Goal: Transaction & Acquisition: Purchase product/service

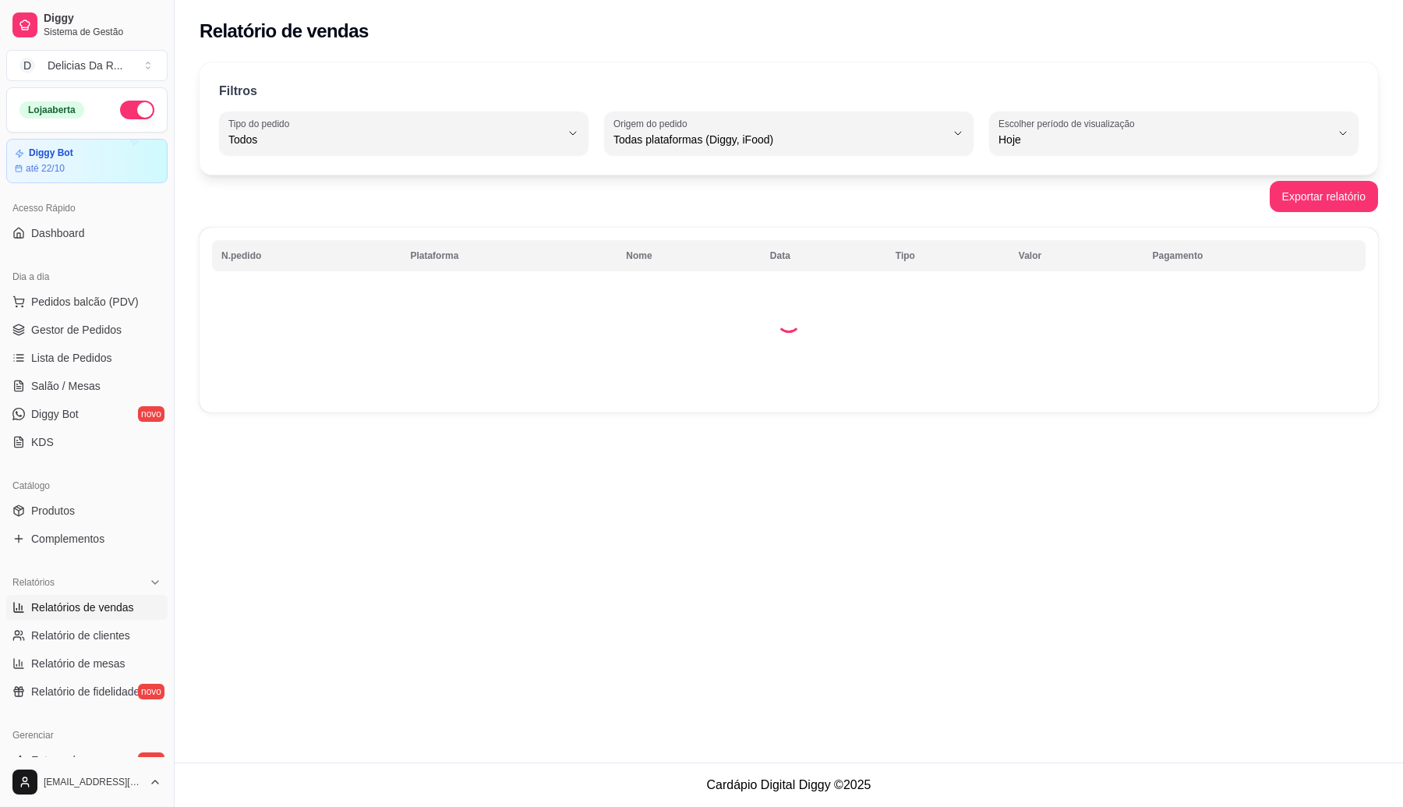
select select "ALL"
select select "0"
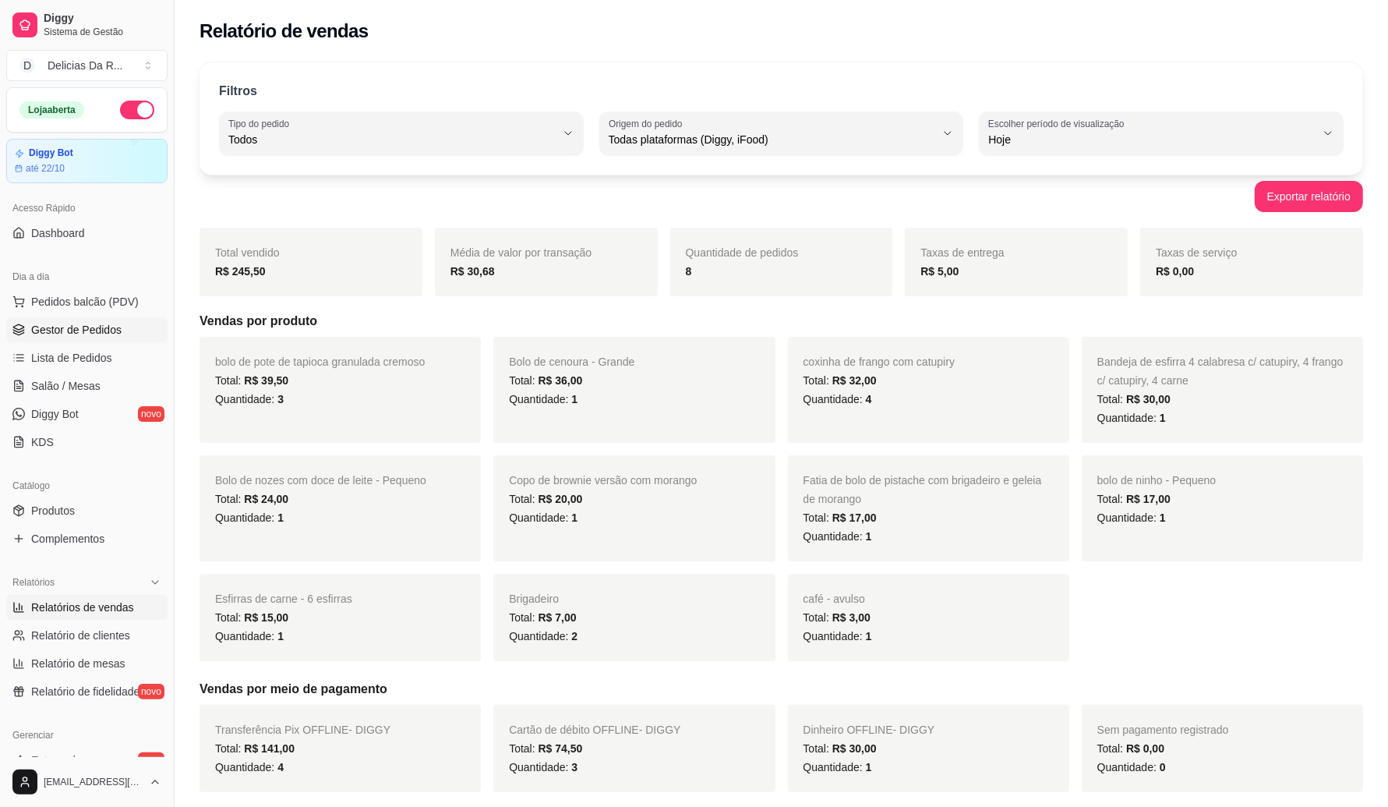
click at [72, 341] on link "Gestor de Pedidos" at bounding box center [86, 329] width 161 height 25
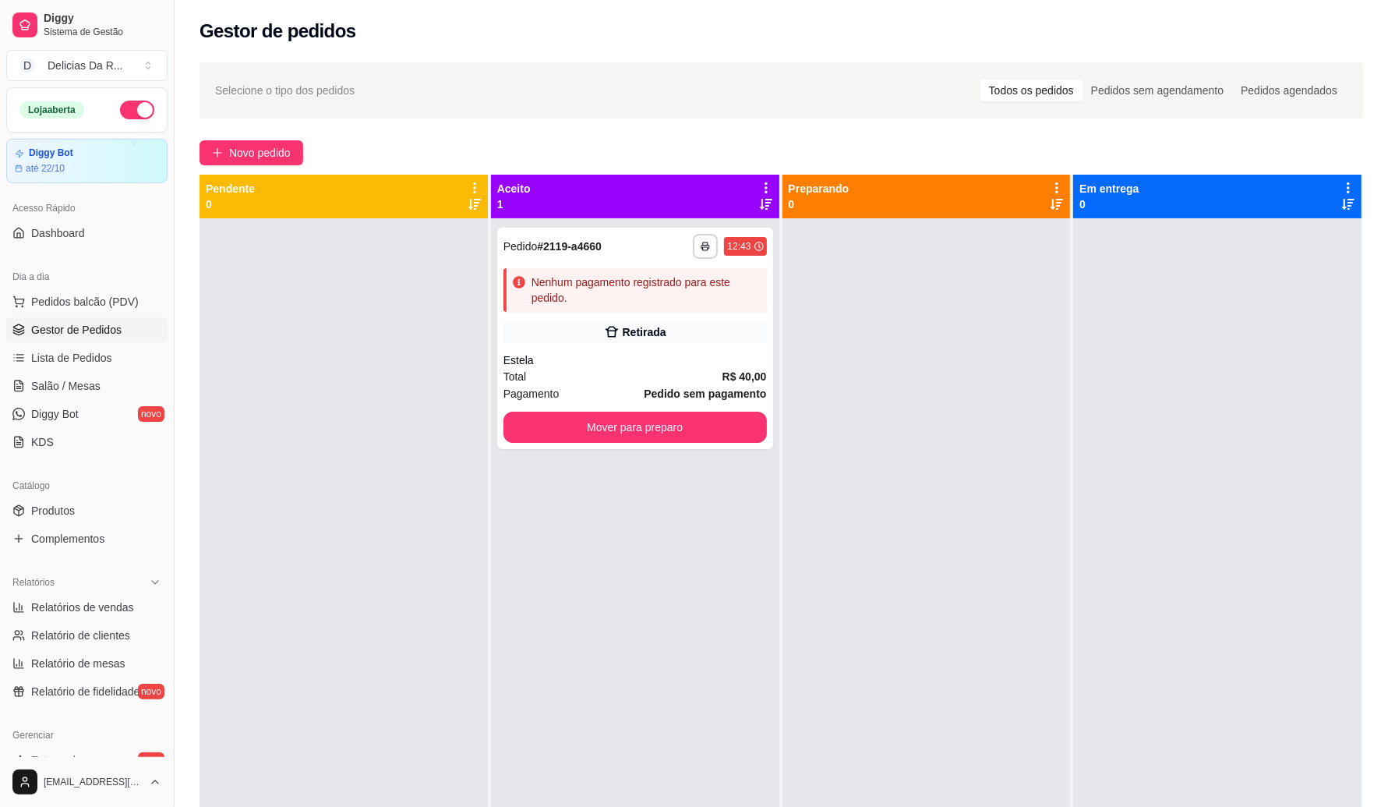
click at [96, 344] on ul "Pedidos balcão (PDV) Gestor de Pedidos Lista de Pedidos Salão / Mesas Diggy Bot…" at bounding box center [86, 371] width 161 height 165
click at [574, 352] on div "Estela" at bounding box center [635, 360] width 263 height 16
click at [43, 522] on link "Produtos" at bounding box center [86, 510] width 161 height 25
click at [51, 513] on span "Produtos" at bounding box center [53, 511] width 44 height 16
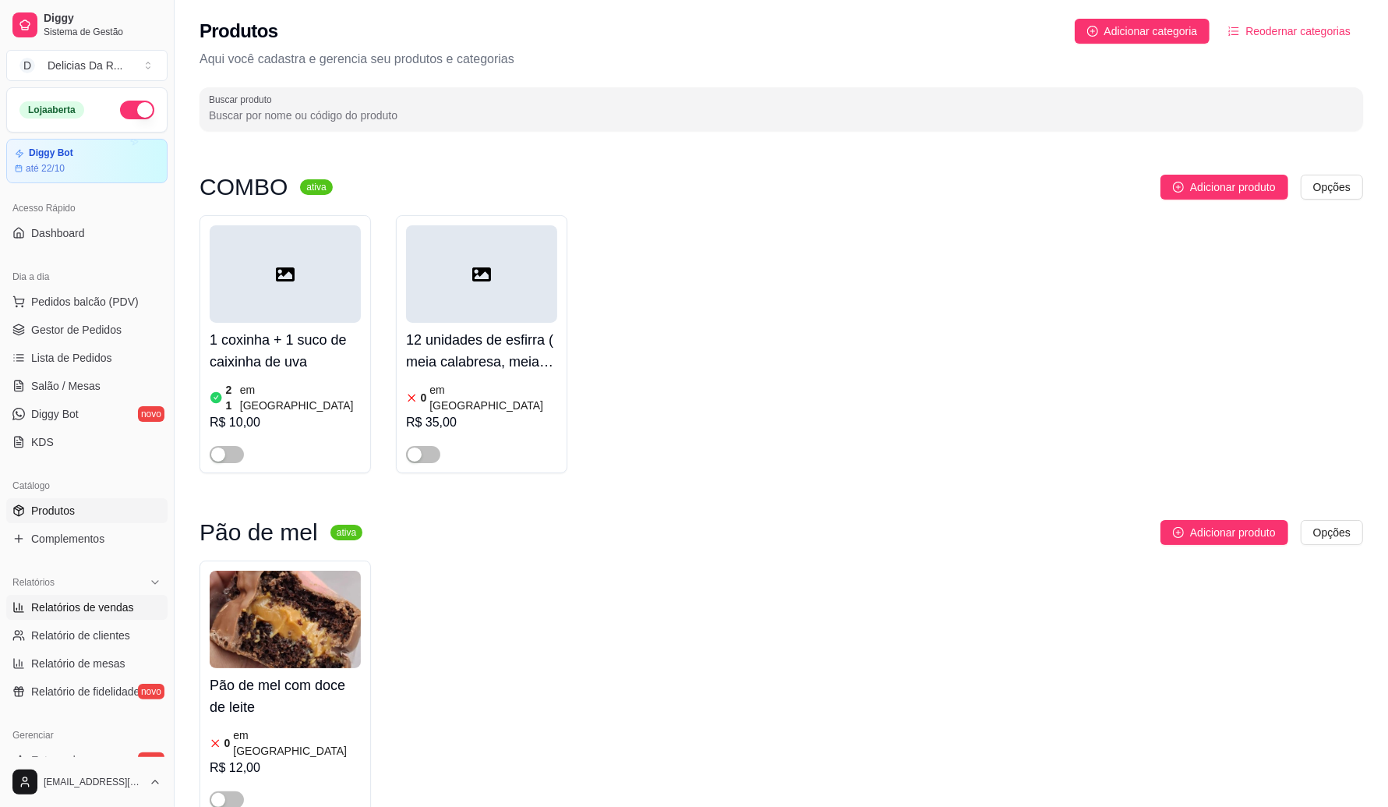
click at [87, 612] on span "Relatórios de vendas" at bounding box center [82, 607] width 103 height 16
select select "ALL"
select select "0"
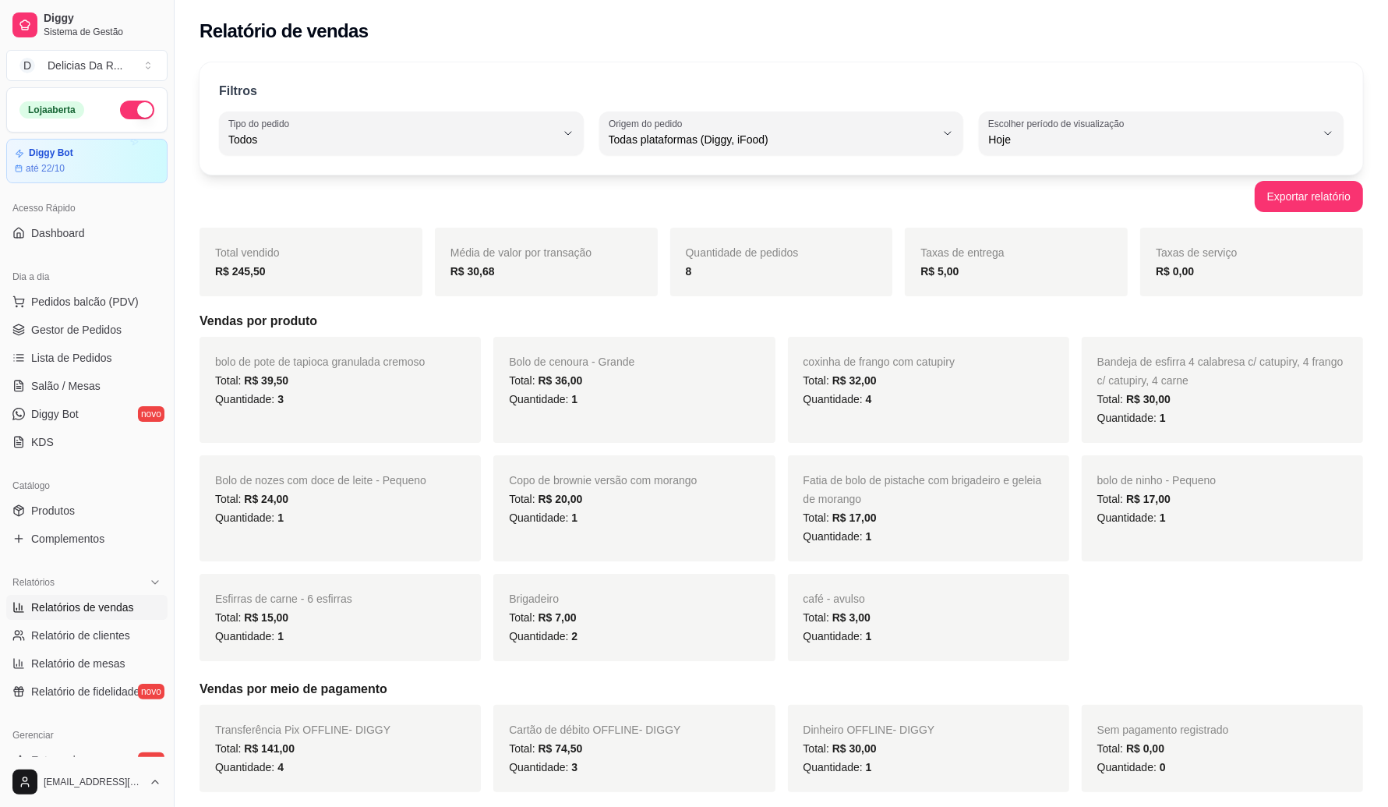
click at [574, 235] on div "Média de valor por transação R$ 30,68" at bounding box center [546, 262] width 223 height 69
drag, startPoint x: 574, startPoint y: 235, endPoint x: 518, endPoint y: 239, distance: 55.5
click at [574, 234] on div "Média de valor por transação R$ 30,68" at bounding box center [546, 262] width 223 height 69
click at [110, 308] on span "Pedidos balcão (PDV)" at bounding box center [85, 302] width 108 height 16
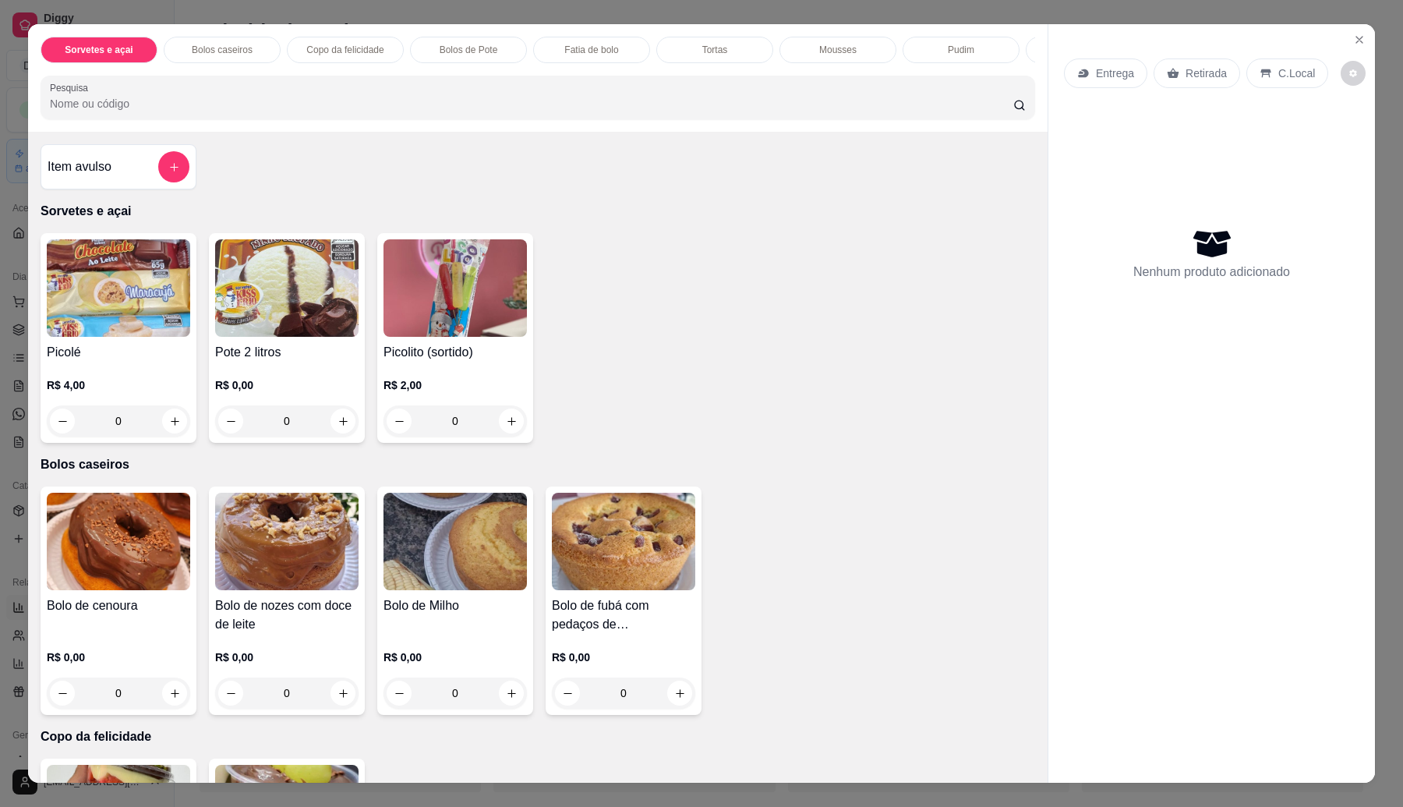
click at [394, 64] on div "Sorvetes e açai Bolos caseiros Copo da felicidade Bolos de Pote Fatia de bolo T…" at bounding box center [538, 78] width 1020 height 108
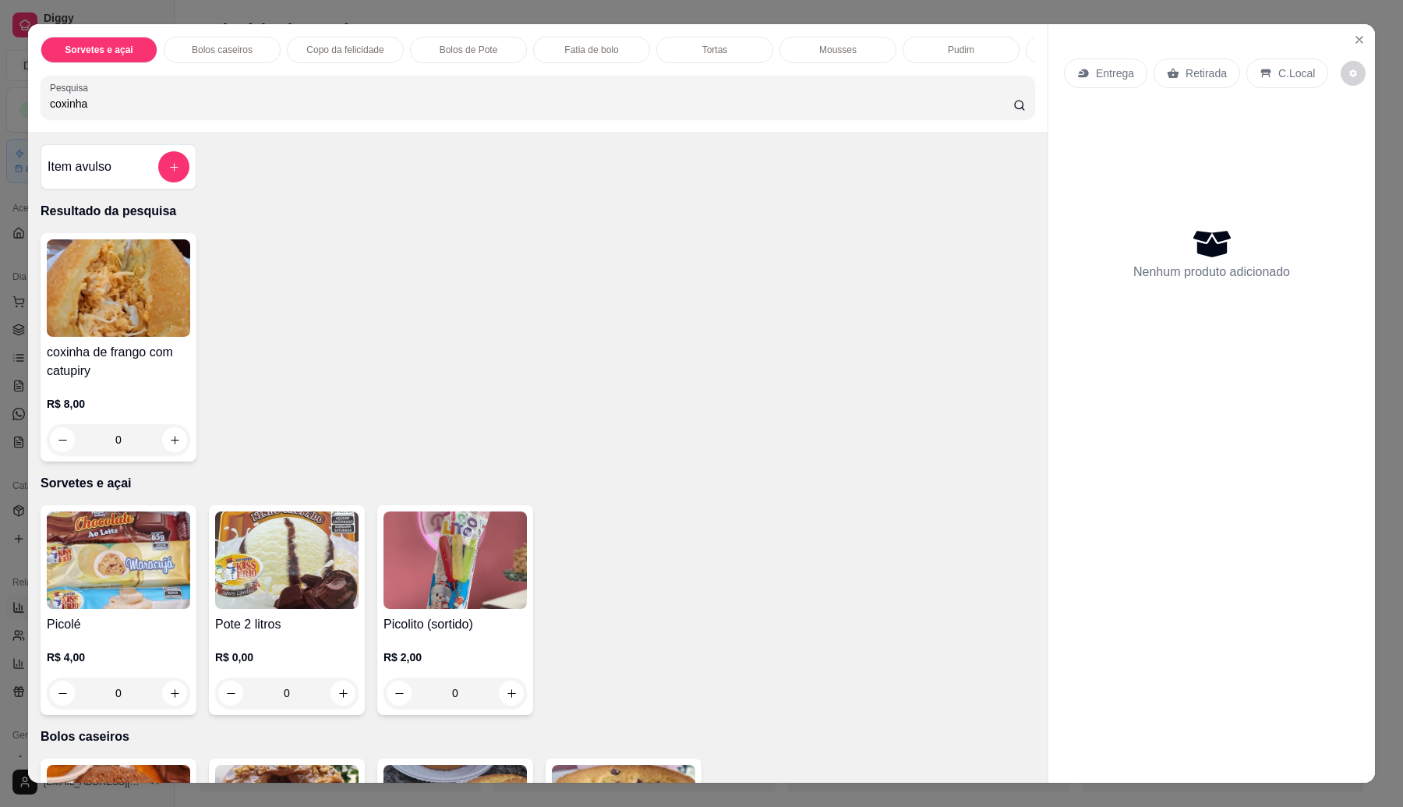
type input "coxinha"
click at [143, 380] on h4 "coxinha de frango com catupiry" at bounding box center [118, 361] width 143 height 37
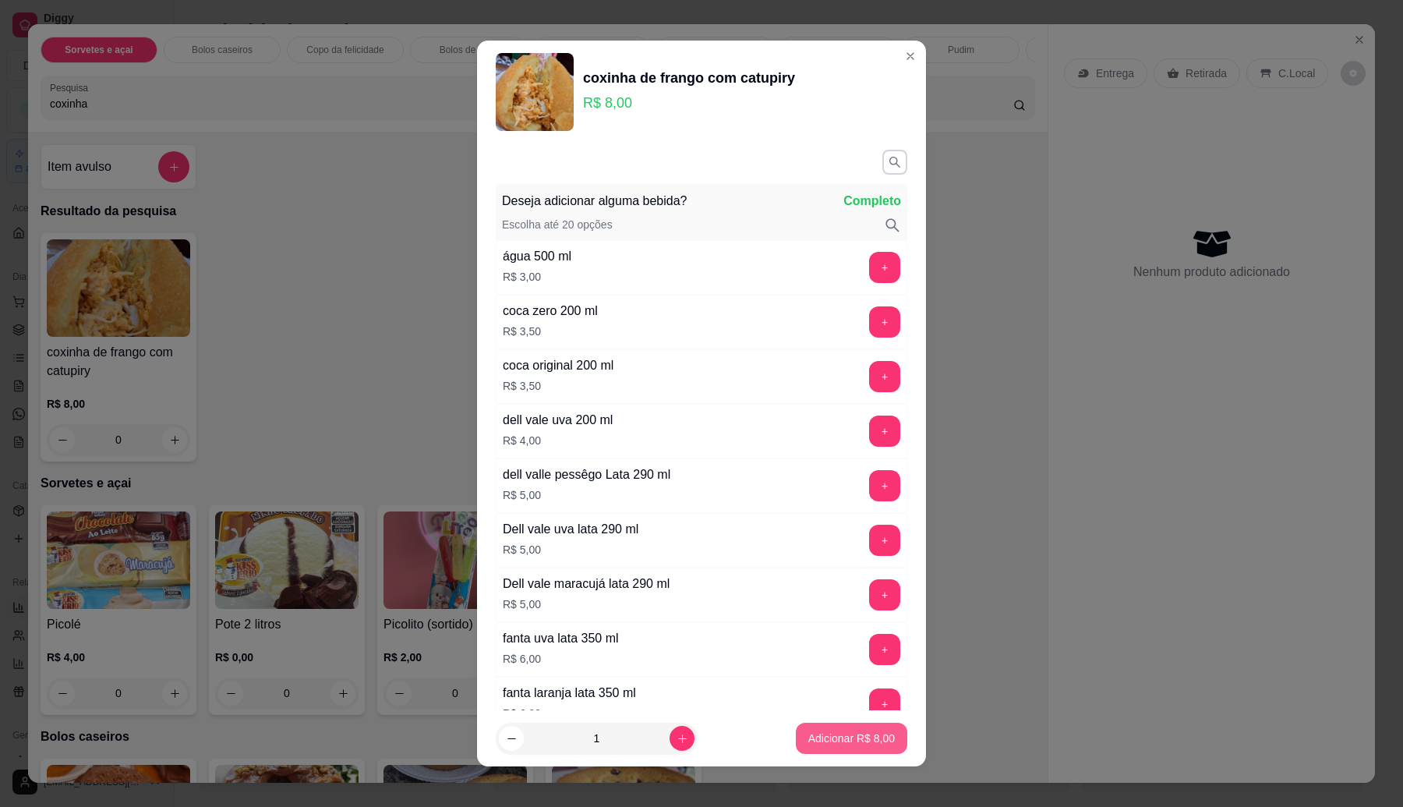
click at [852, 730] on p "Adicionar R$ 8,00" at bounding box center [851, 738] width 87 height 16
type input "1"
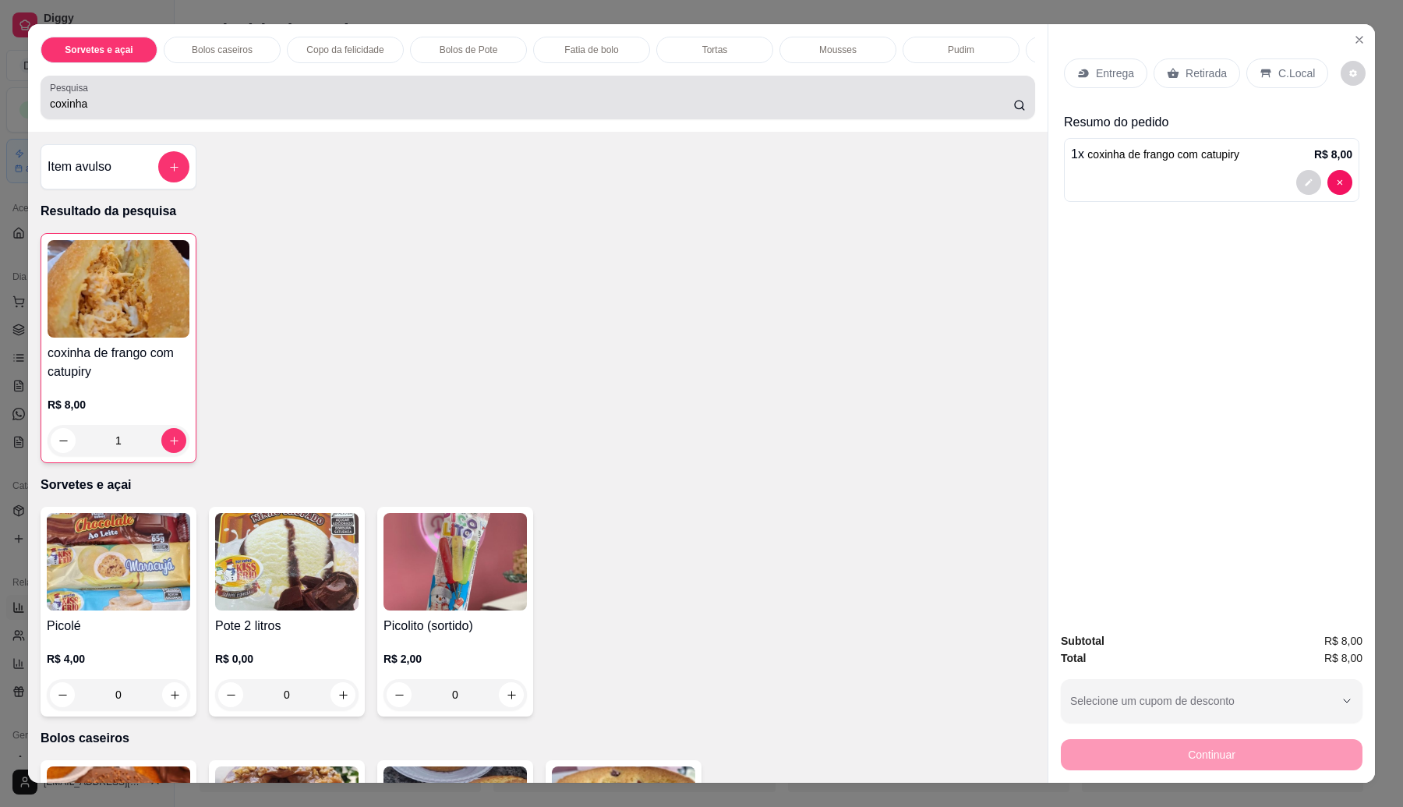
click at [441, 111] on input "coxinha" at bounding box center [532, 104] width 964 height 16
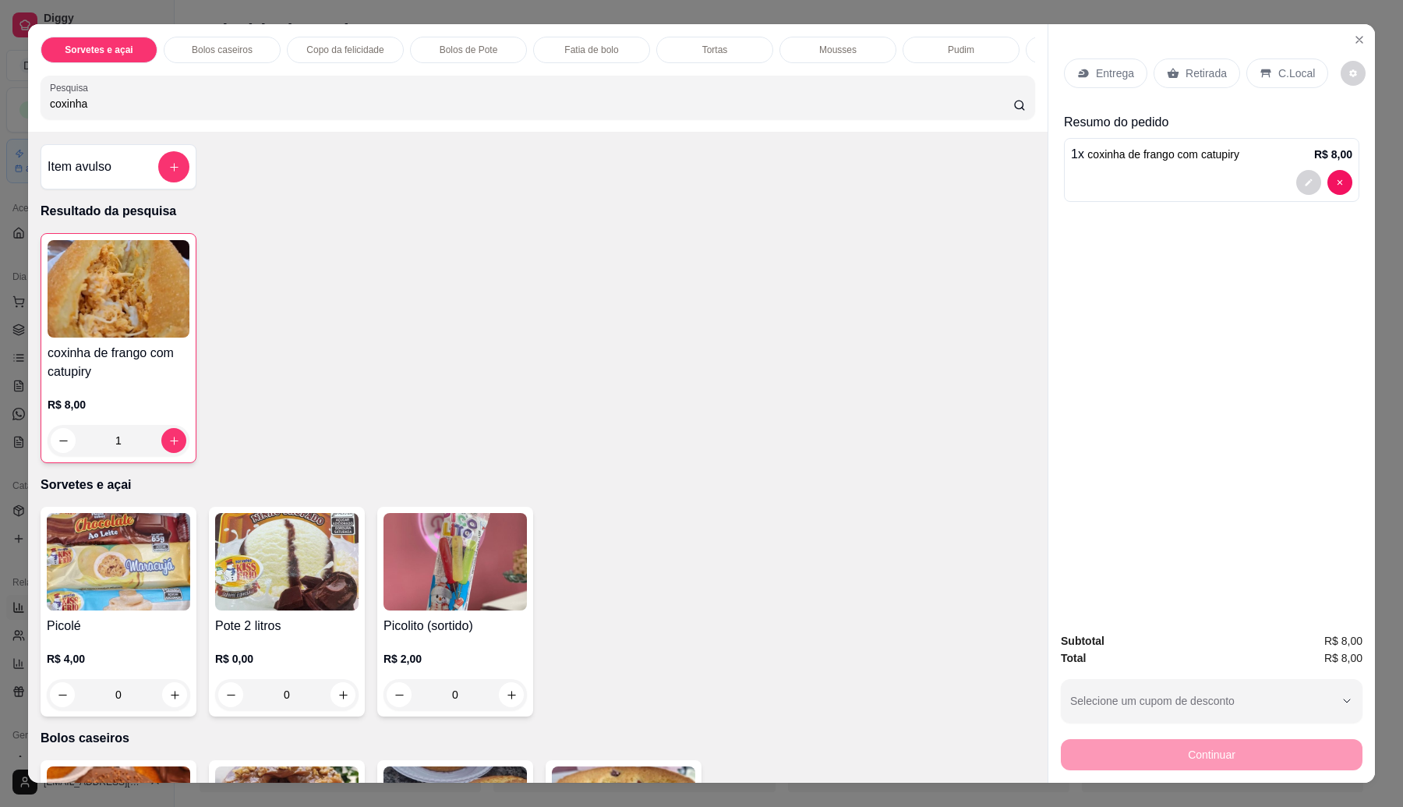
click at [441, 111] on input "coxinha" at bounding box center [532, 104] width 964 height 16
click at [391, 132] on div "Sorvetes e açai Bolos caseiros Copo da felicidade Bolos de Pote Fatia de bolo T…" at bounding box center [538, 78] width 1020 height 108
click at [403, 111] on input "coxinha" at bounding box center [532, 104] width 964 height 16
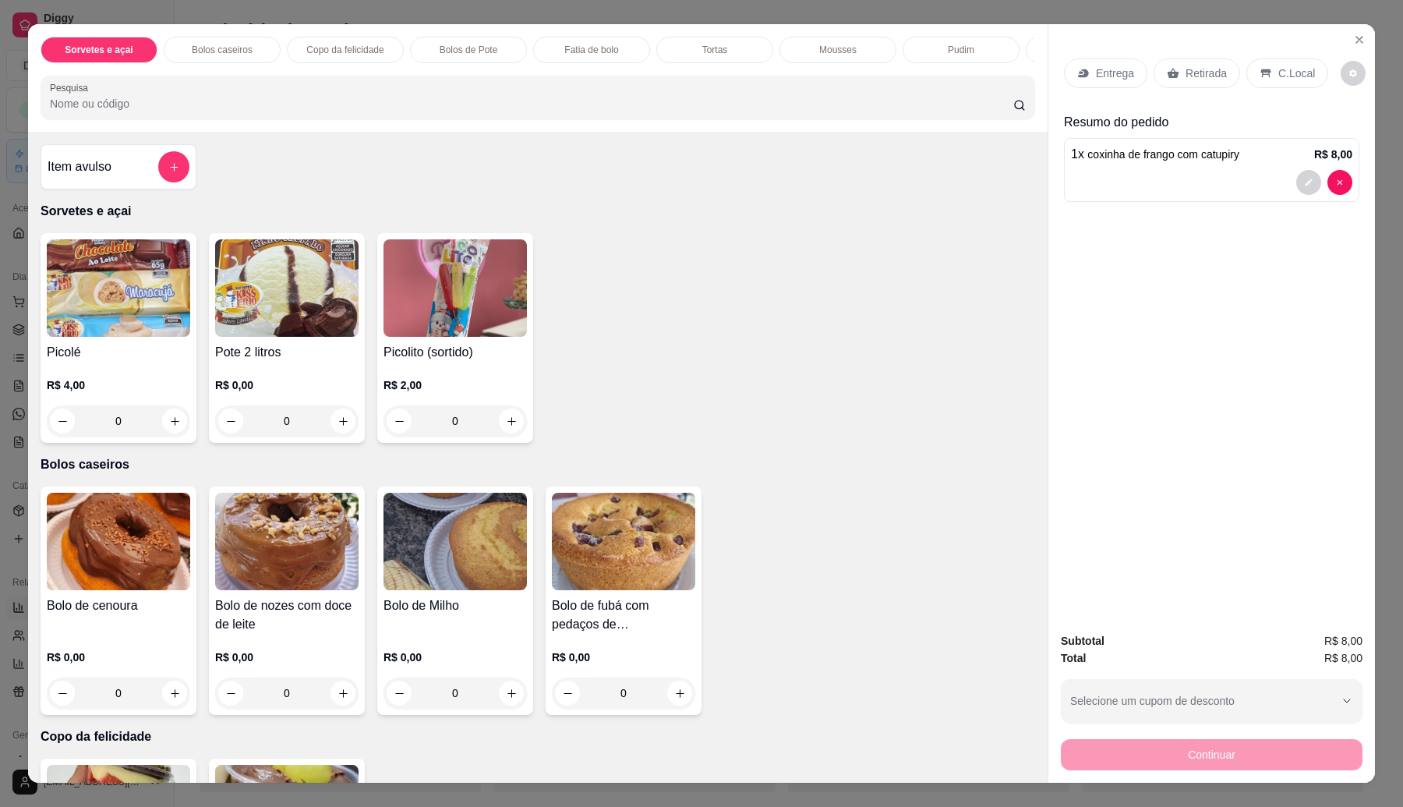
click at [1186, 76] on p "Retirada" at bounding box center [1206, 73] width 41 height 16
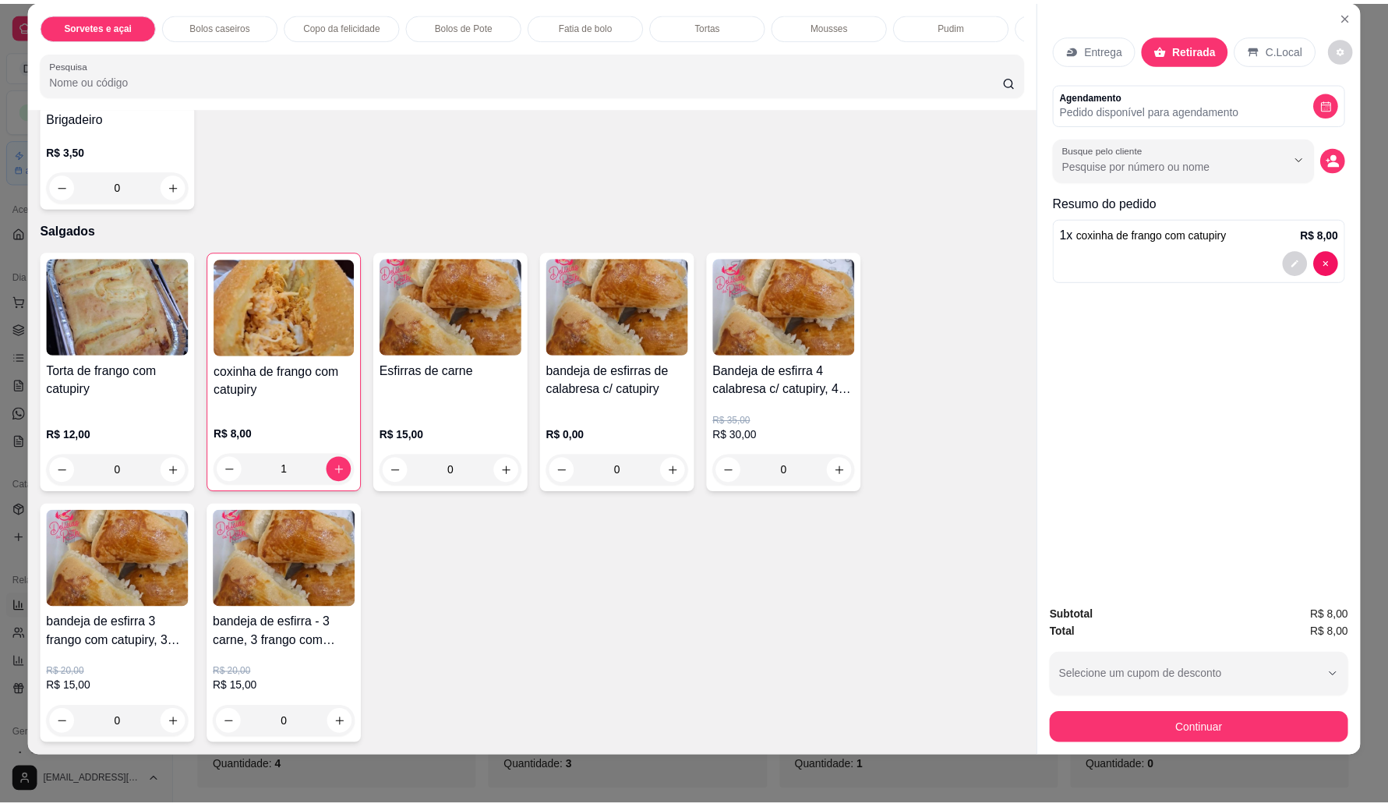
scroll to position [25, 0]
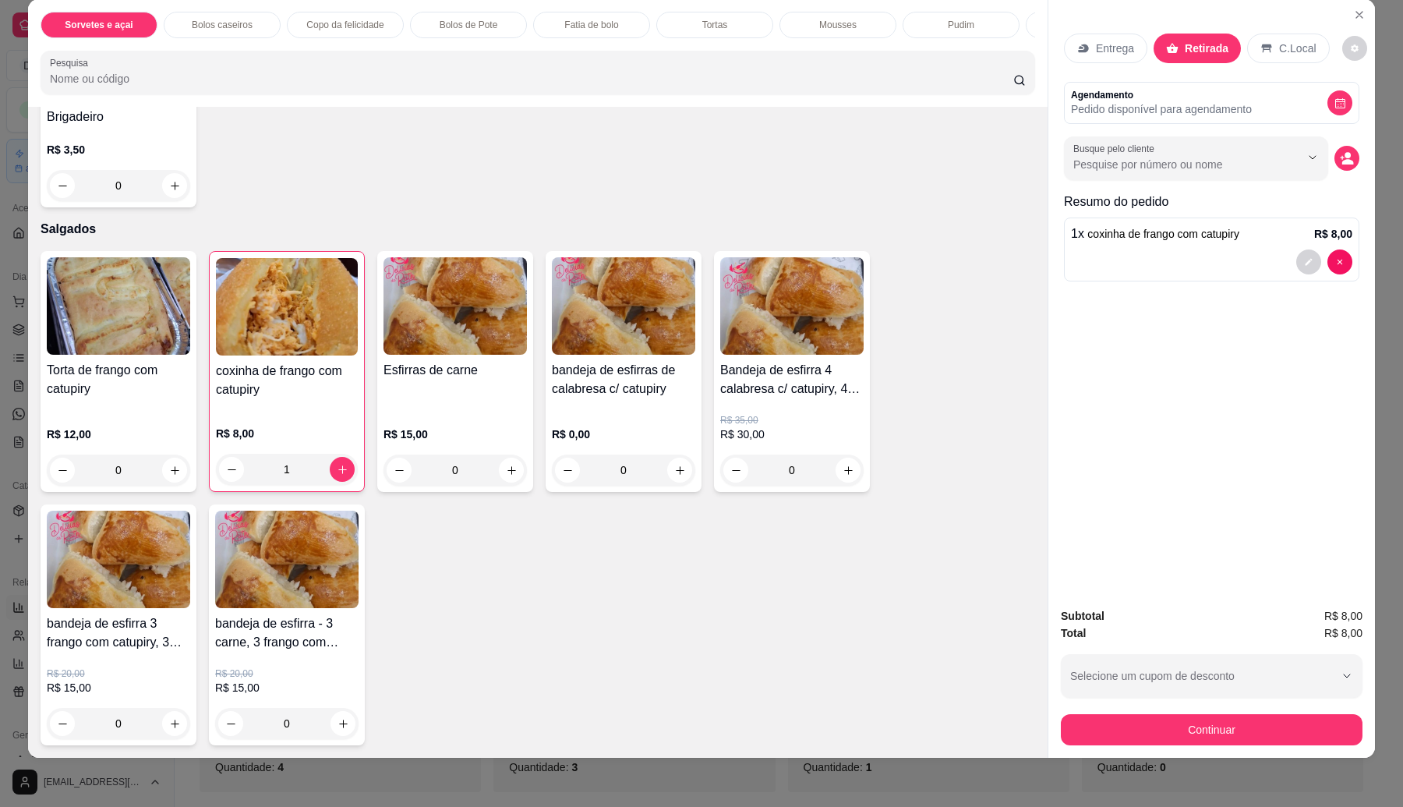
click at [445, 394] on div "Esfirras de carne" at bounding box center [455, 386] width 143 height 50
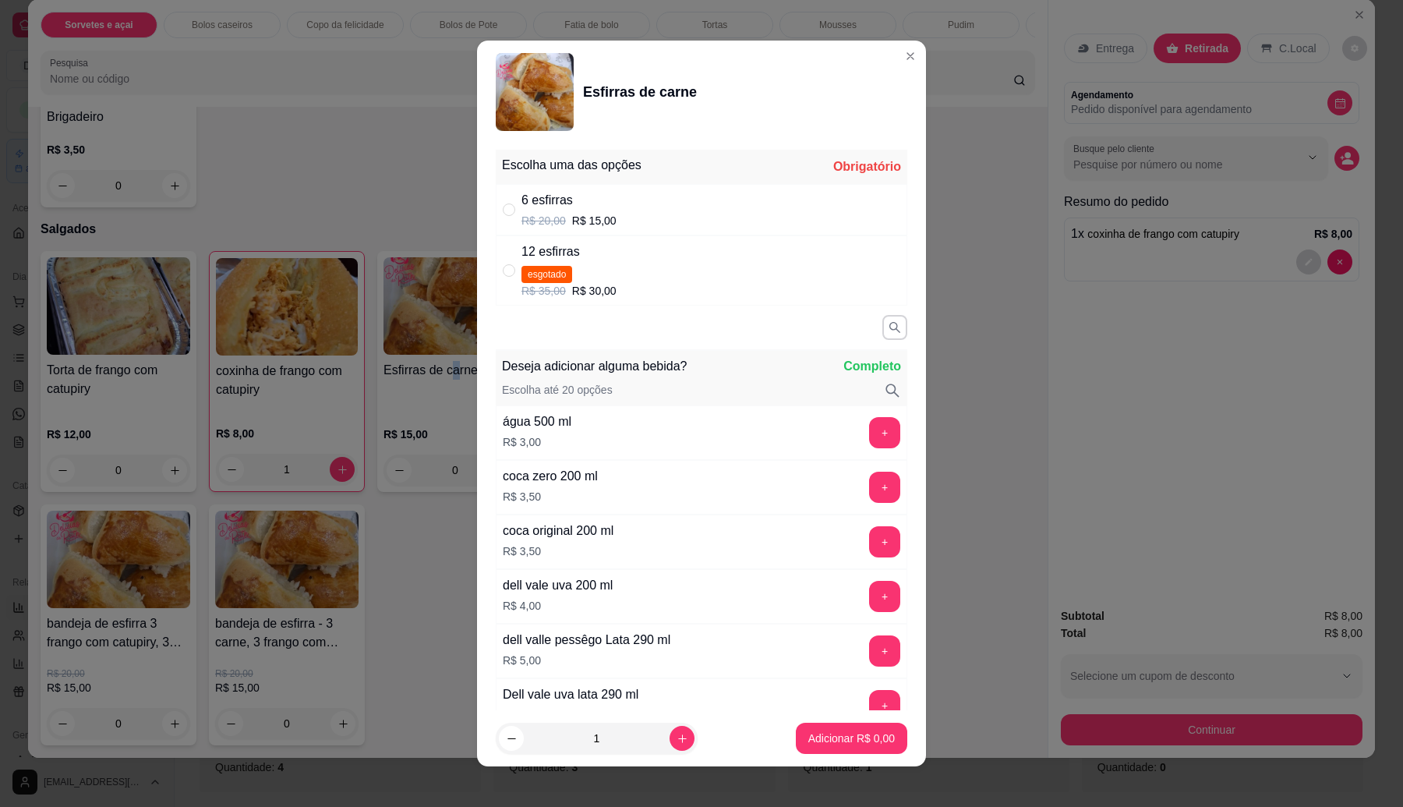
click at [544, 207] on div "6 esfirras" at bounding box center [569, 200] width 95 height 19
radio input "true"
click at [852, 742] on p "Adicionar R$ 15,00" at bounding box center [848, 738] width 93 height 16
type input "1"
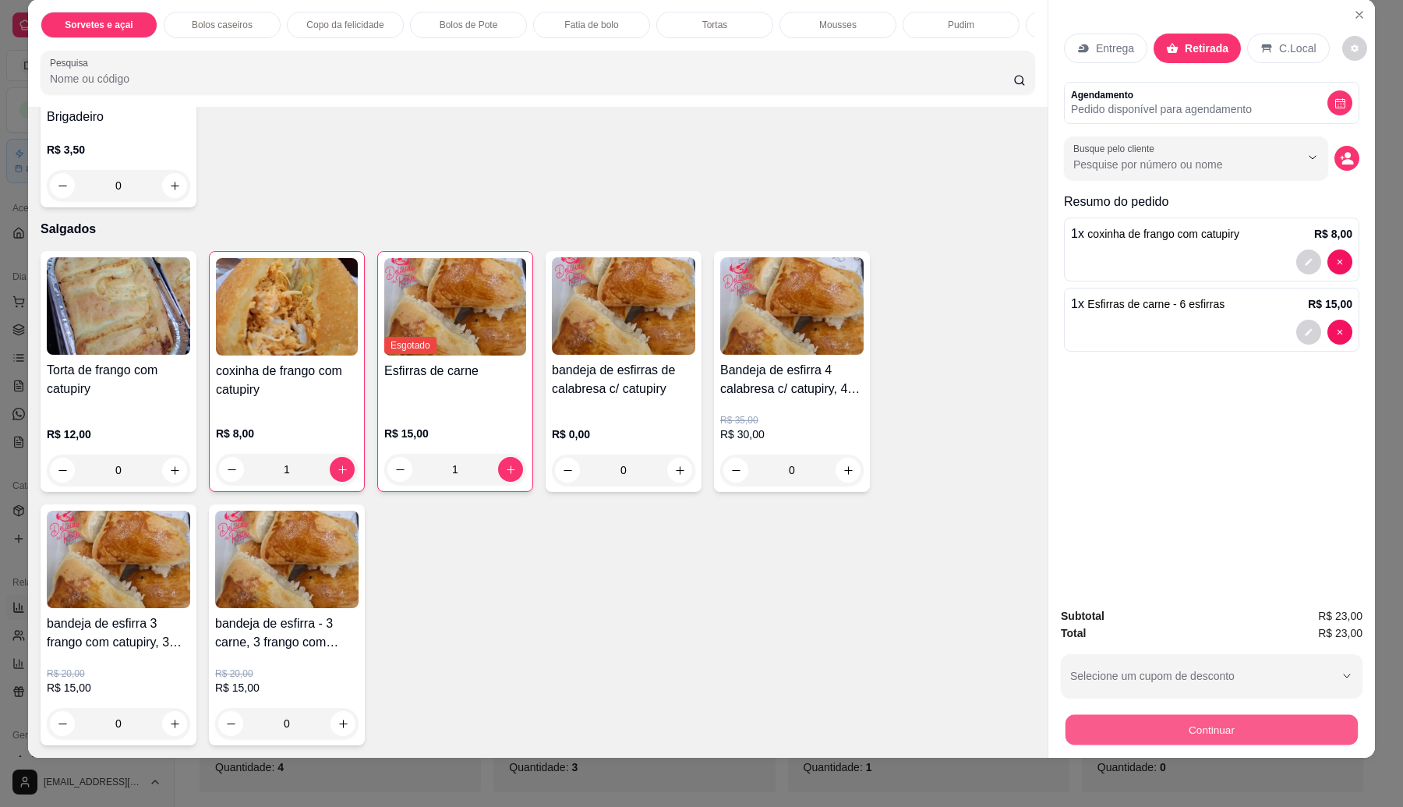
click at [1174, 734] on button "Continuar" at bounding box center [1212, 730] width 292 height 30
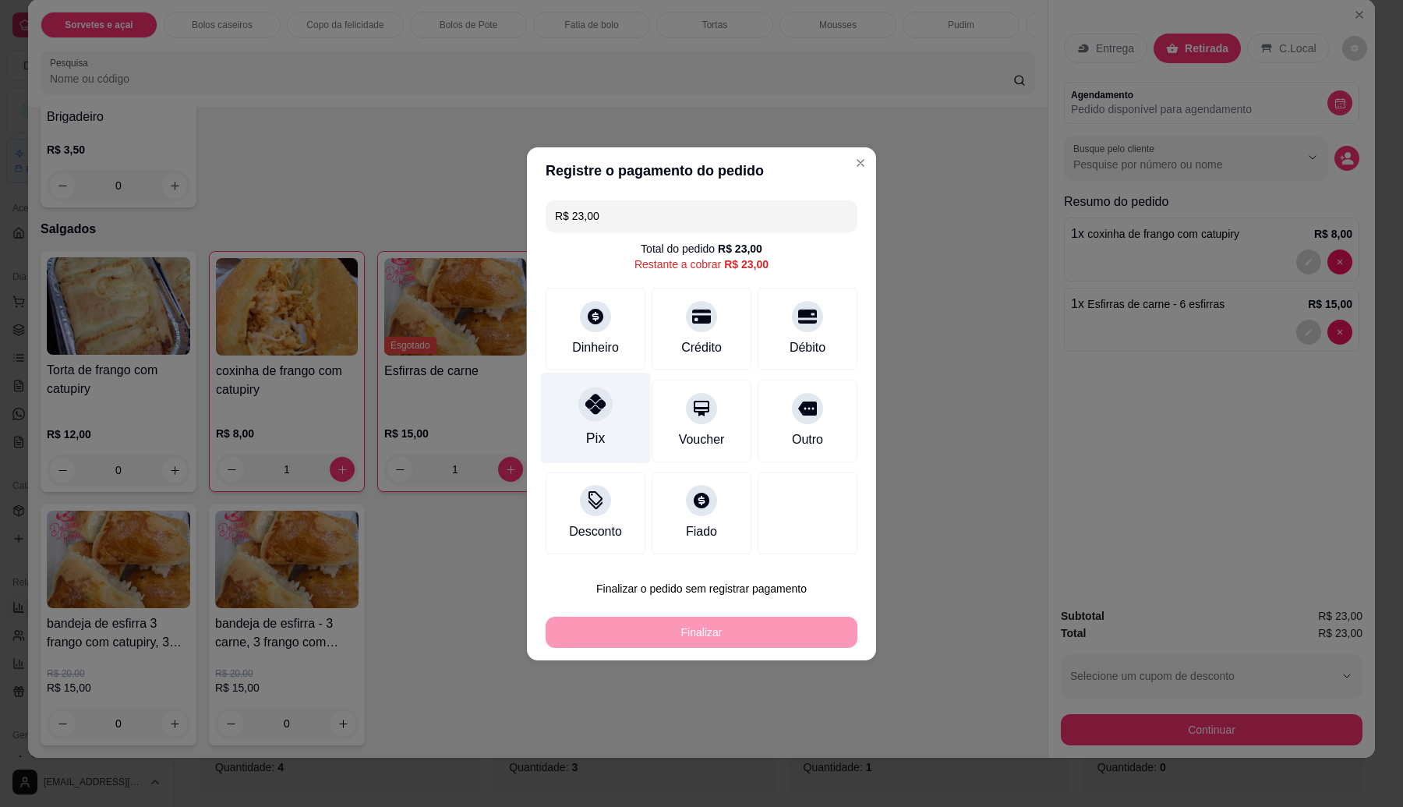
click at [547, 418] on div "Pix" at bounding box center [596, 417] width 110 height 91
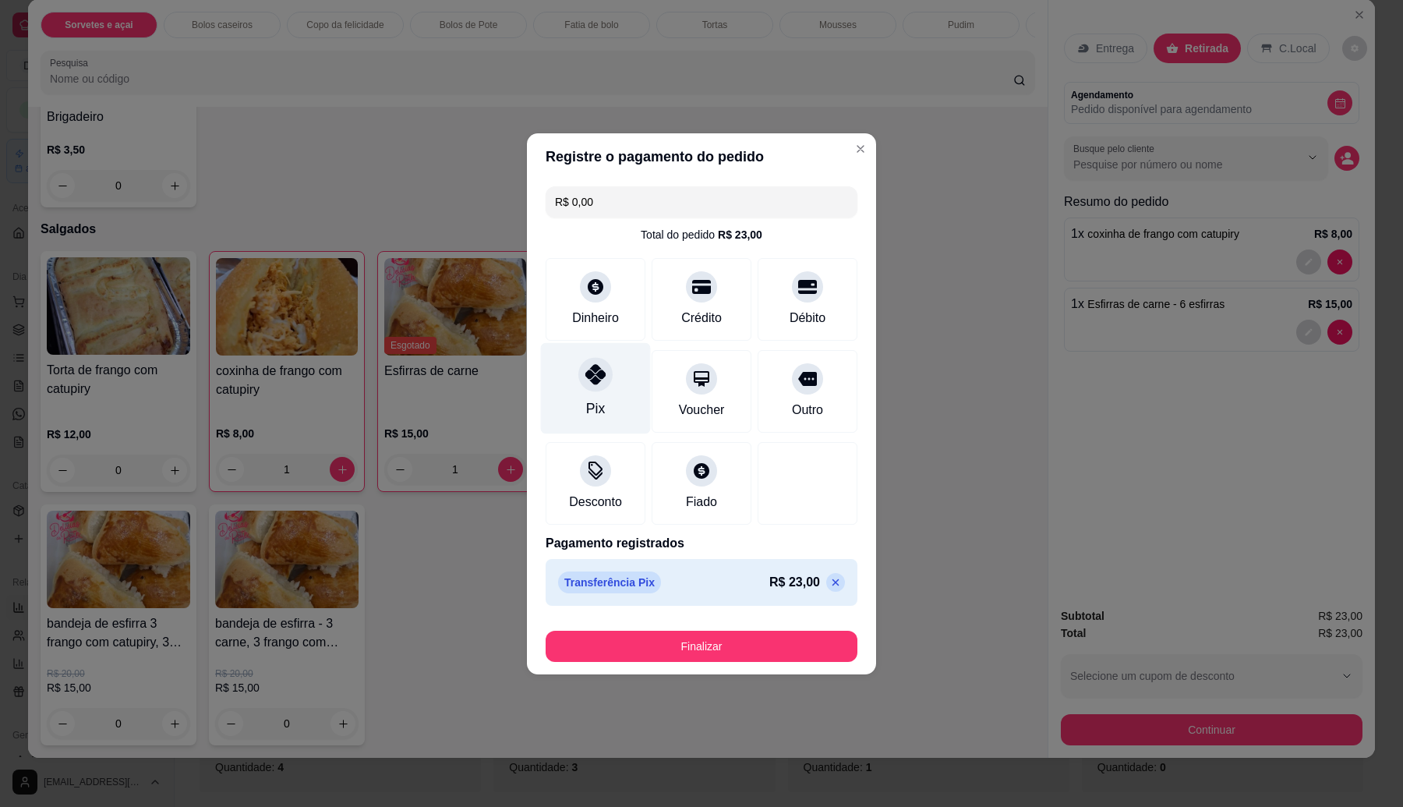
type input "R$ 0,00"
click at [675, 641] on button "Finalizar" at bounding box center [702, 646] width 312 height 31
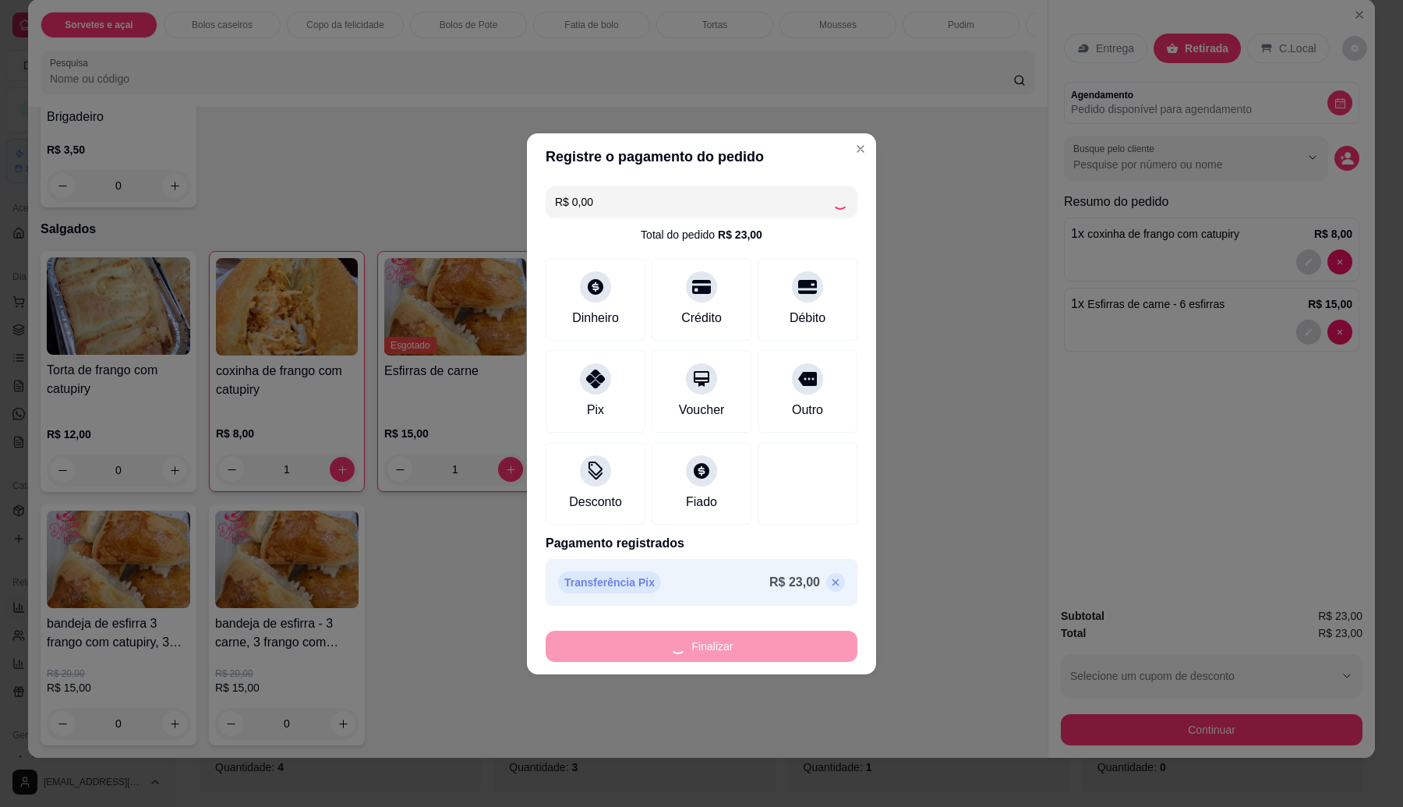
type input "0"
type input "-R$ 23,00"
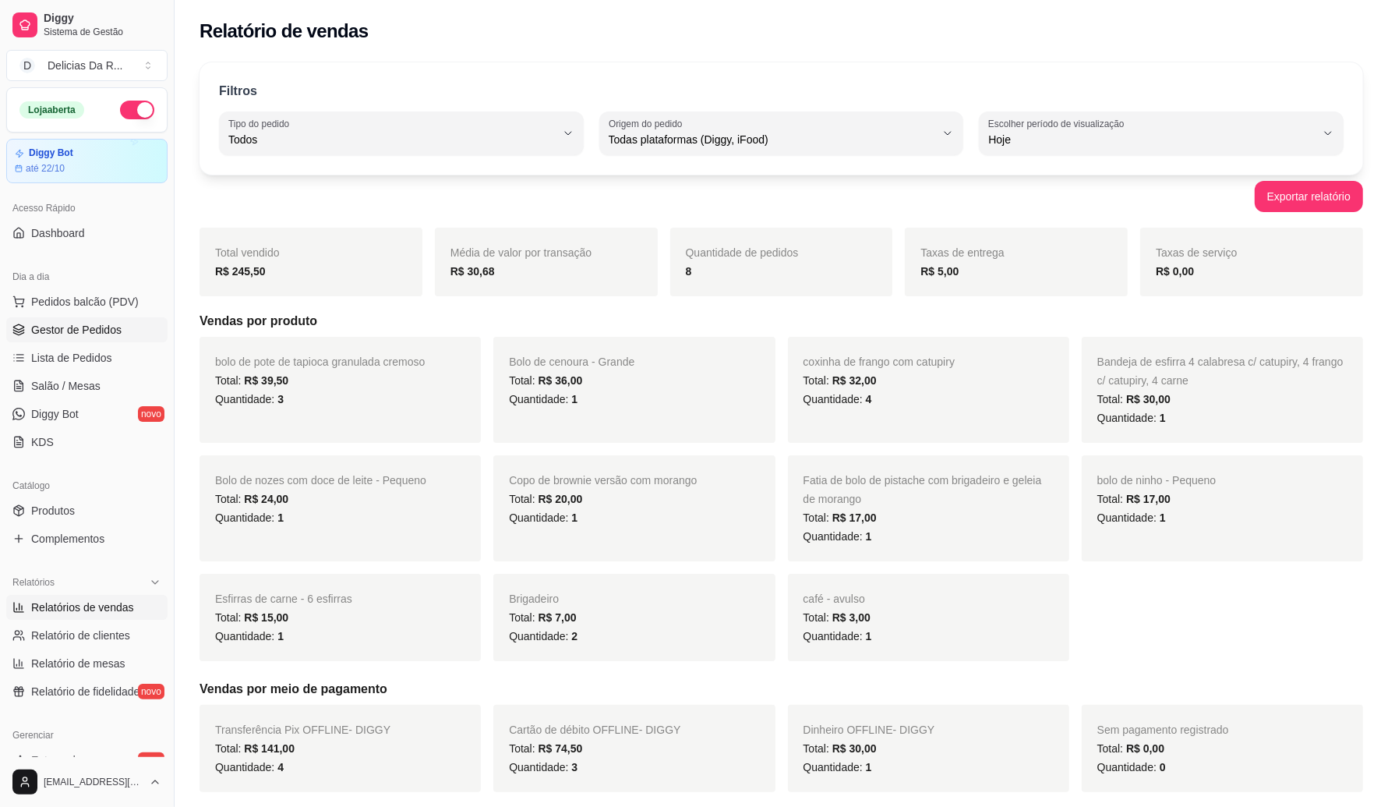
click at [69, 328] on span "Gestor de Pedidos" at bounding box center [76, 330] width 90 height 16
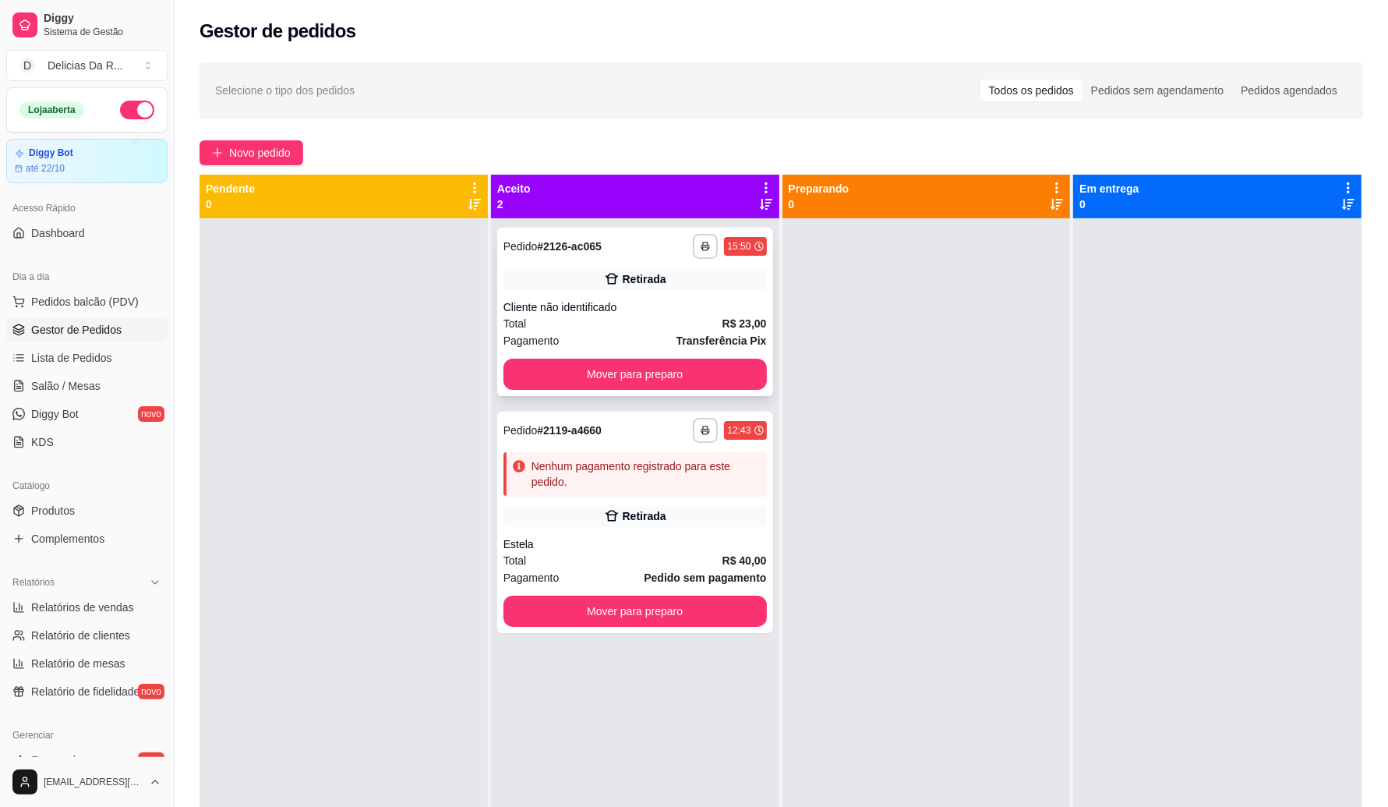
click at [708, 324] on div "Total R$ 23,00" at bounding box center [635, 323] width 263 height 17
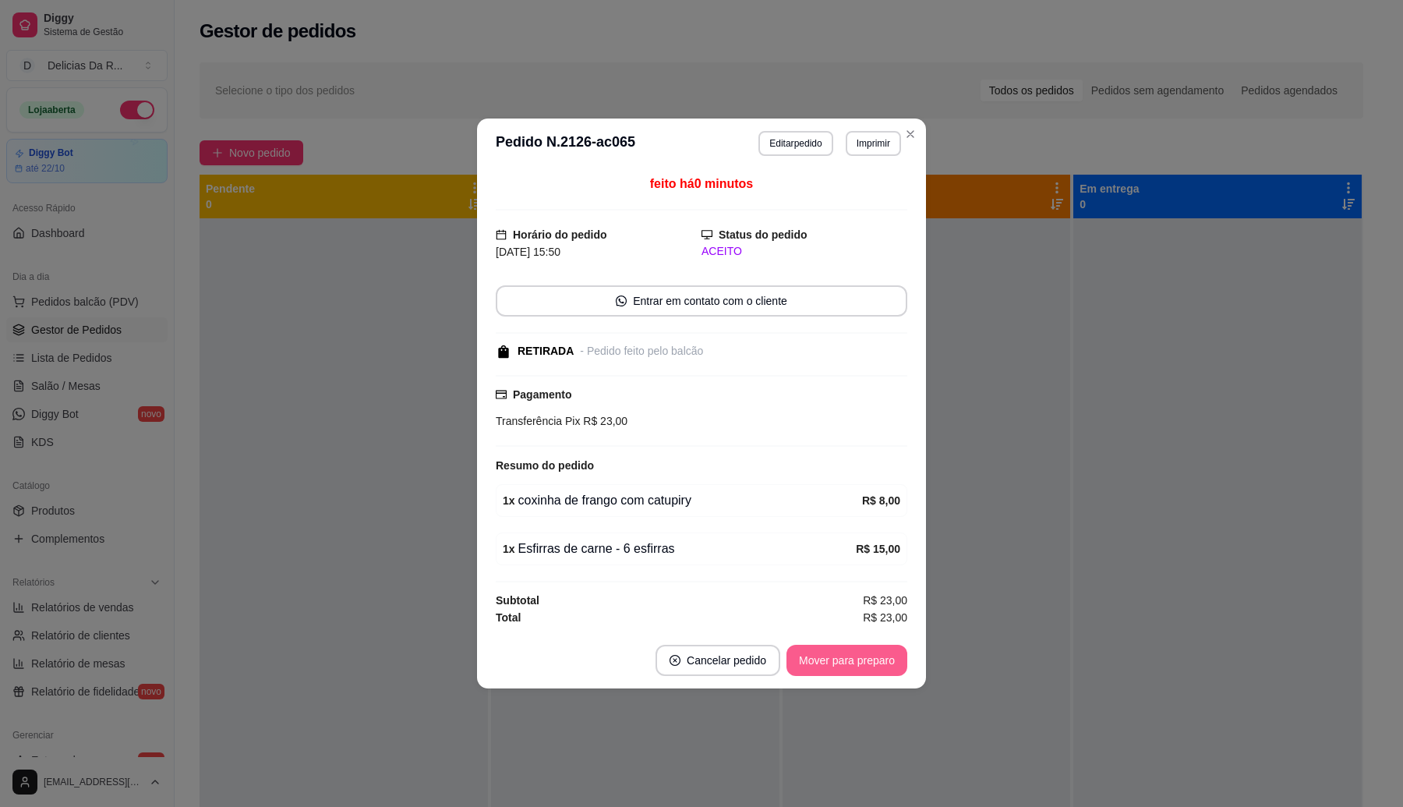
click at [889, 656] on button "Mover para preparo" at bounding box center [847, 660] width 121 height 31
click at [893, 659] on div "Mover para preparo" at bounding box center [836, 660] width 143 height 31
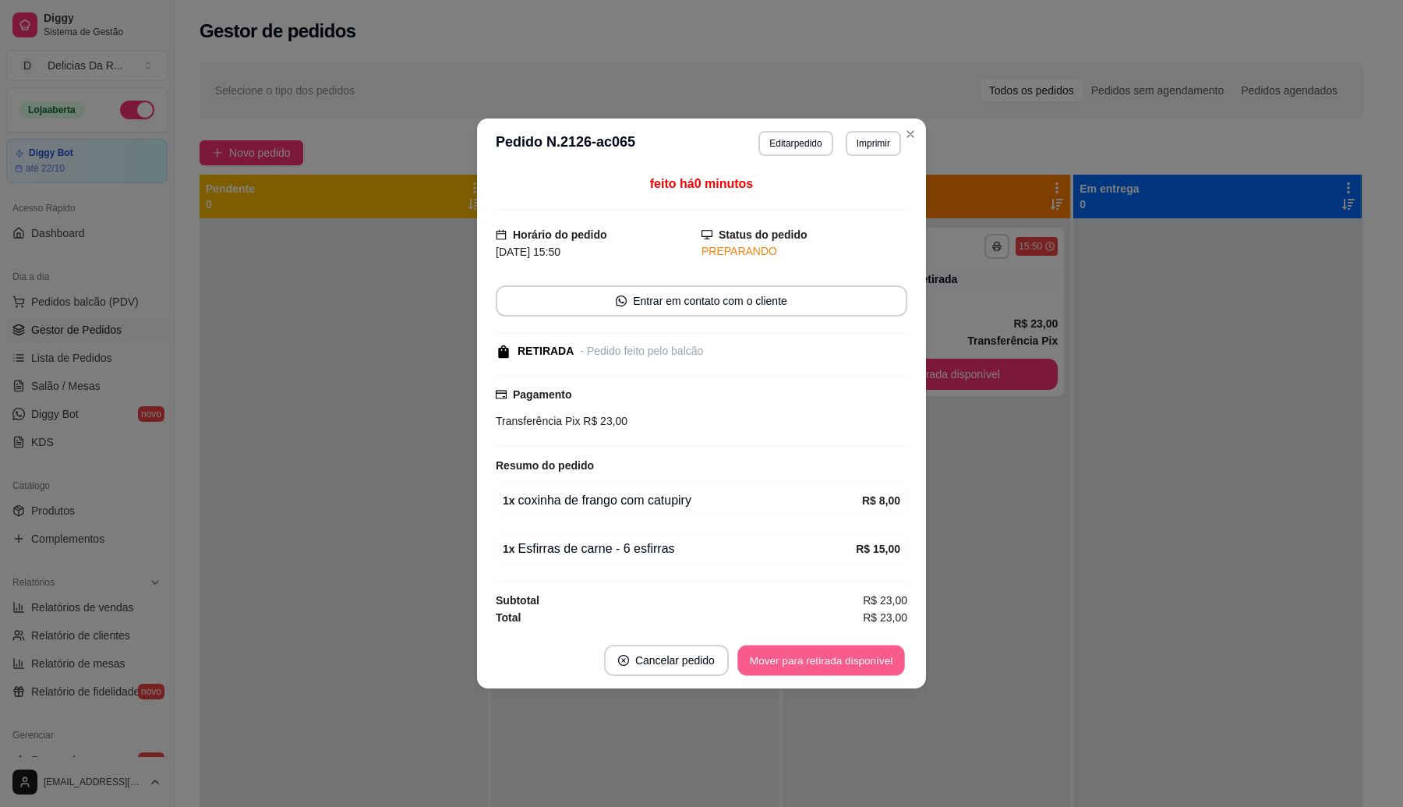
click at [893, 659] on button "Mover para retirada disponível" at bounding box center [820, 660] width 167 height 30
click at [893, 659] on div "Mover para retirada disponível" at bounding box center [821, 660] width 172 height 31
click at [889, 656] on div "Mover para retirada disponível" at bounding box center [810, 660] width 194 height 31
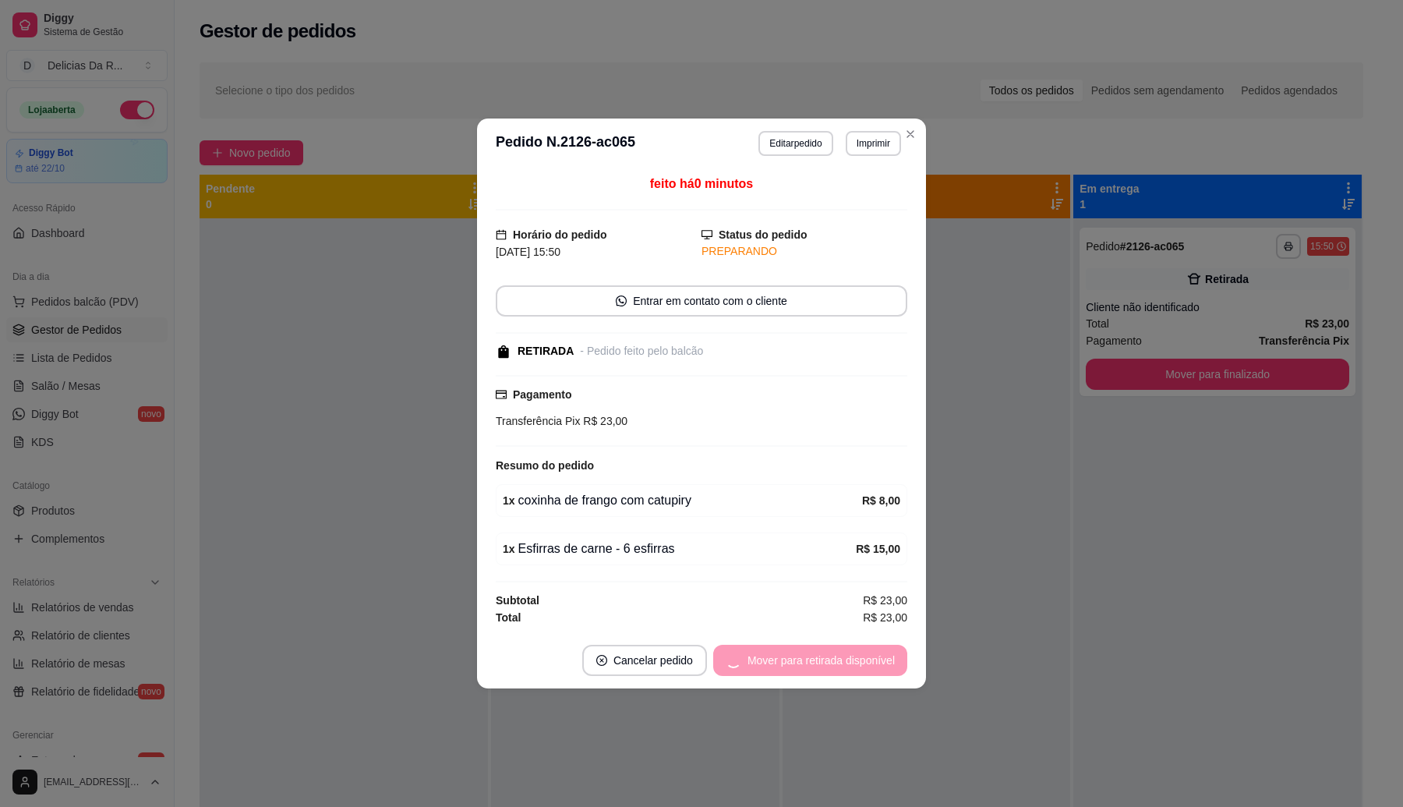
click at [889, 656] on div "Mover para retirada disponível" at bounding box center [810, 660] width 194 height 31
click at [885, 652] on div "Mover para finalizado" at bounding box center [831, 660] width 151 height 31
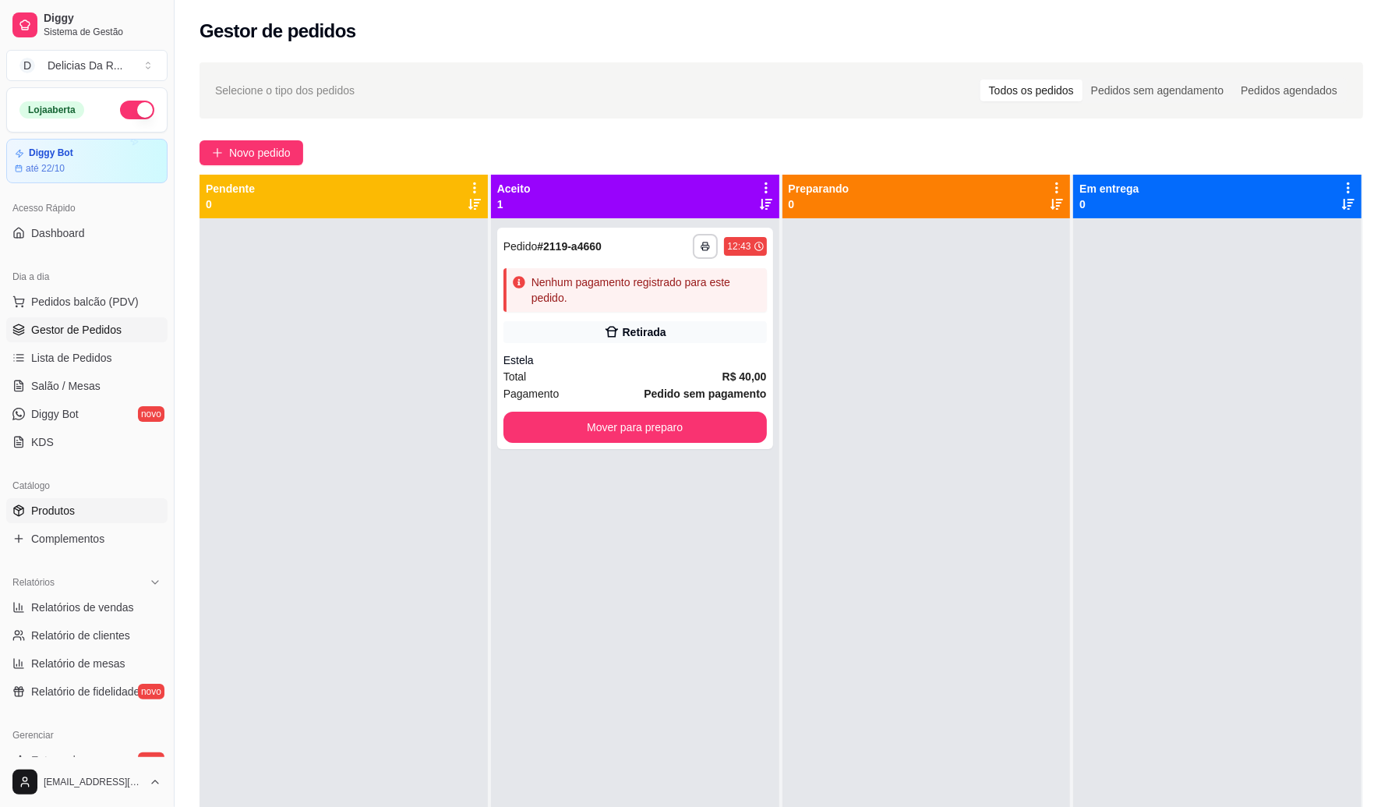
click at [92, 507] on link "Produtos" at bounding box center [86, 510] width 161 height 25
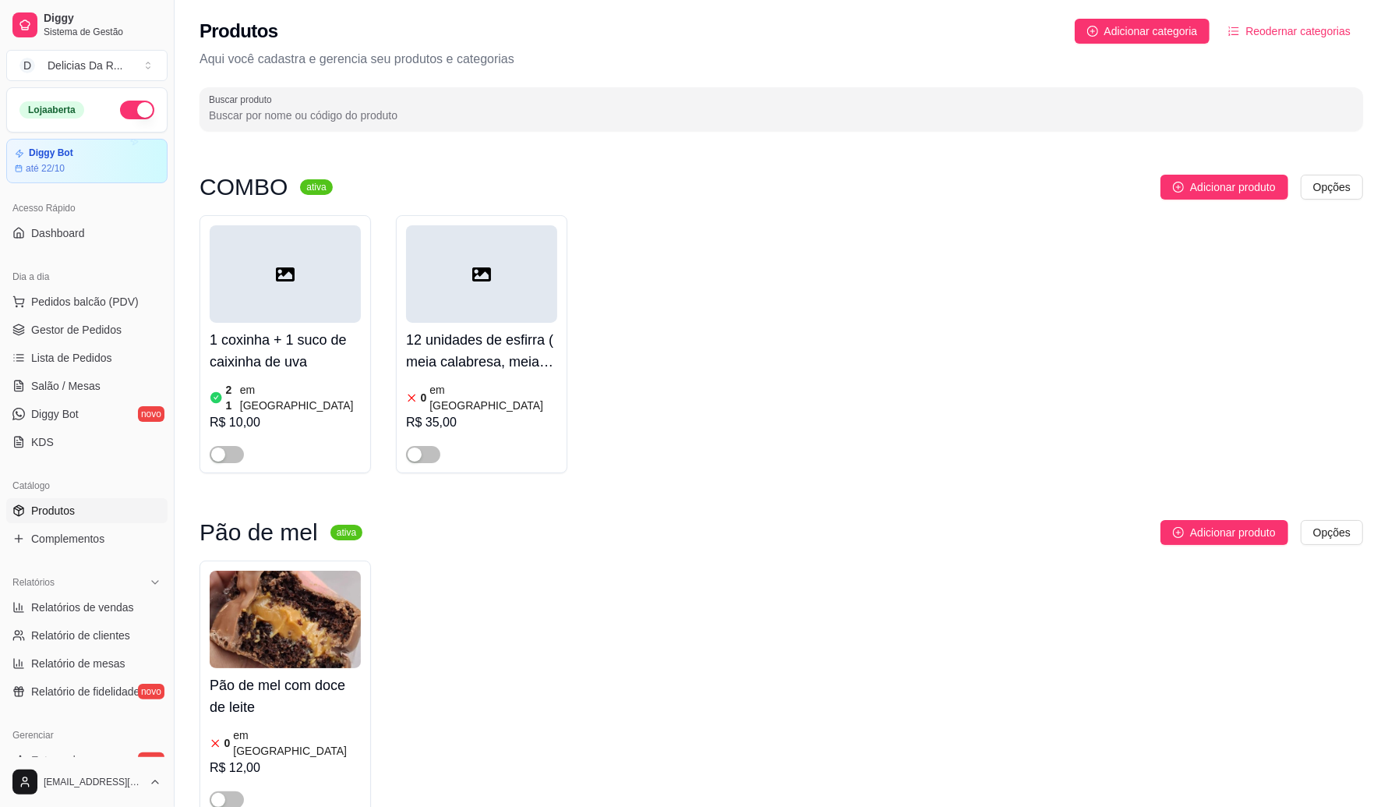
click at [90, 511] on link "Produtos" at bounding box center [86, 510] width 161 height 25
click at [84, 320] on link "Gestor de Pedidos" at bounding box center [86, 329] width 161 height 25
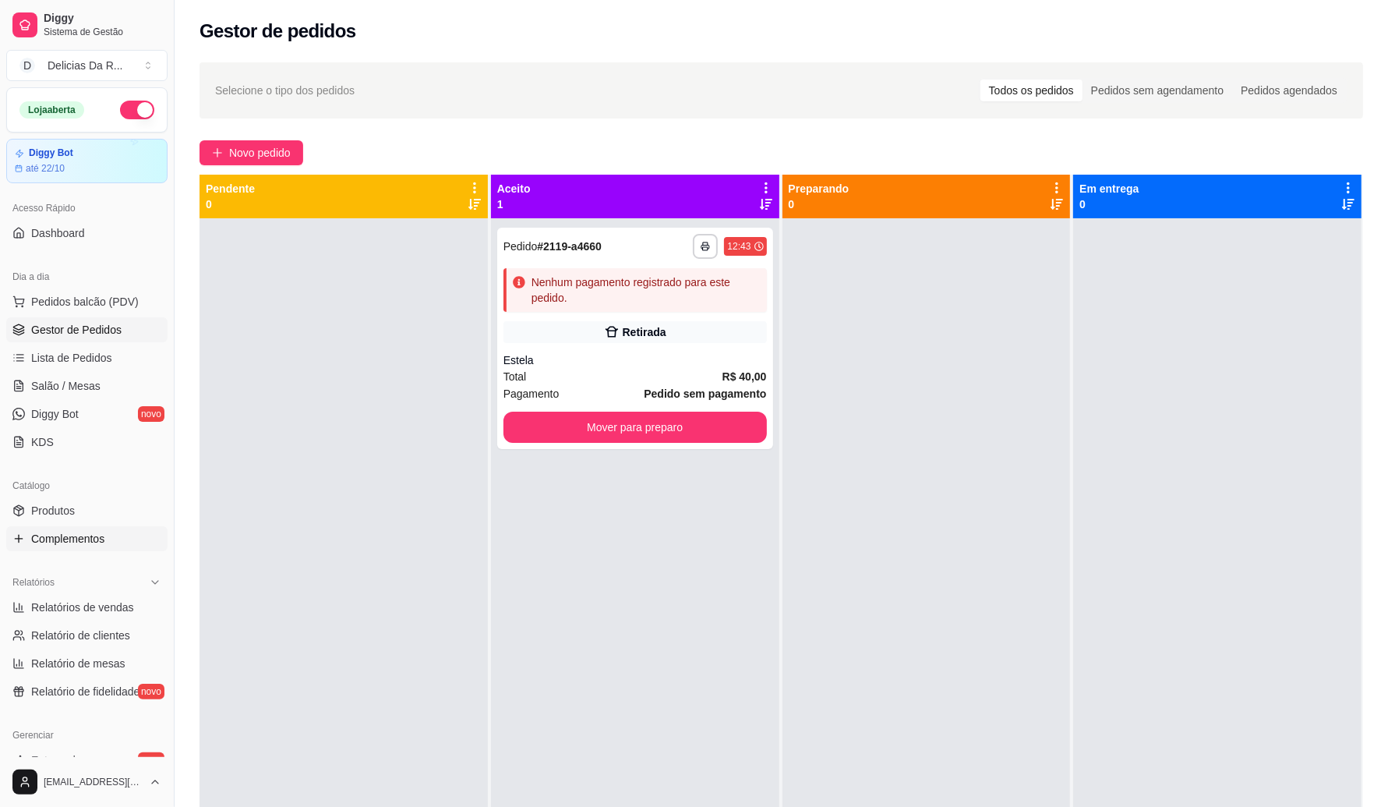
click at [37, 542] on span "Complementos" at bounding box center [67, 539] width 73 height 16
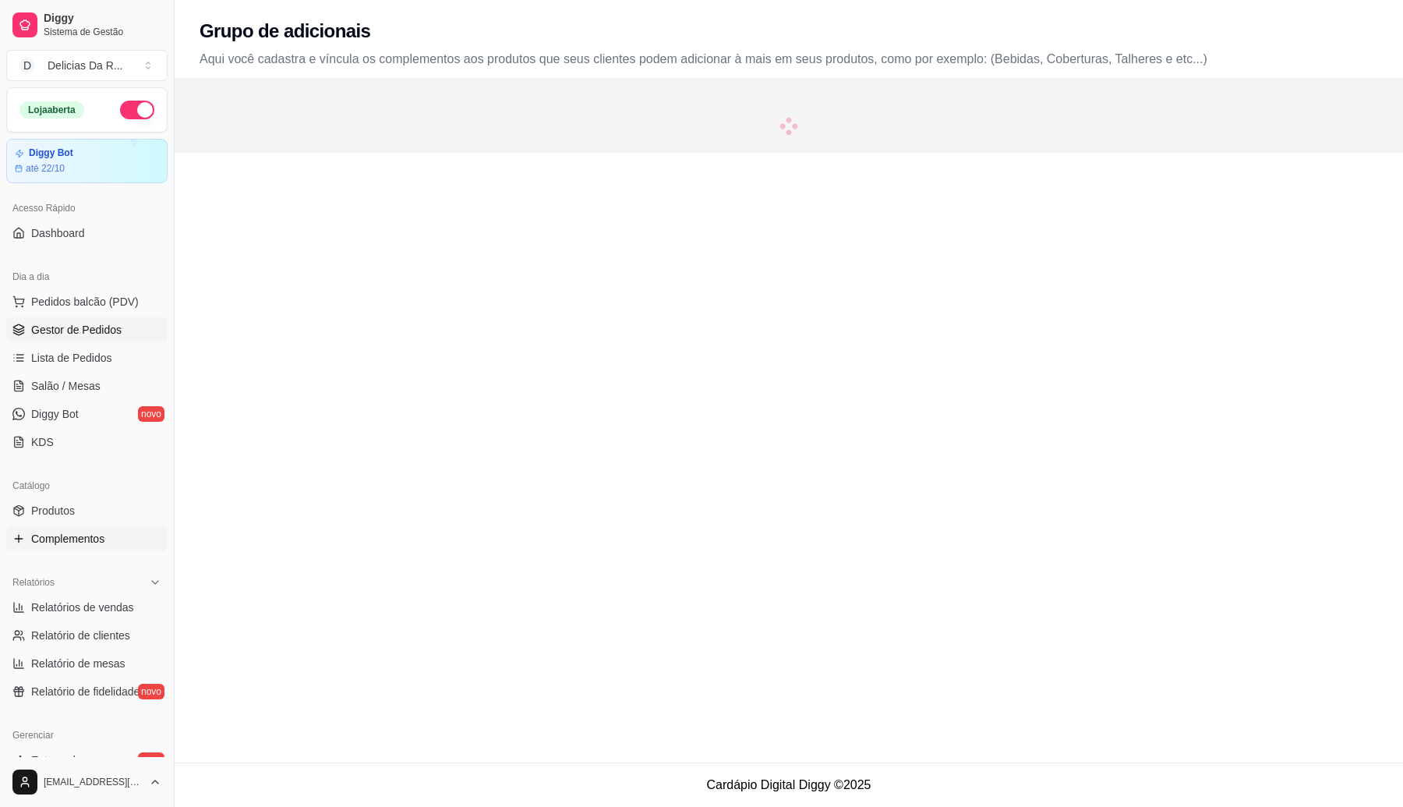
click at [99, 339] on link "Gestor de Pedidos" at bounding box center [86, 329] width 161 height 25
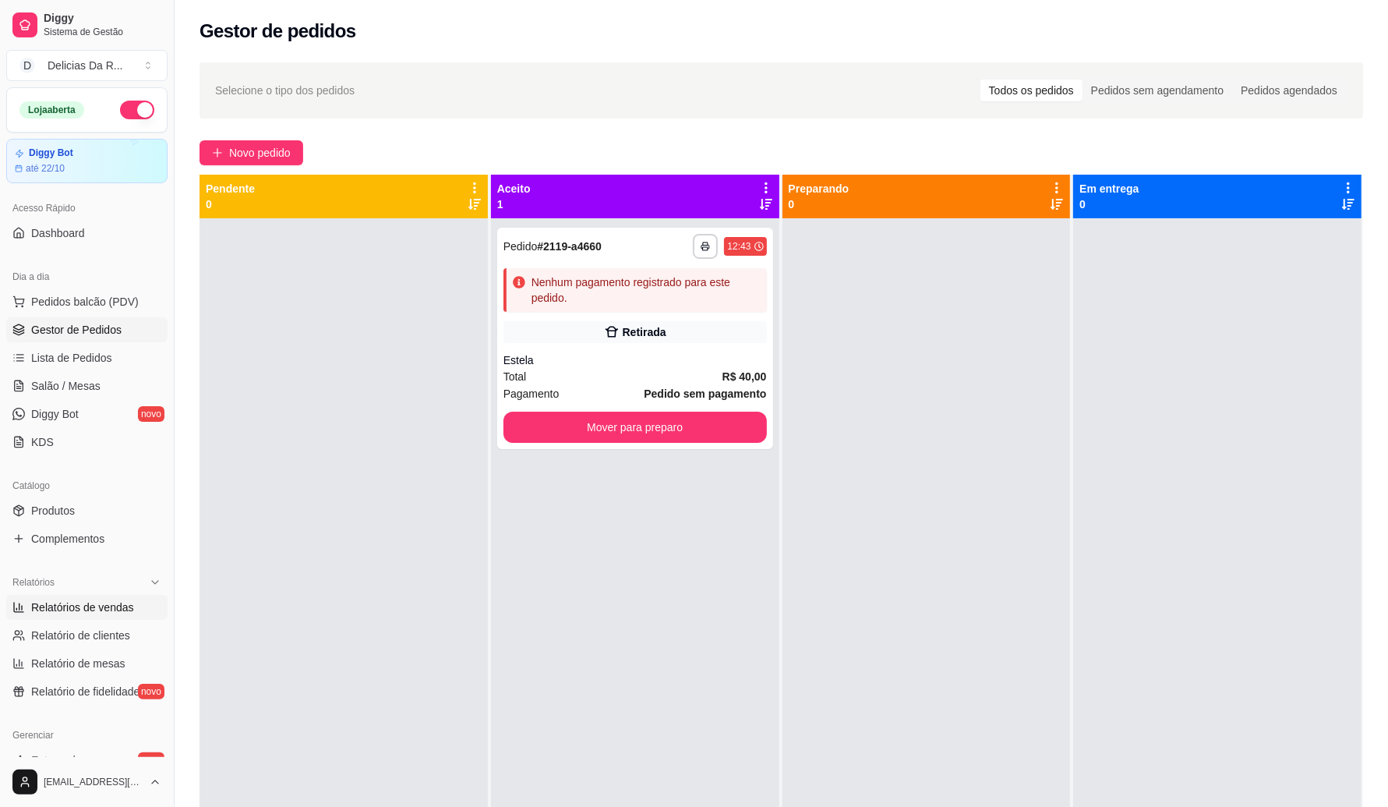
click at [83, 606] on span "Relatórios de vendas" at bounding box center [82, 607] width 103 height 16
select select "ALL"
select select "0"
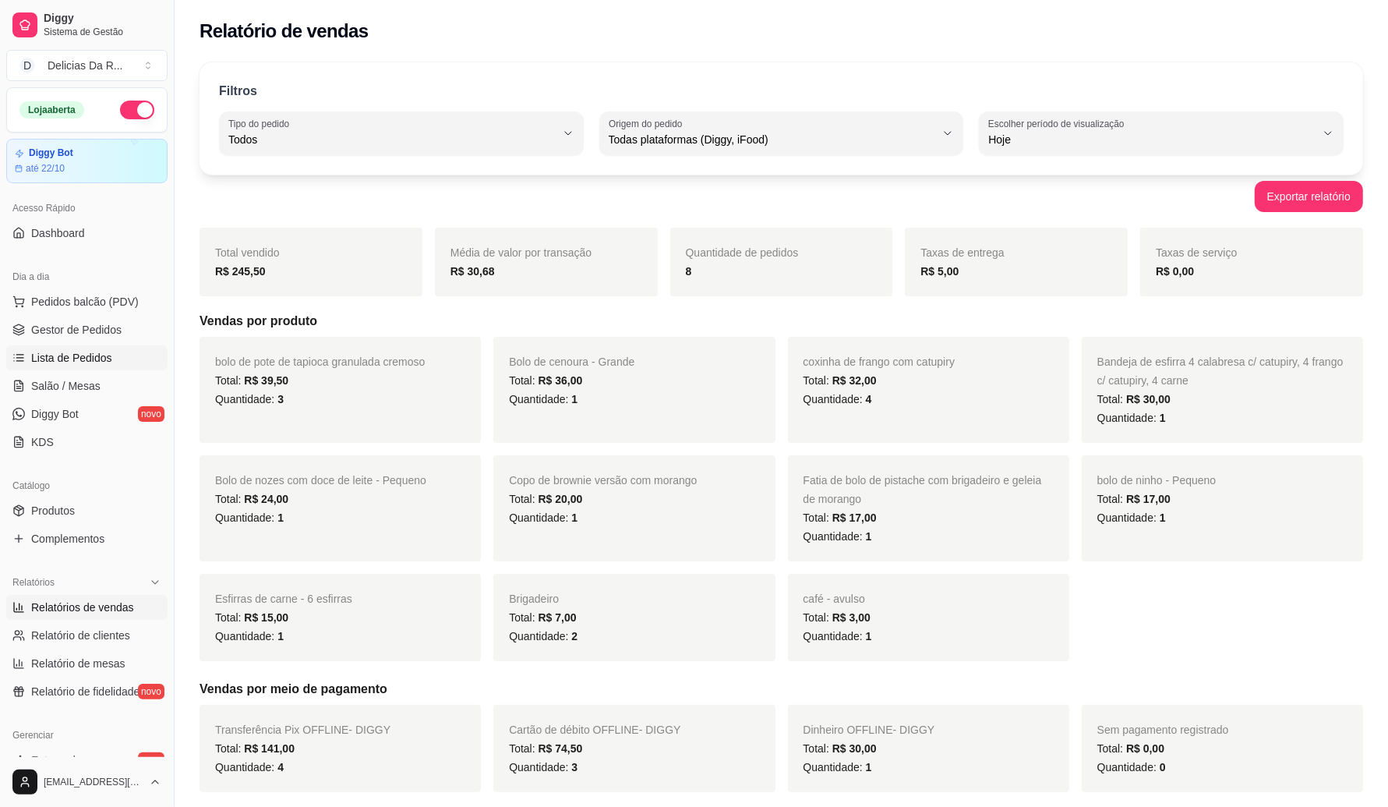
drag, startPoint x: 115, startPoint y: 329, endPoint x: 92, endPoint y: 351, distance: 32.0
click at [115, 330] on span "Gestor de Pedidos" at bounding box center [76, 330] width 90 height 16
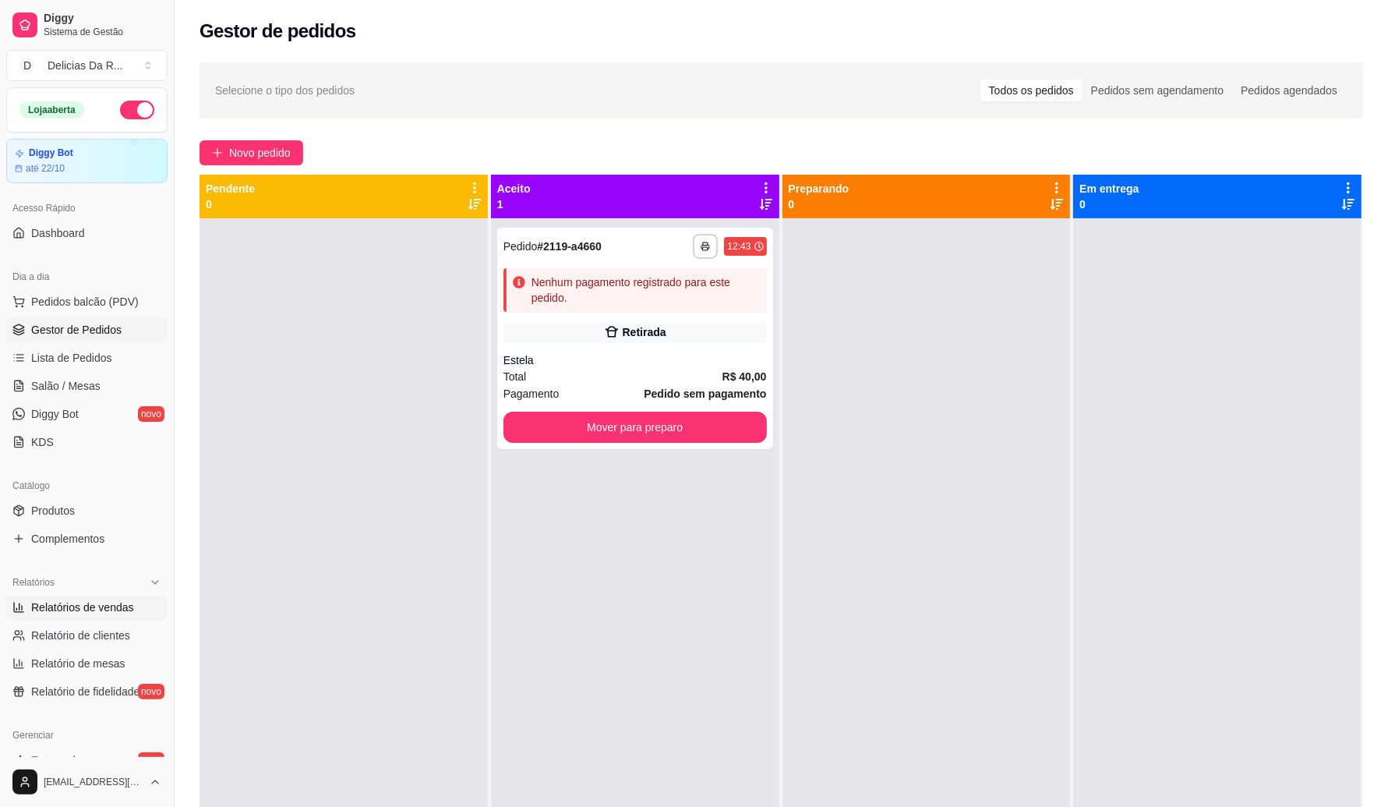
click at [48, 606] on span "Relatórios de vendas" at bounding box center [82, 607] width 103 height 16
select select "ALL"
select select "0"
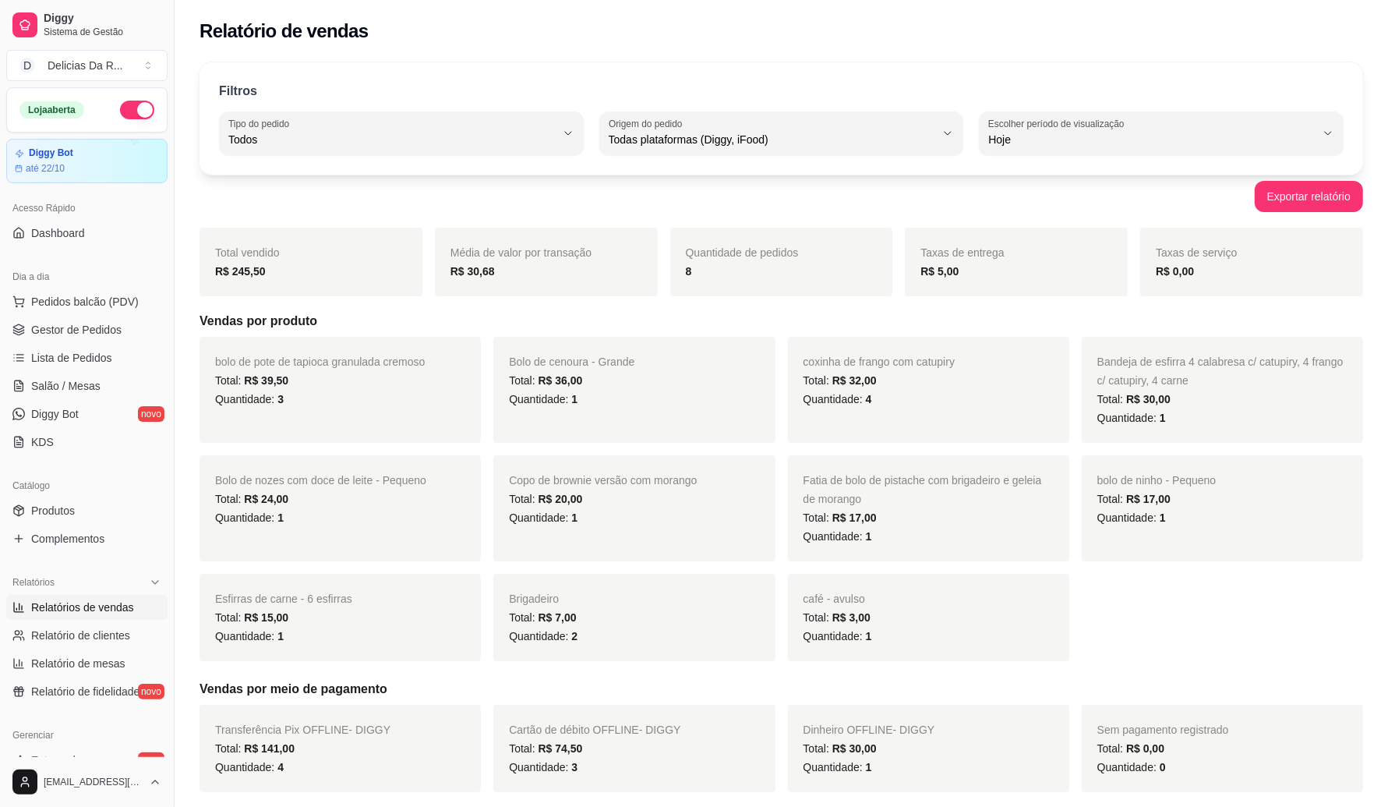
click at [472, 271] on strong "R$ 30,68" at bounding box center [473, 271] width 44 height 12
click at [473, 271] on strong "R$ 30,68" at bounding box center [473, 271] width 44 height 12
click at [500, 295] on div "Média de valor por transação R$ 30,68" at bounding box center [546, 262] width 223 height 69
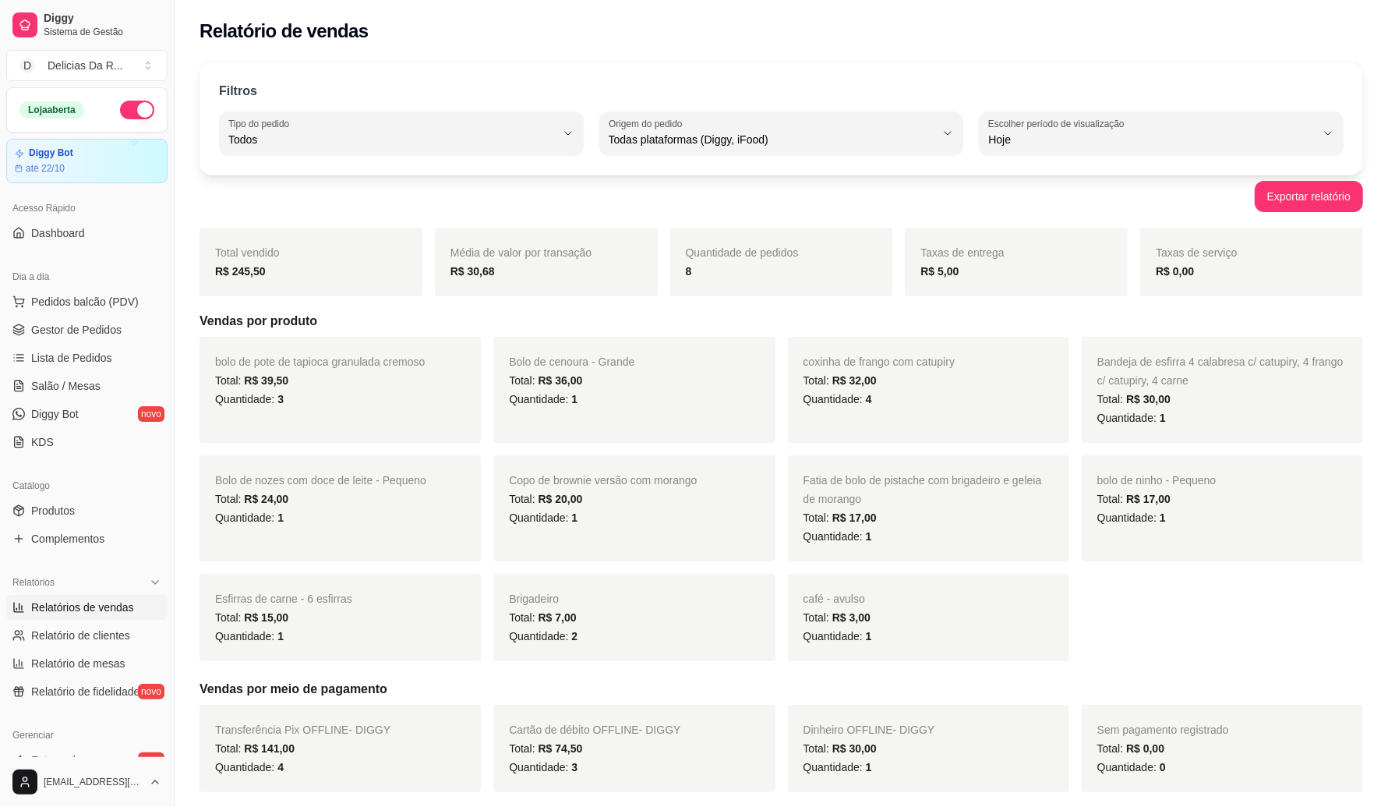
click at [462, 263] on div "R$ 30,68" at bounding box center [547, 271] width 192 height 19
click at [462, 265] on div "R$ 30,68" at bounding box center [547, 271] width 192 height 19
click at [465, 266] on strong "R$ 30,68" at bounding box center [473, 271] width 44 height 12
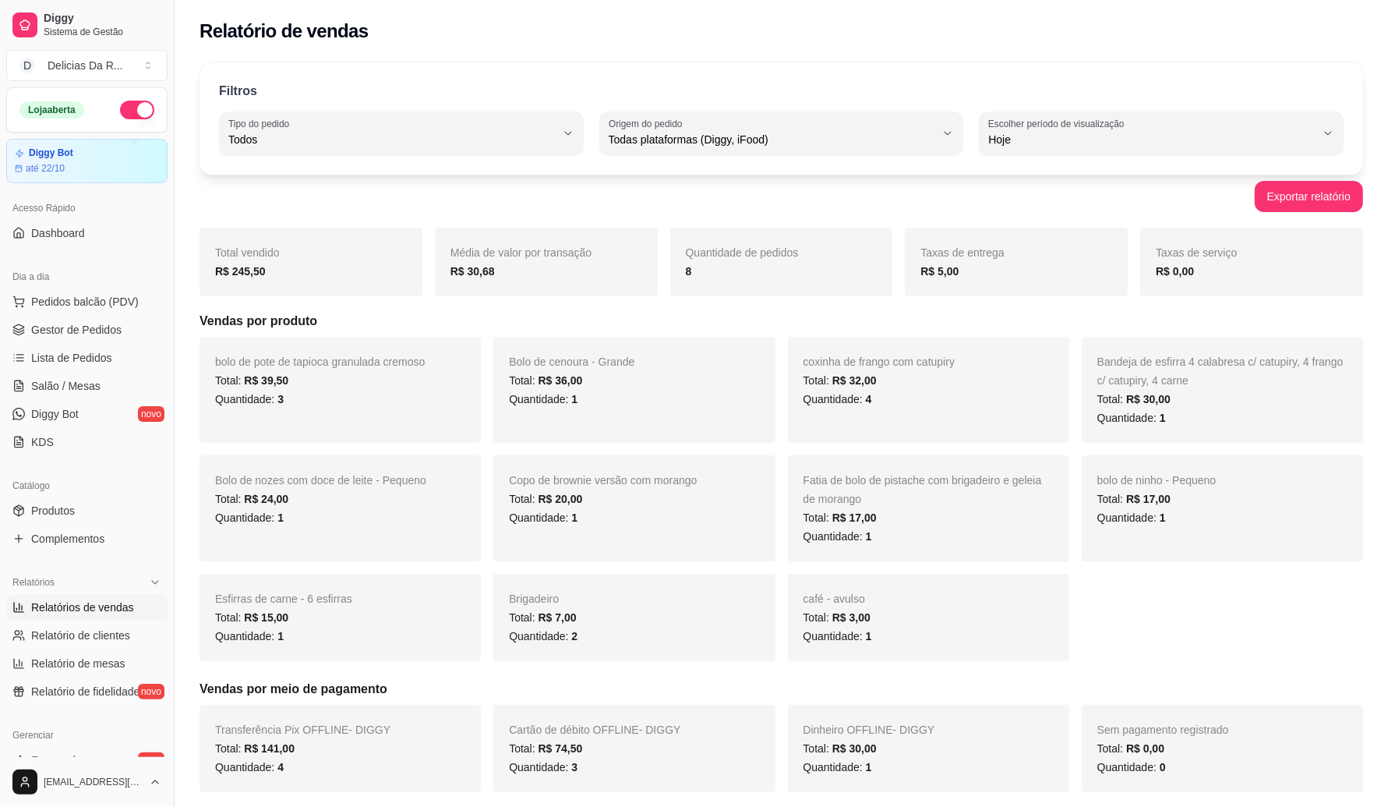
click at [546, 309] on div "Total vendido R$ 245,50 Média de valor por transação R$ 30,68 Quantidade de ped…" at bounding box center [782, 510] width 1164 height 564
click at [102, 327] on span "Gestor de Pedidos" at bounding box center [76, 330] width 90 height 16
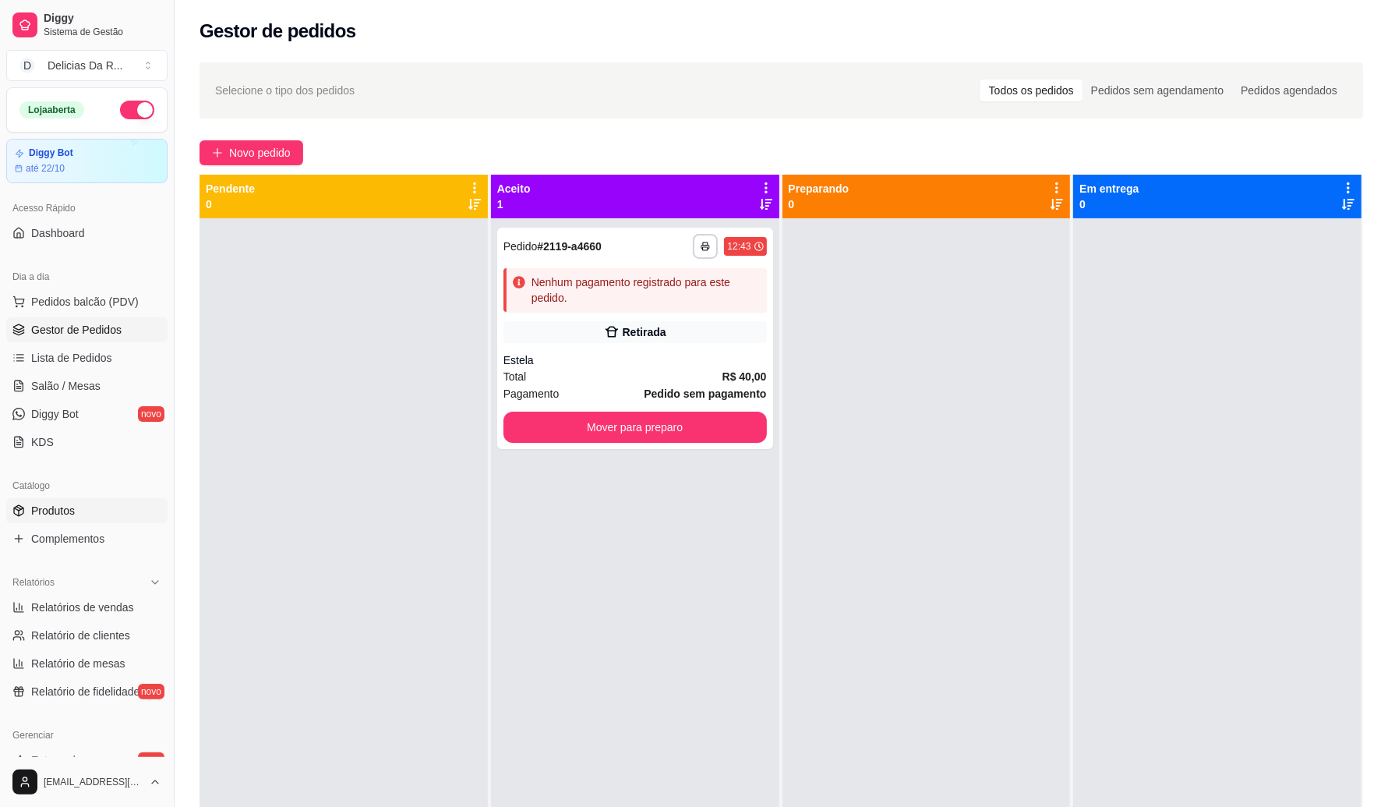
click at [59, 523] on link "Produtos" at bounding box center [86, 510] width 161 height 25
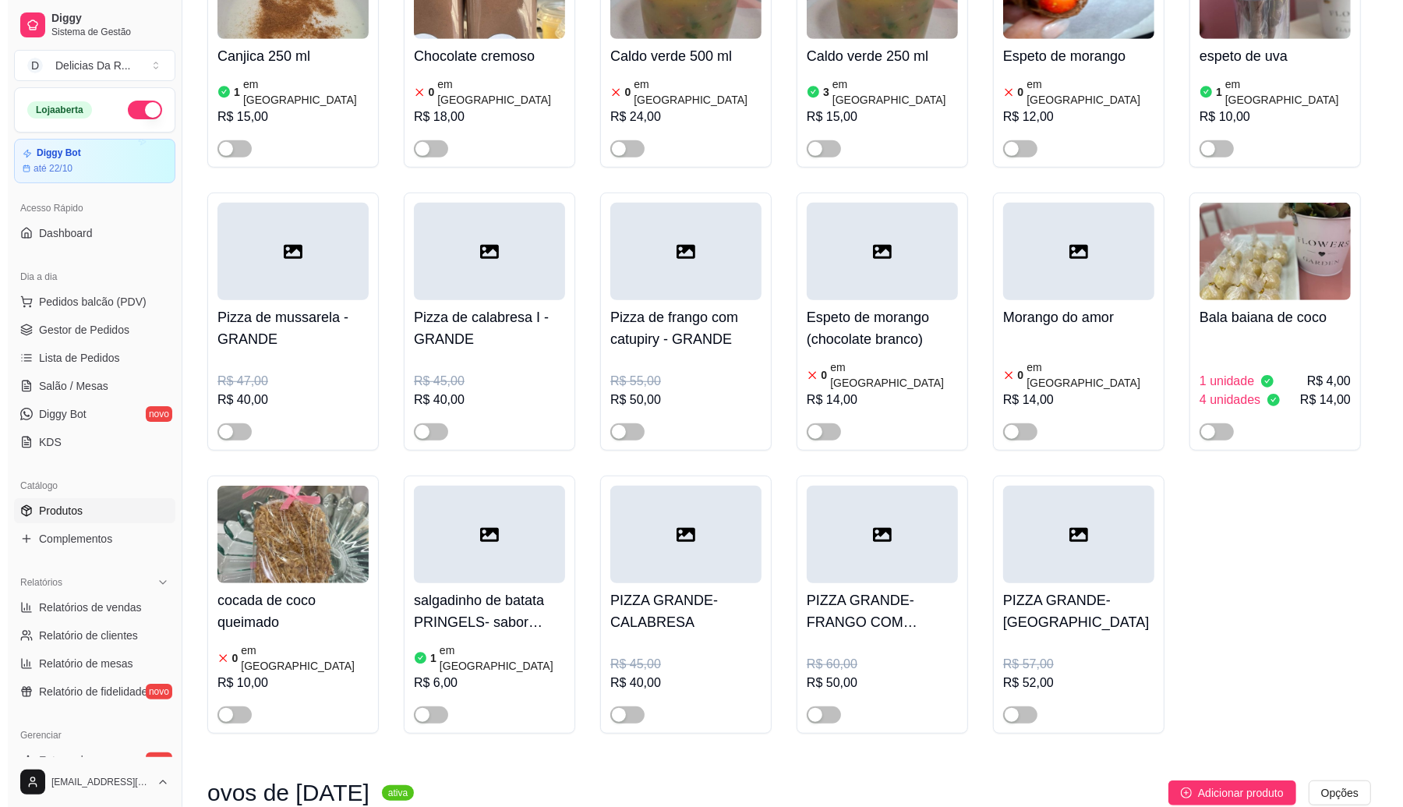
scroll to position [682, 0]
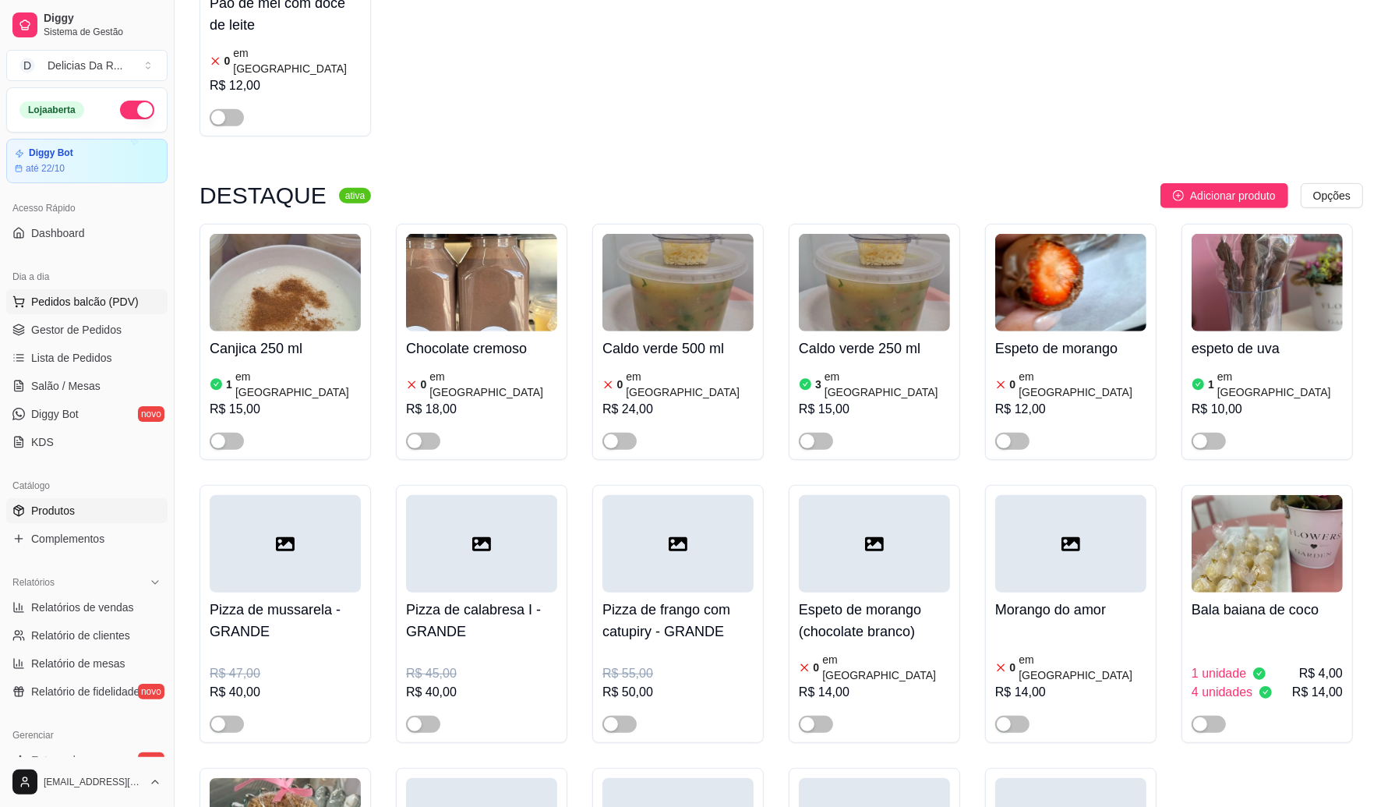
click at [57, 308] on span "Pedidos balcão (PDV)" at bounding box center [85, 302] width 108 height 16
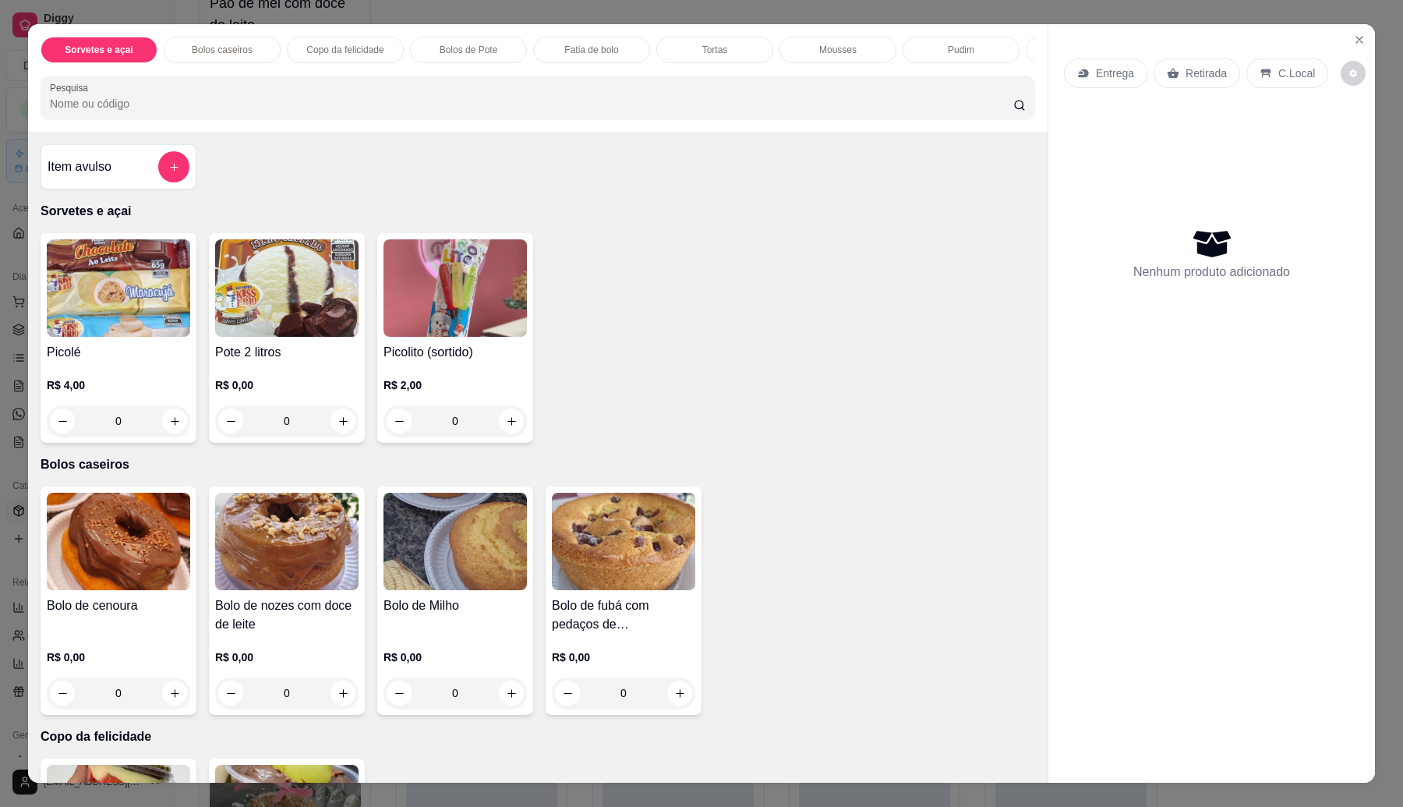
click at [828, 36] on div "Sorvetes e açai Bolos caseiros Copo da felicidade Bolos de Pote Fatia de bolo T…" at bounding box center [538, 78] width 1020 height 108
click at [825, 43] on div "Mousses" at bounding box center [838, 50] width 117 height 27
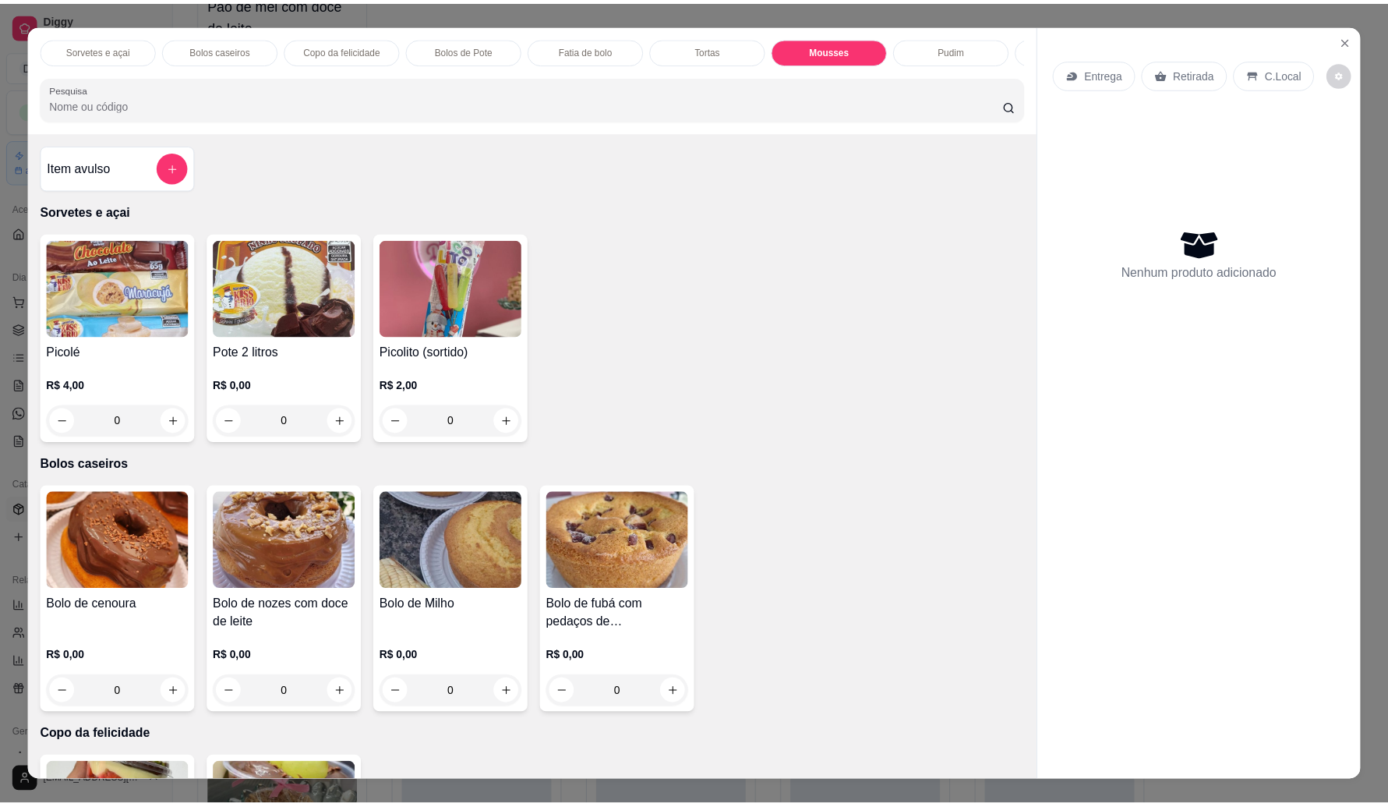
scroll to position [25, 0]
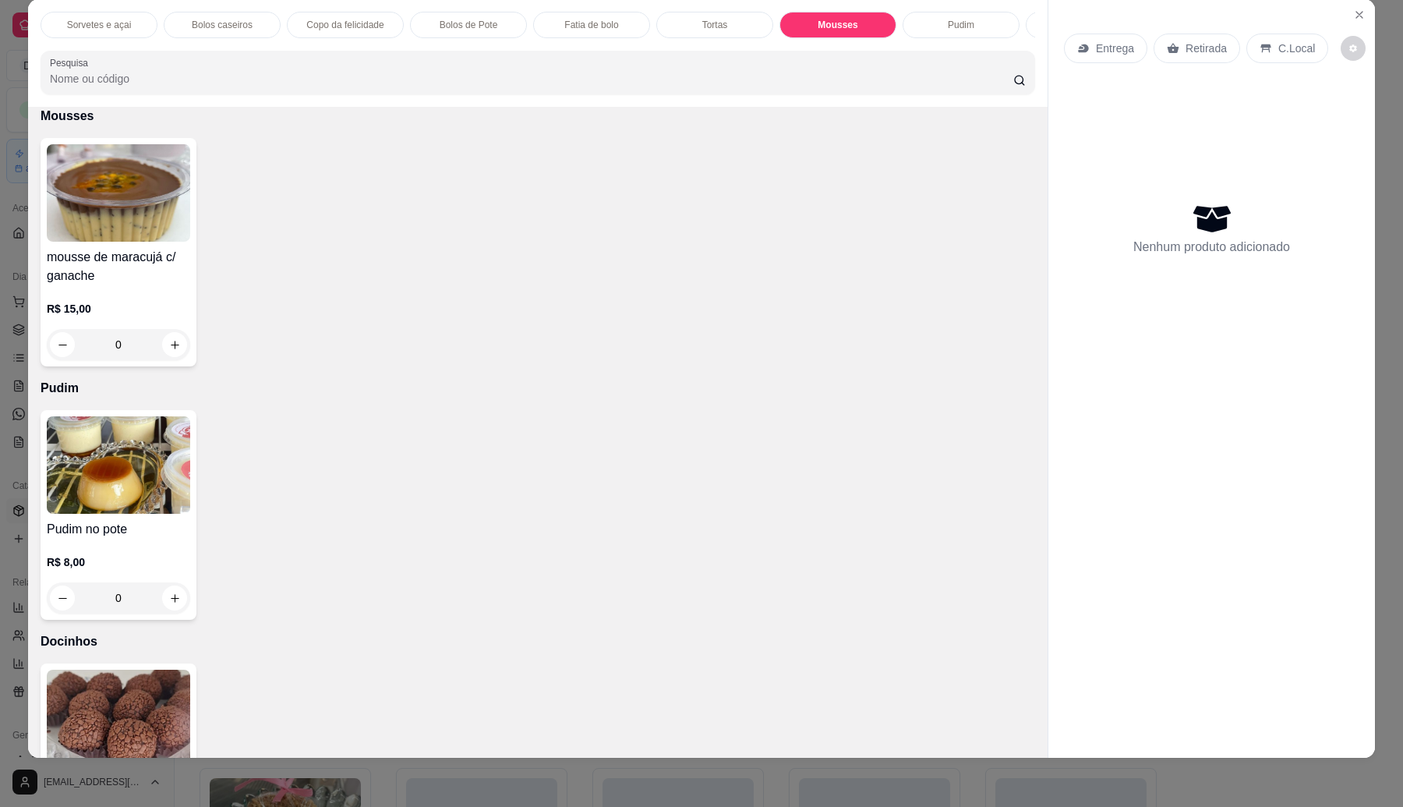
click at [147, 279] on h4 "mousse de maracujá c/ ganache" at bounding box center [118, 266] width 143 height 37
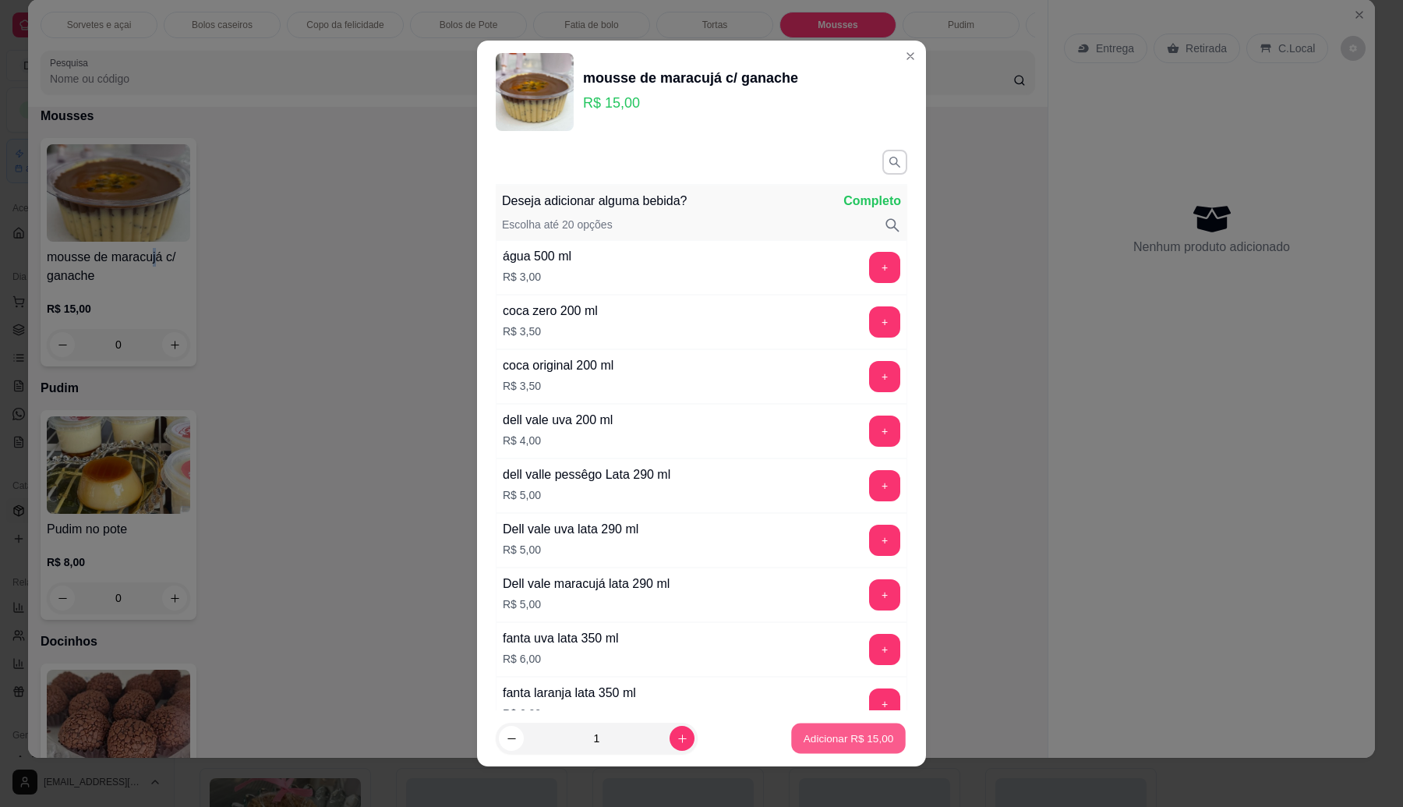
click at [878, 742] on button "Adicionar R$ 15,00" at bounding box center [848, 738] width 115 height 30
type input "1"
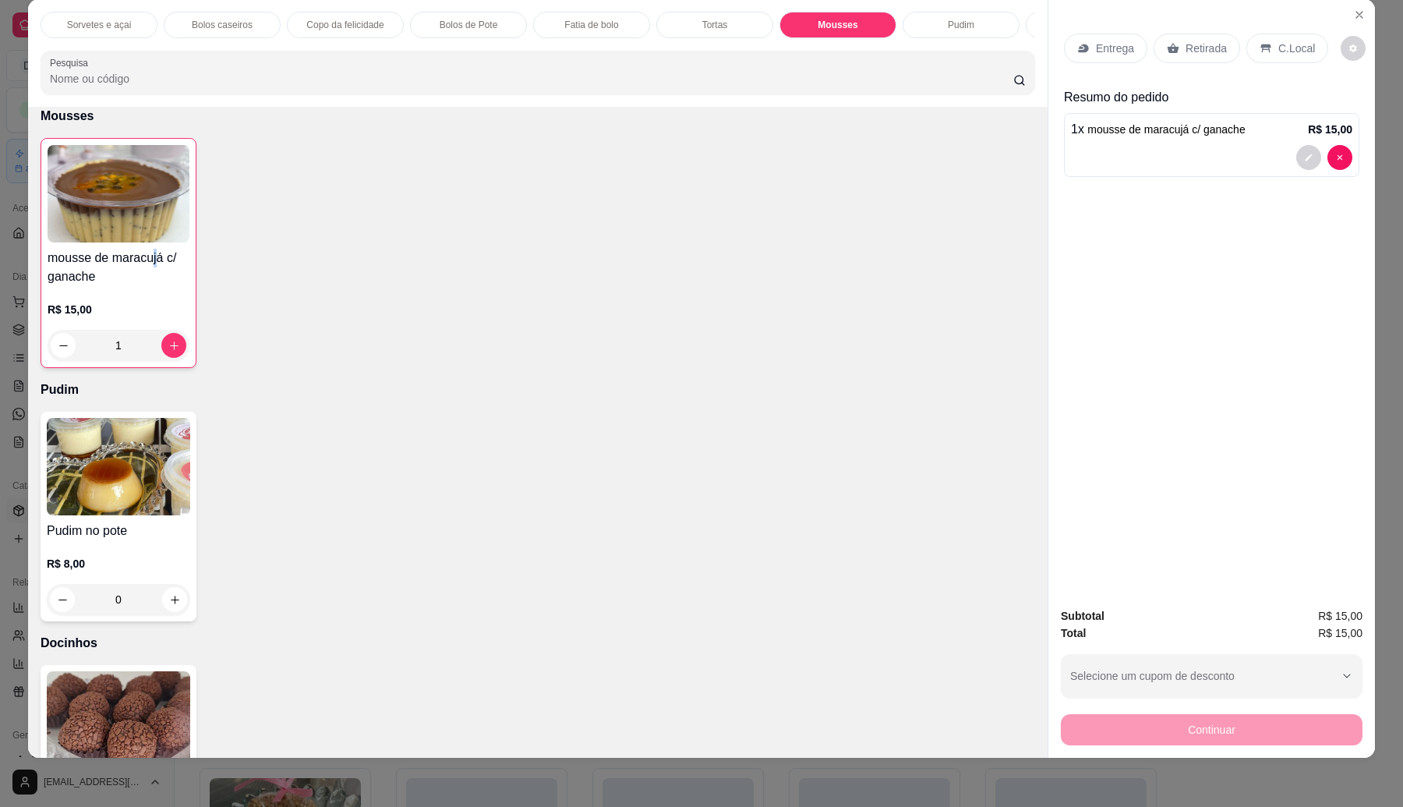
click at [129, 500] on img at bounding box center [118, 466] width 143 height 97
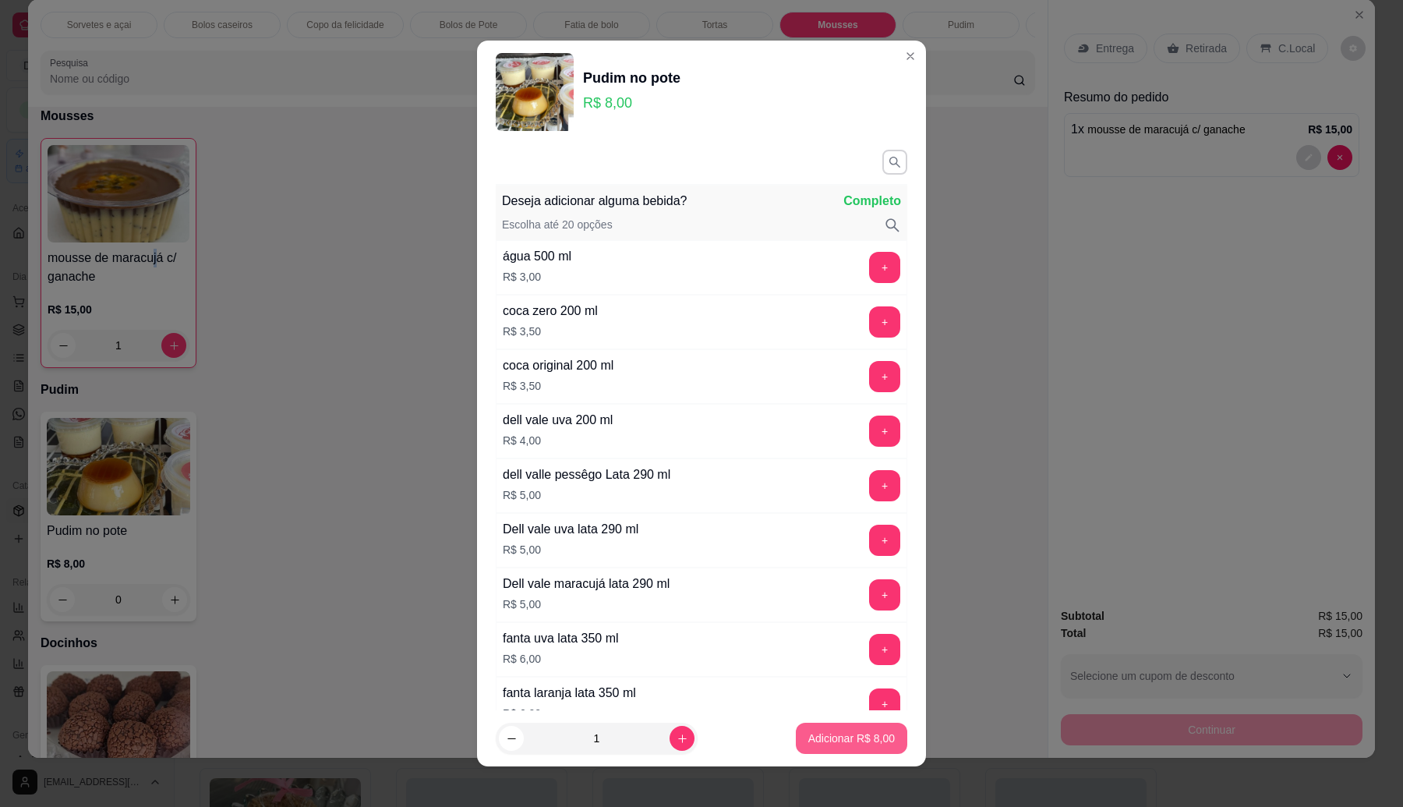
click at [832, 734] on p "Adicionar R$ 8,00" at bounding box center [851, 738] width 87 height 16
type input "1"
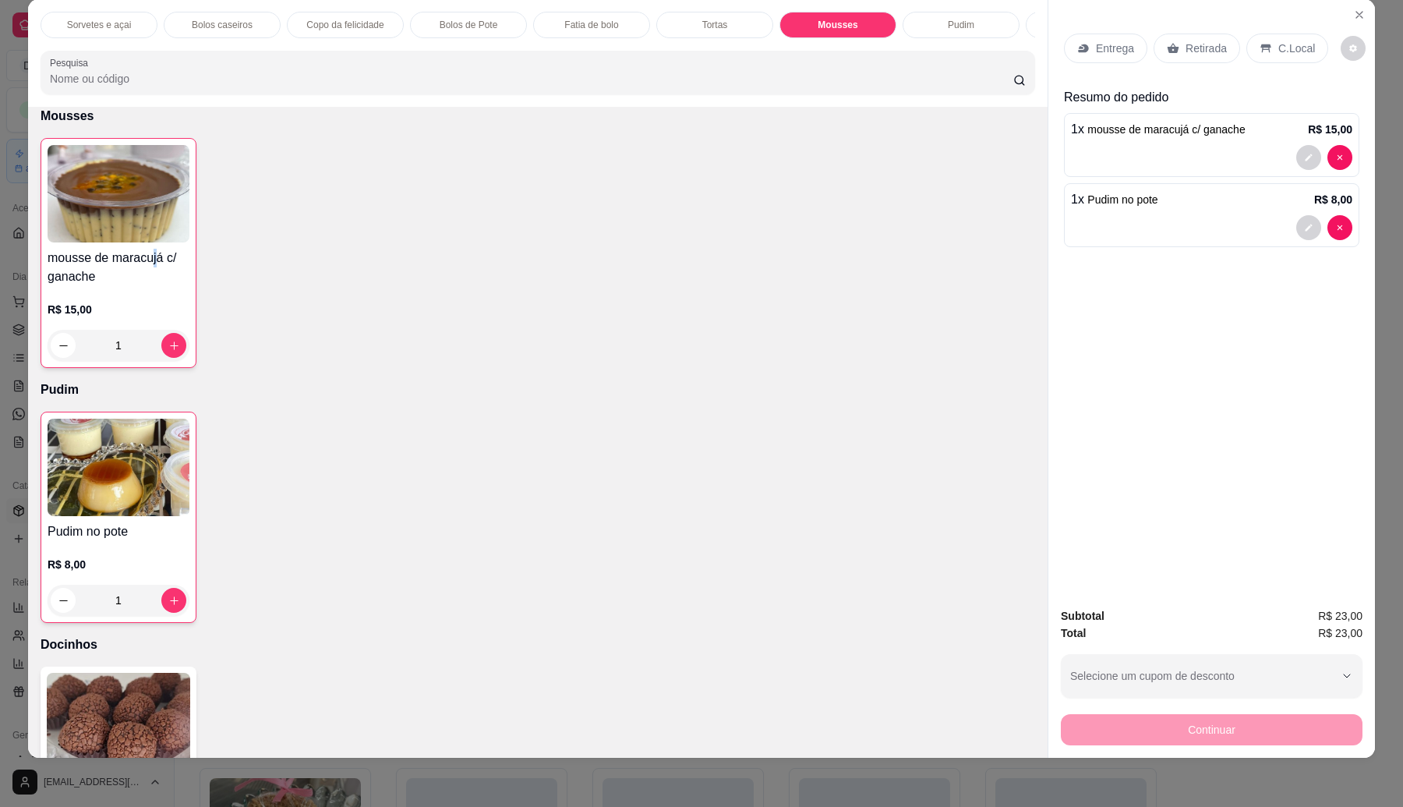
click at [1170, 47] on icon at bounding box center [1174, 48] width 12 height 10
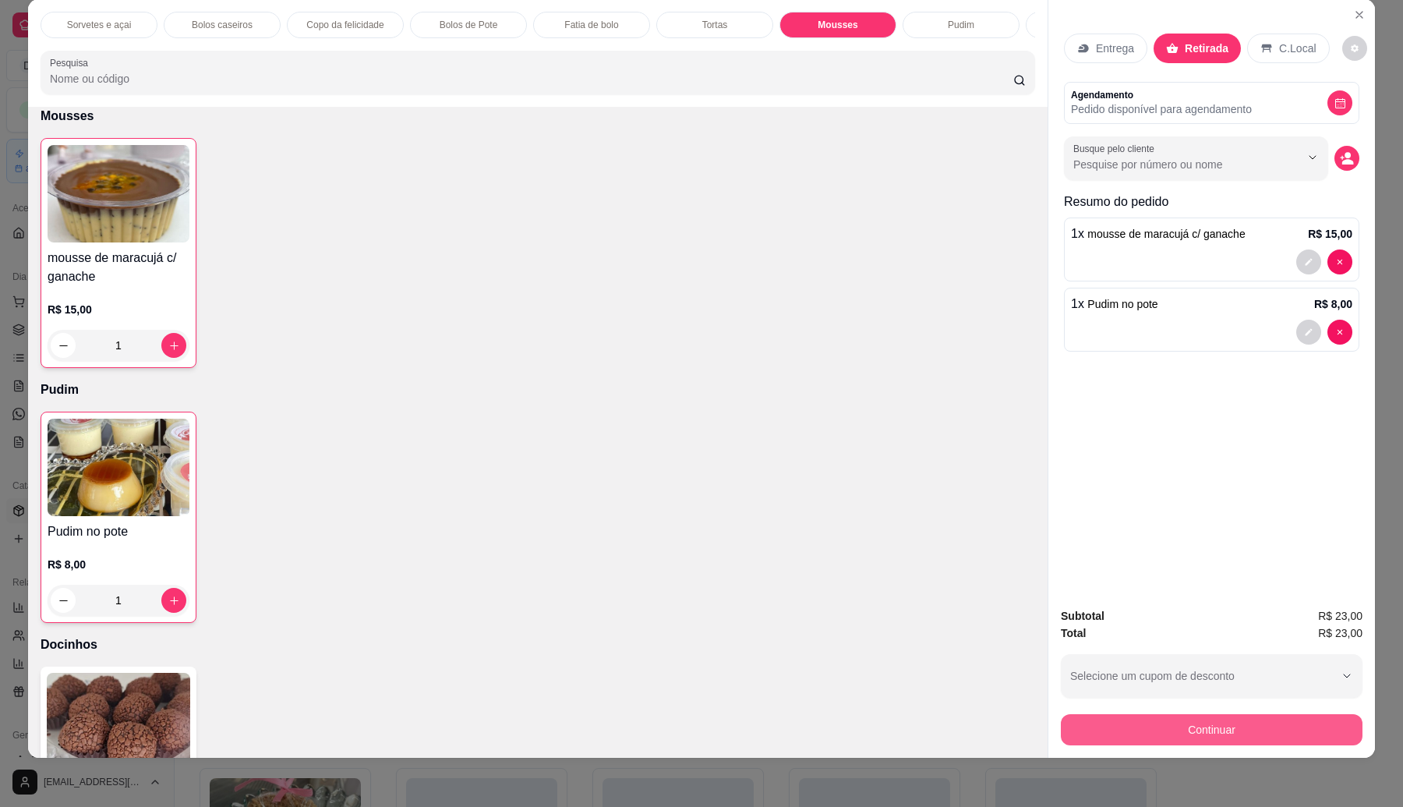
click at [1310, 734] on button "Continuar" at bounding box center [1212, 729] width 302 height 31
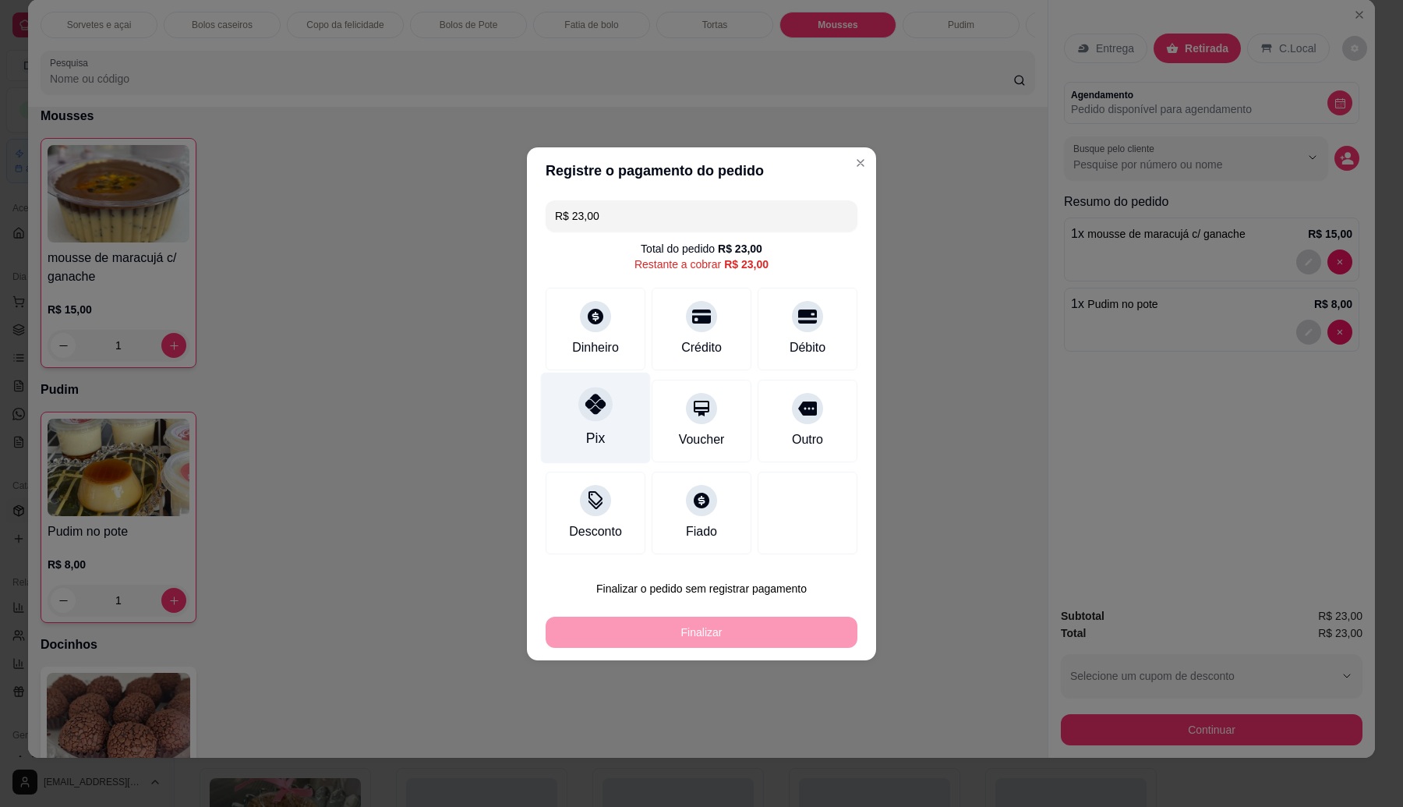
drag, startPoint x: 570, startPoint y: 410, endPoint x: 592, endPoint y: 438, distance: 36.0
click at [571, 410] on div "Pix" at bounding box center [596, 417] width 110 height 91
type input "R$ 0,00"
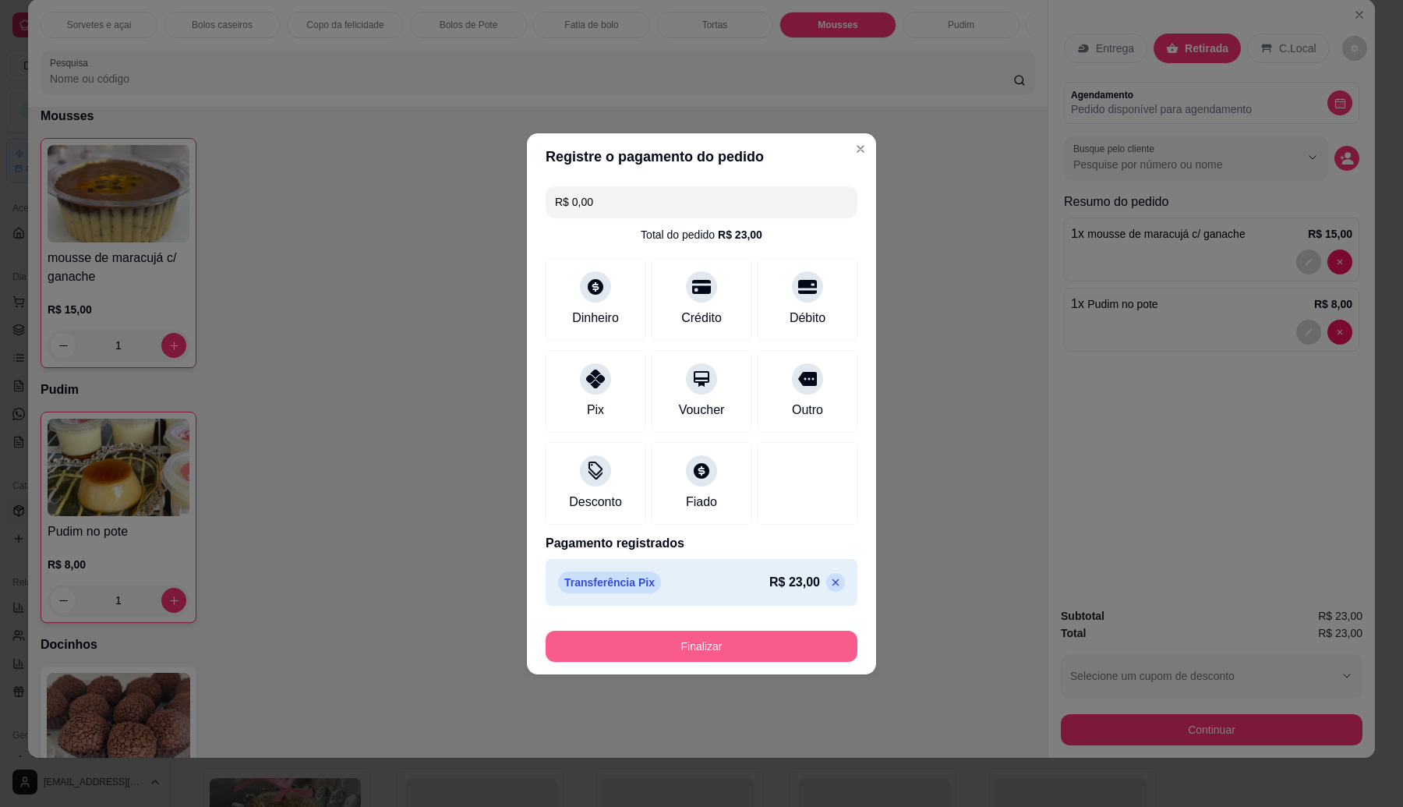
click at [665, 635] on button "Finalizar" at bounding box center [702, 646] width 312 height 31
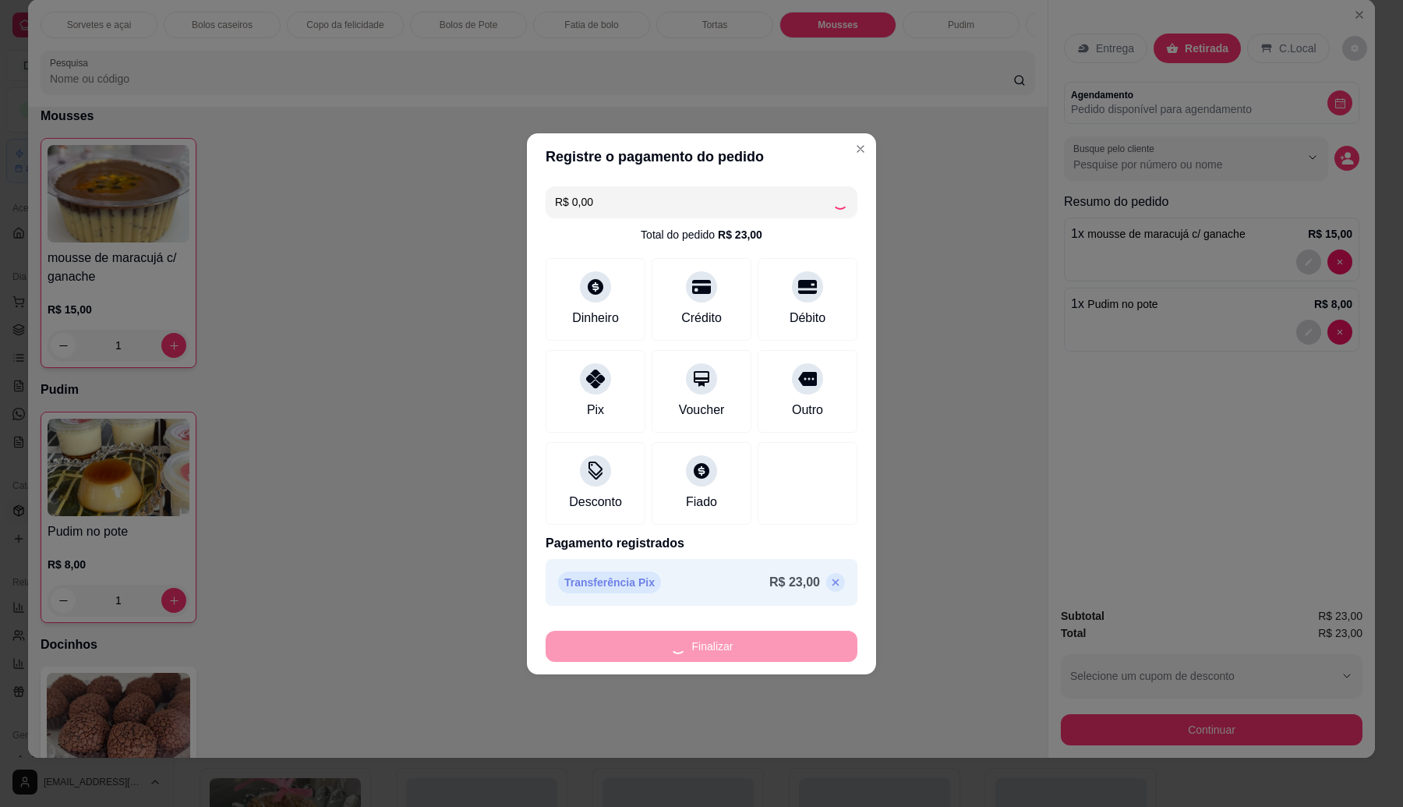
type input "0"
type input "-R$ 23,00"
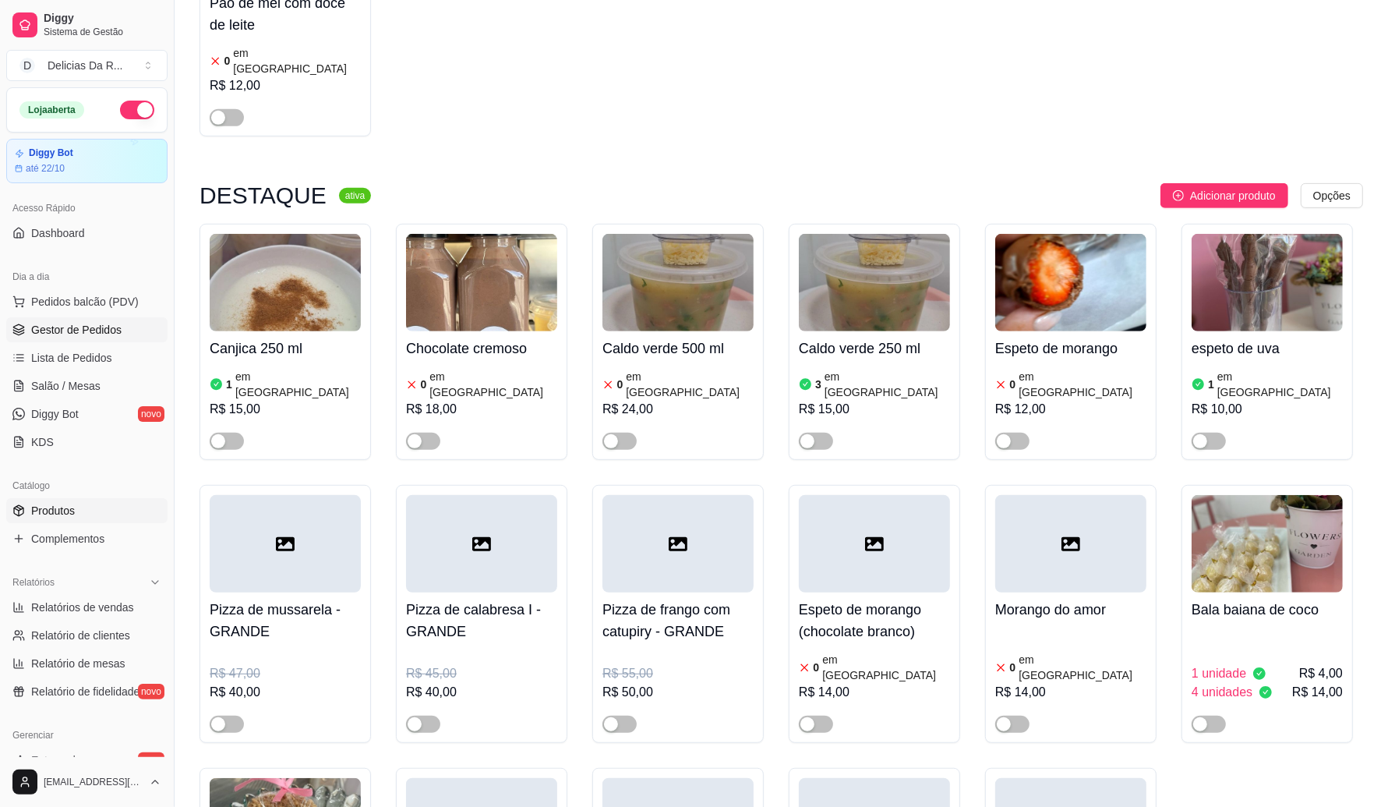
click at [74, 336] on span "Gestor de Pedidos" at bounding box center [76, 330] width 90 height 16
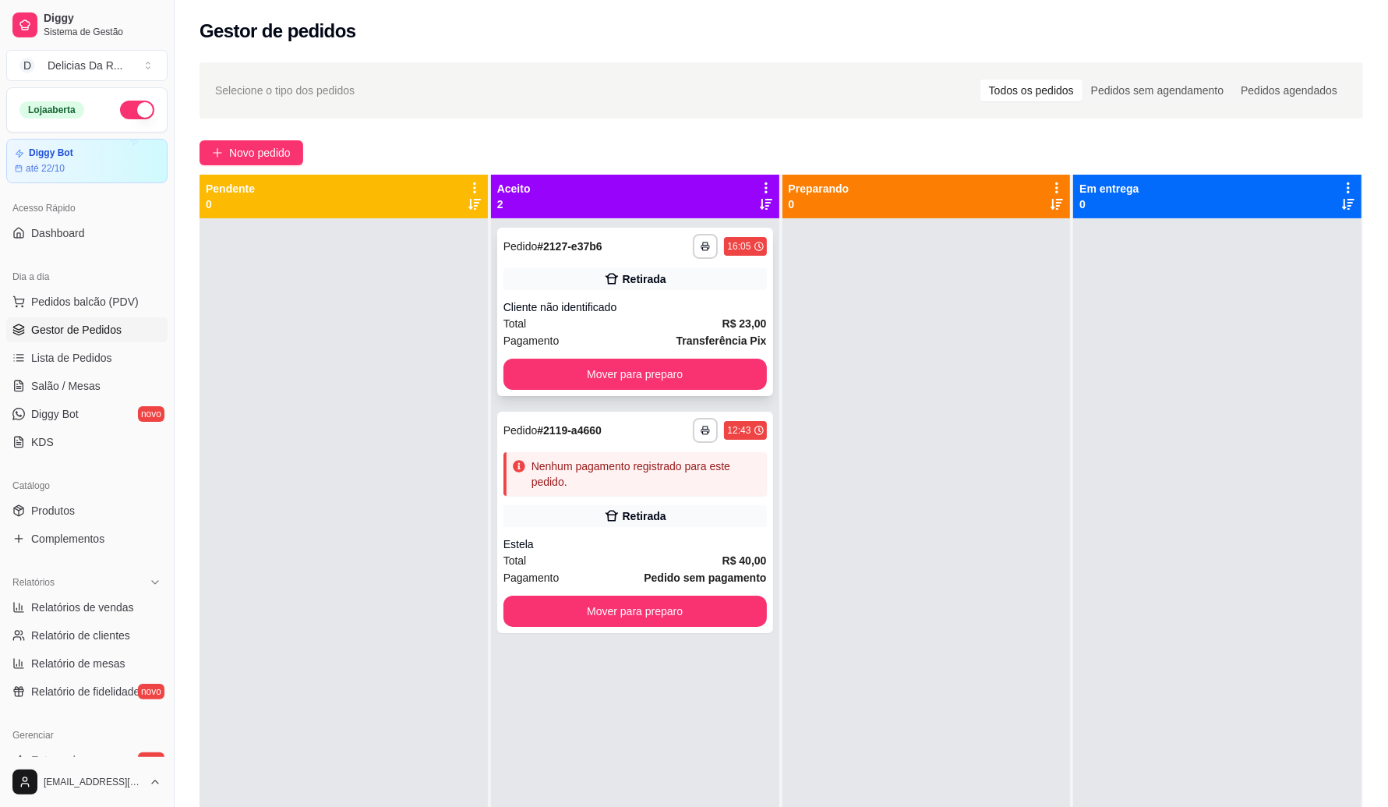
click at [741, 281] on div "Retirada" at bounding box center [635, 279] width 263 height 22
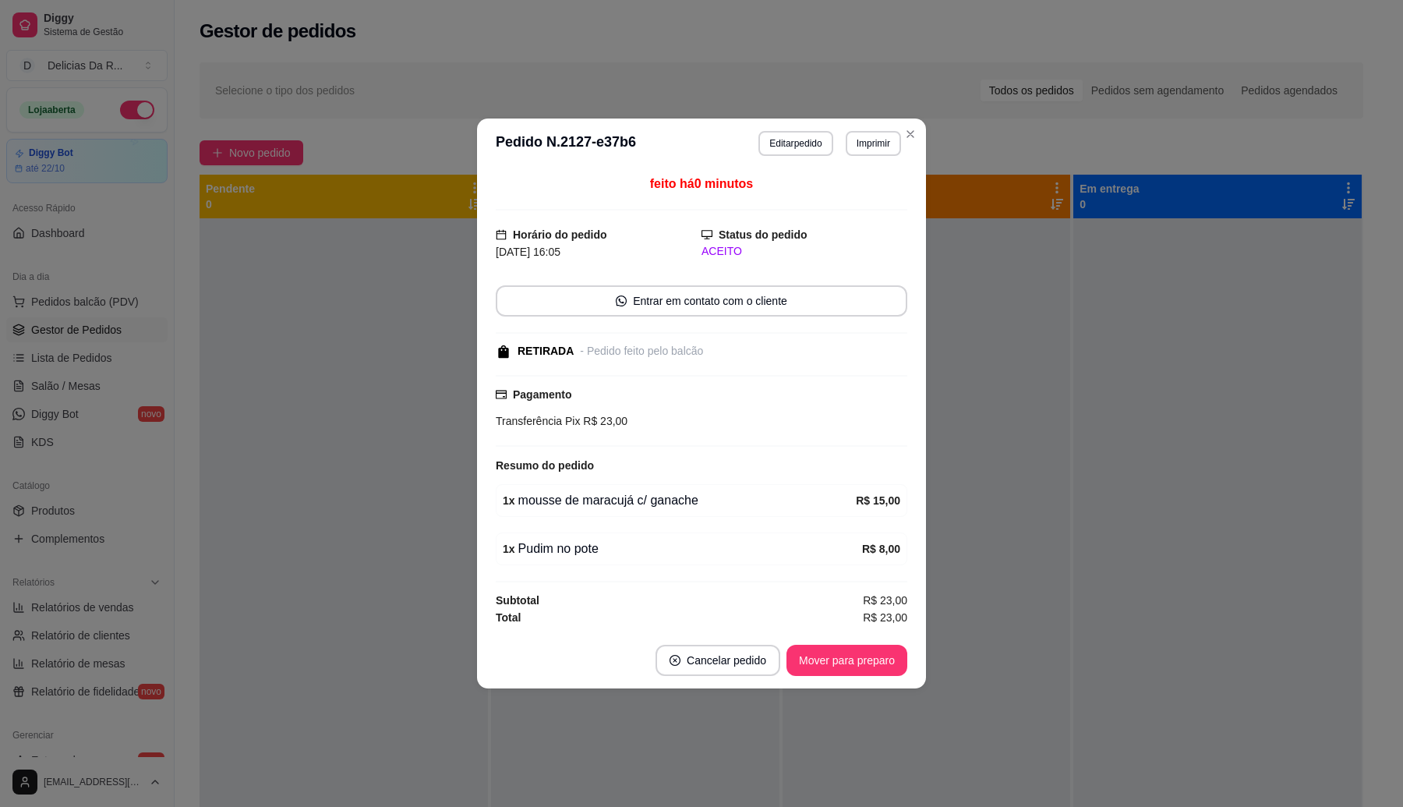
click at [829, 648] on footer "Cancelar pedido Mover para preparo" at bounding box center [701, 660] width 449 height 56
click at [835, 657] on button "Mover para preparo" at bounding box center [847, 660] width 121 height 31
click at [835, 657] on div "Mover para preparo" at bounding box center [836, 660] width 143 height 31
click at [836, 663] on div "Mover para preparo" at bounding box center [836, 660] width 143 height 31
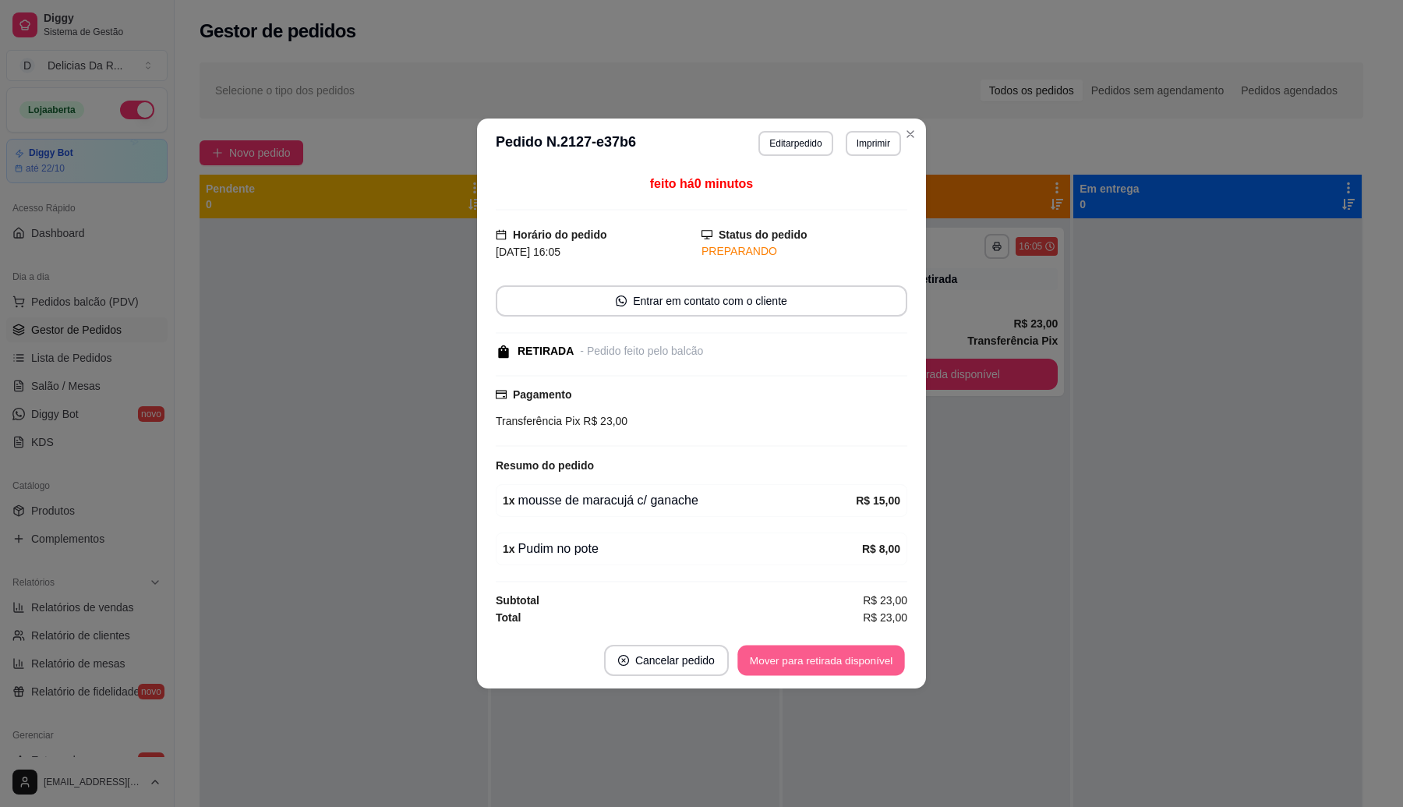
click at [840, 675] on button "Mover para retirada disponível" at bounding box center [820, 660] width 167 height 30
click at [840, 675] on div "Mover para retirada disponível" at bounding box center [821, 660] width 172 height 31
drag, startPoint x: 838, startPoint y: 671, endPoint x: 847, endPoint y: 653, distance: 20.2
click at [843, 663] on div "Mover para retirada disponível" at bounding box center [810, 660] width 194 height 31
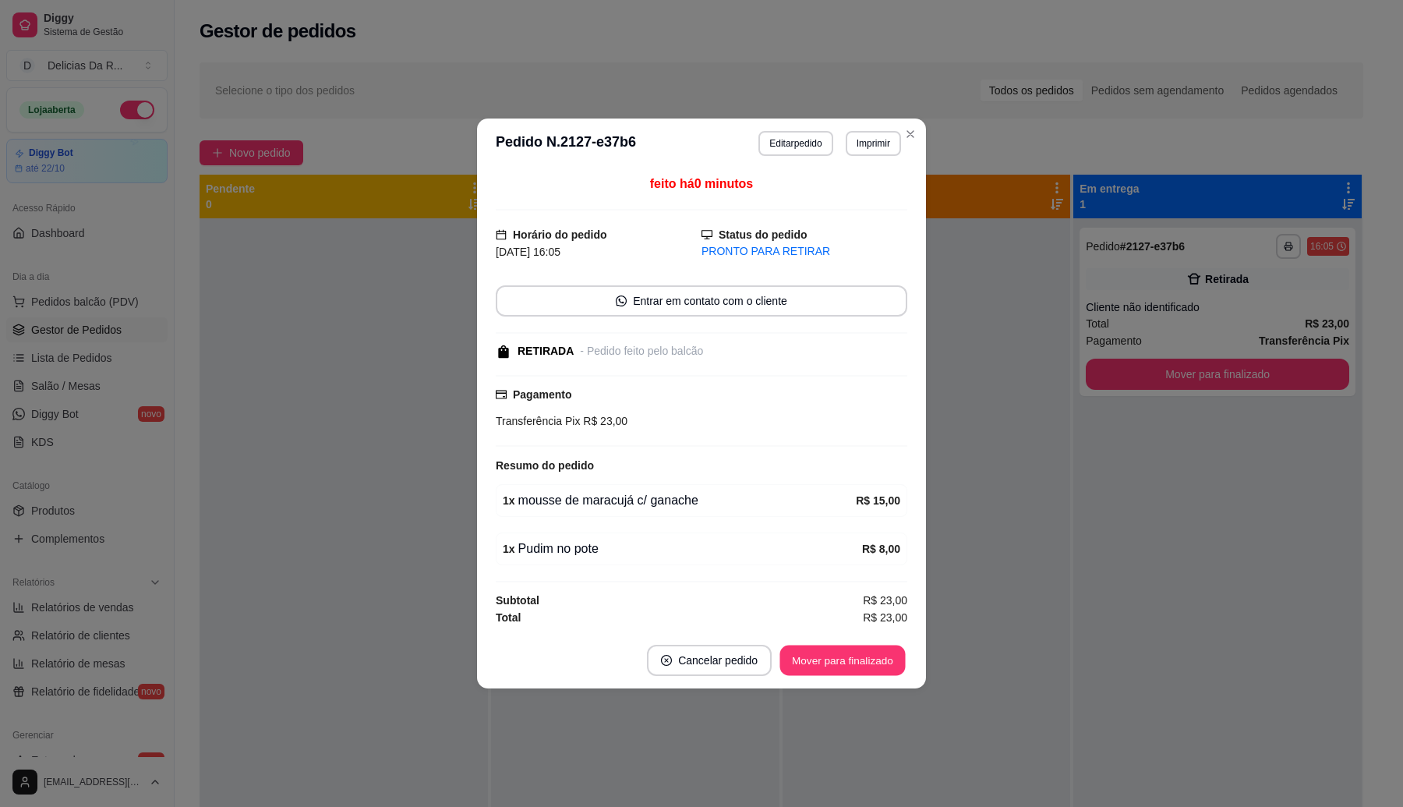
click at [850, 649] on button "Mover para finalizado" at bounding box center [843, 660] width 126 height 30
click at [854, 652] on div "Mover para finalizado" at bounding box center [831, 660] width 151 height 31
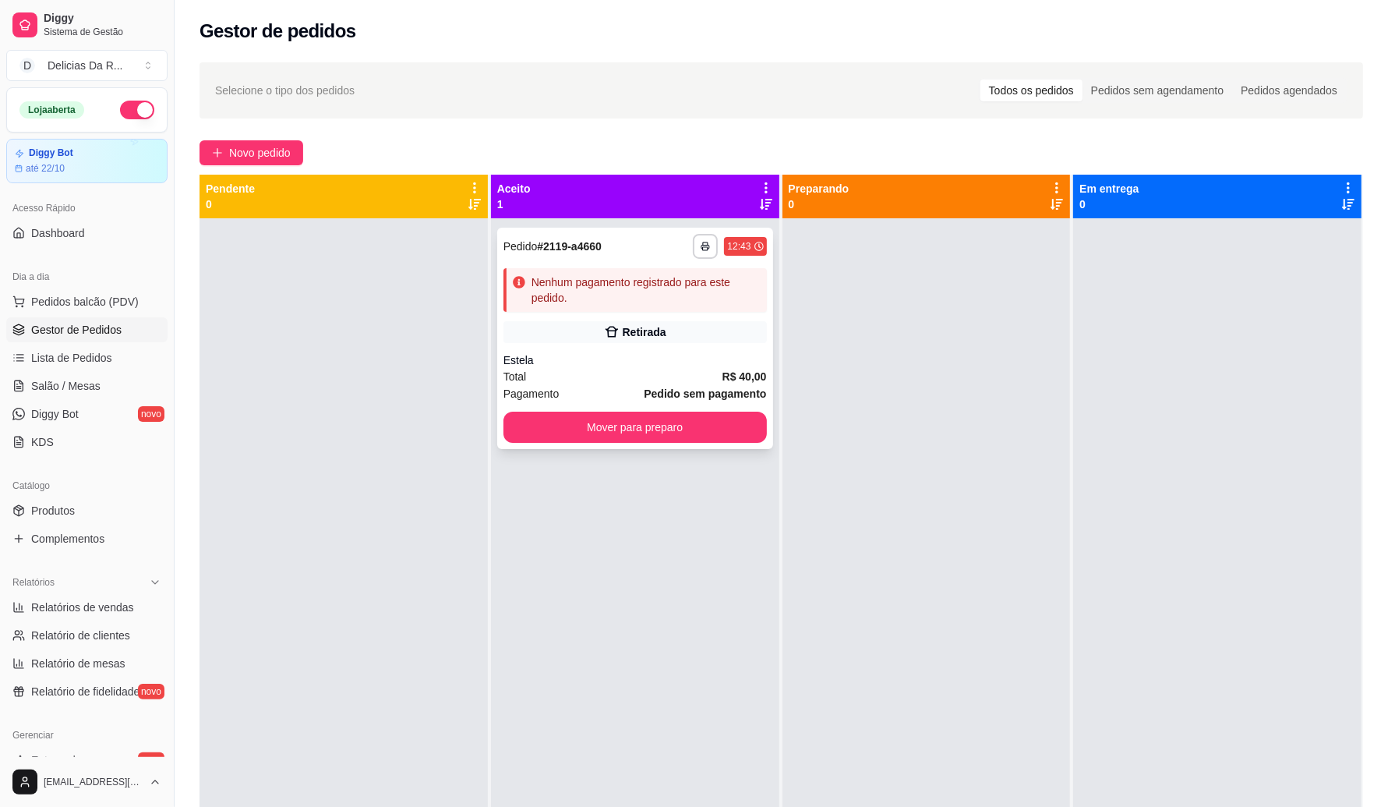
click at [671, 390] on div "**********" at bounding box center [635, 338] width 276 height 221
click at [48, 520] on link "Produtos" at bounding box center [86, 510] width 161 height 25
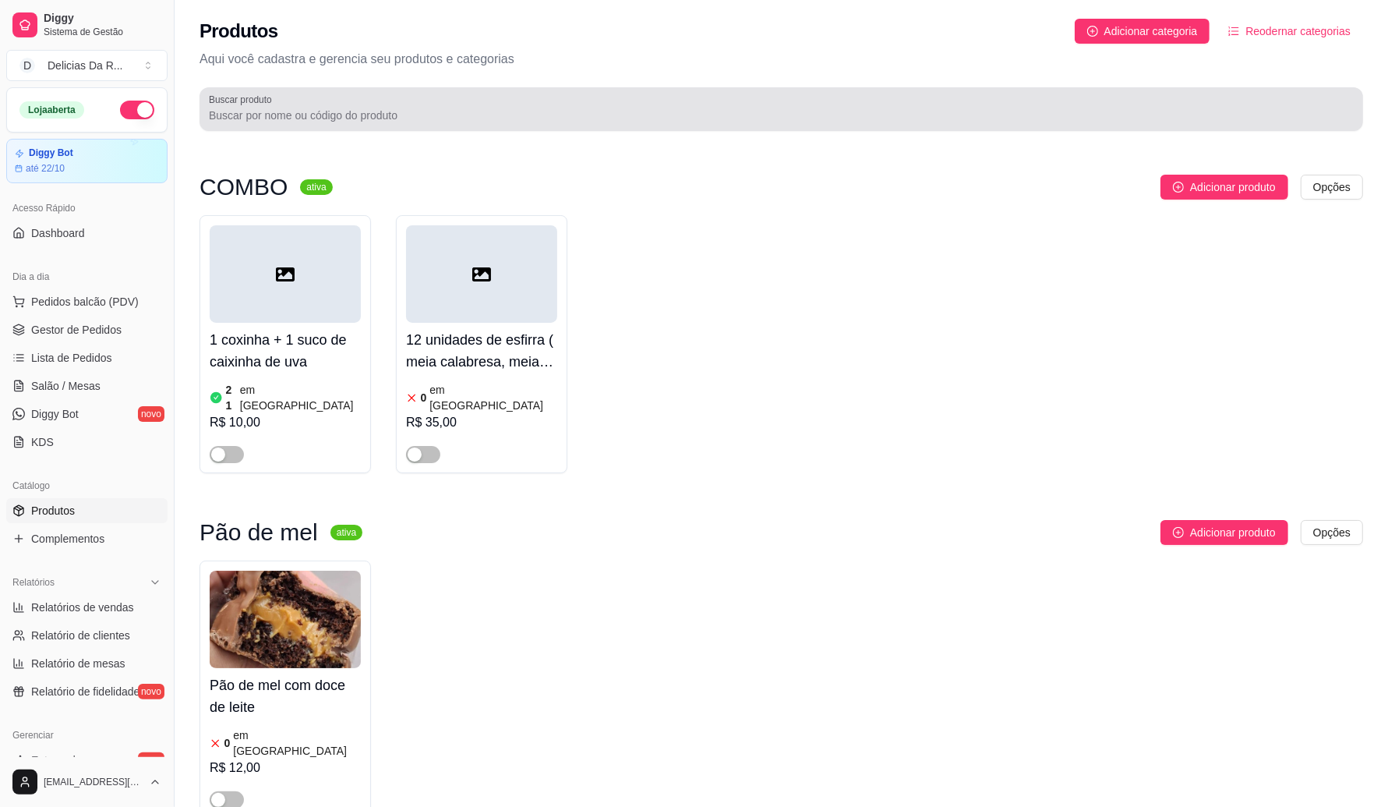
click at [352, 110] on input "Buscar produto" at bounding box center [781, 116] width 1145 height 16
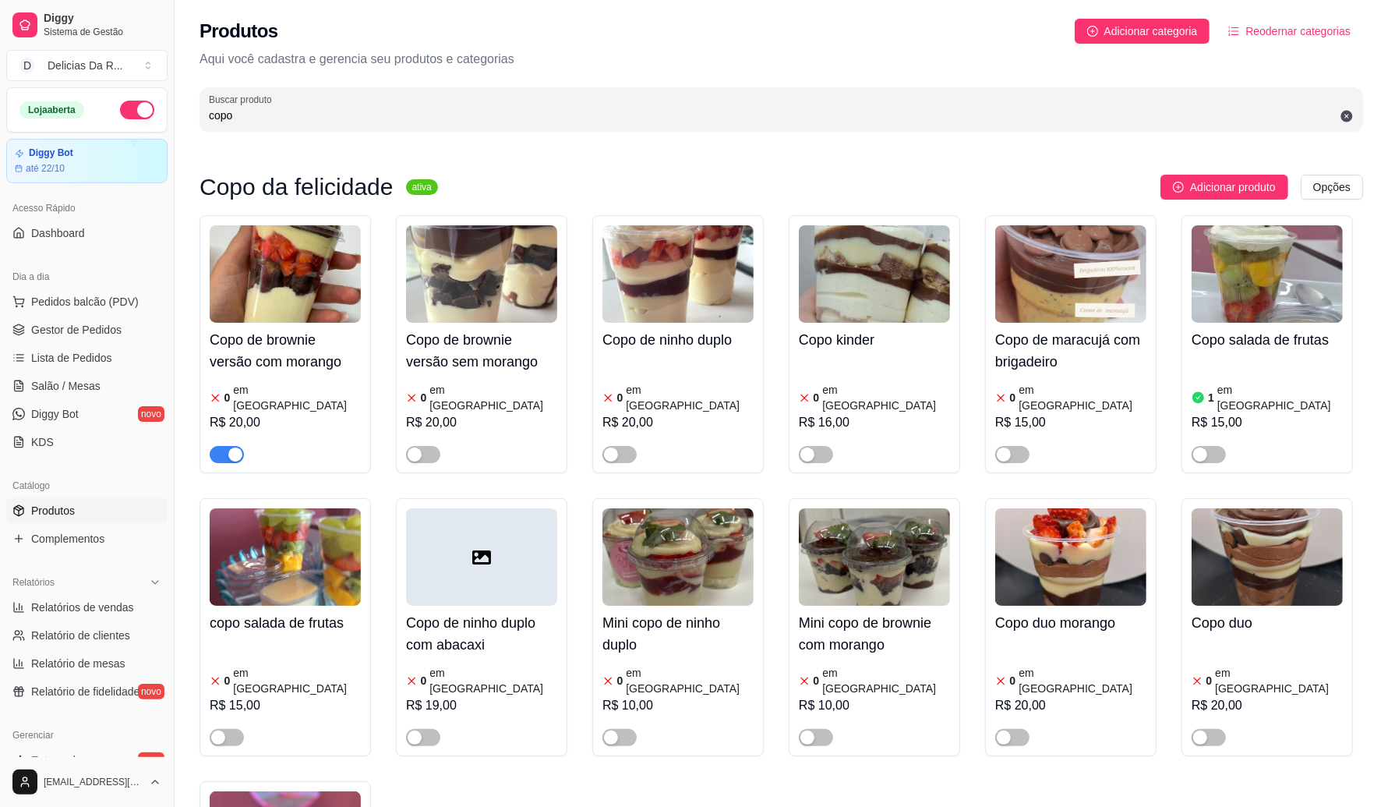
type input "copo"
click at [251, 413] on div "R$ 20,00" at bounding box center [285, 422] width 151 height 19
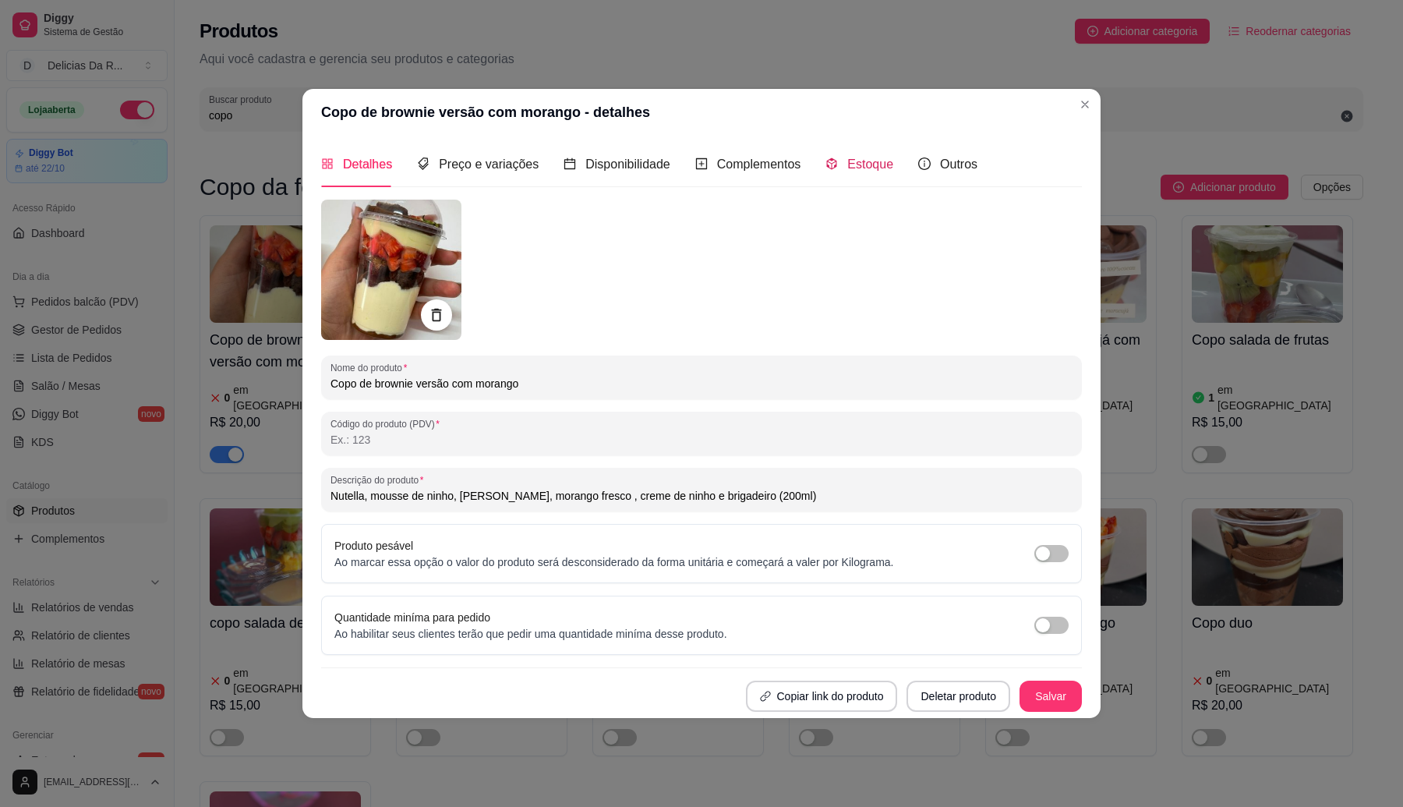
click at [854, 157] on span "Estoque" at bounding box center [870, 163] width 46 height 13
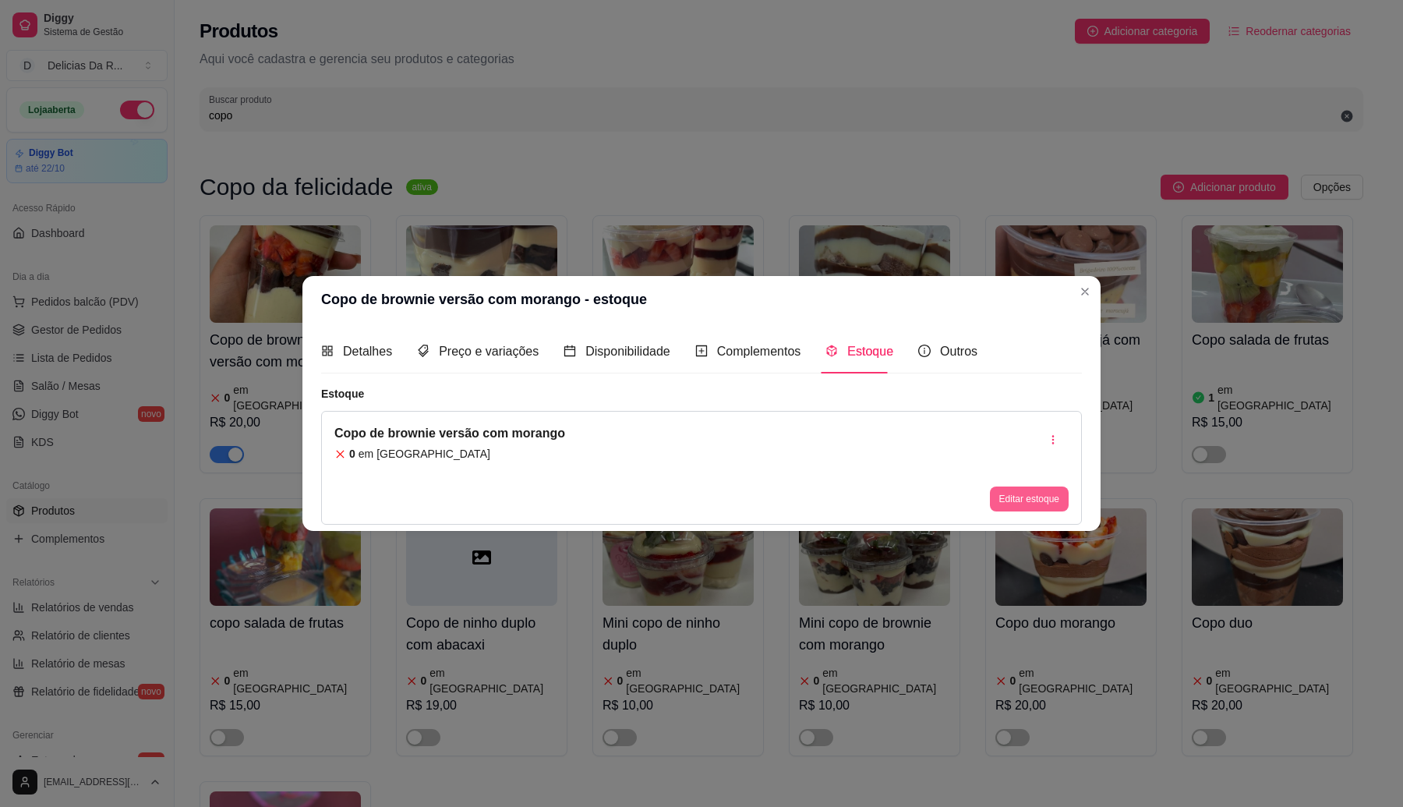
click at [1022, 504] on button "Editar estoque" at bounding box center [1029, 498] width 79 height 25
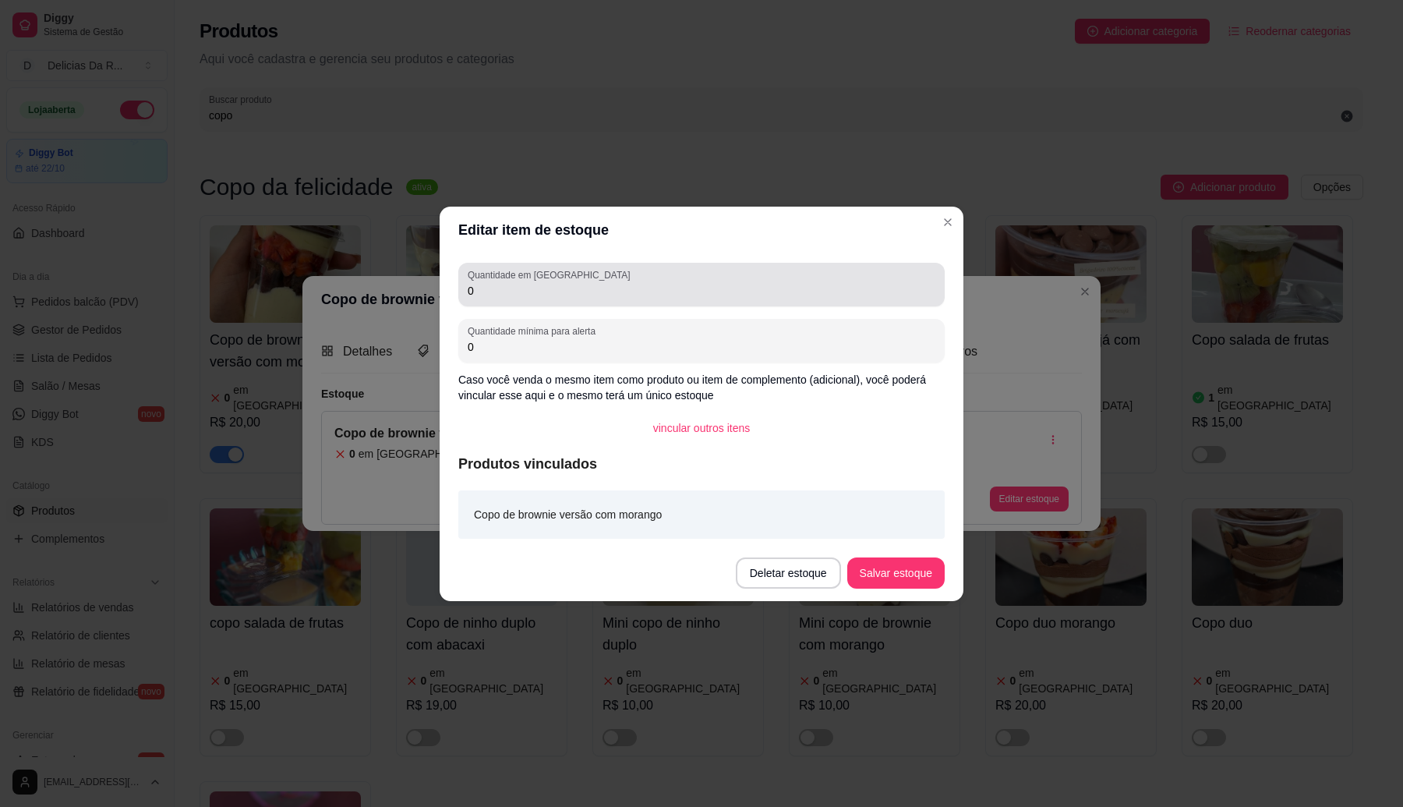
click at [656, 281] on div "0" at bounding box center [702, 284] width 468 height 31
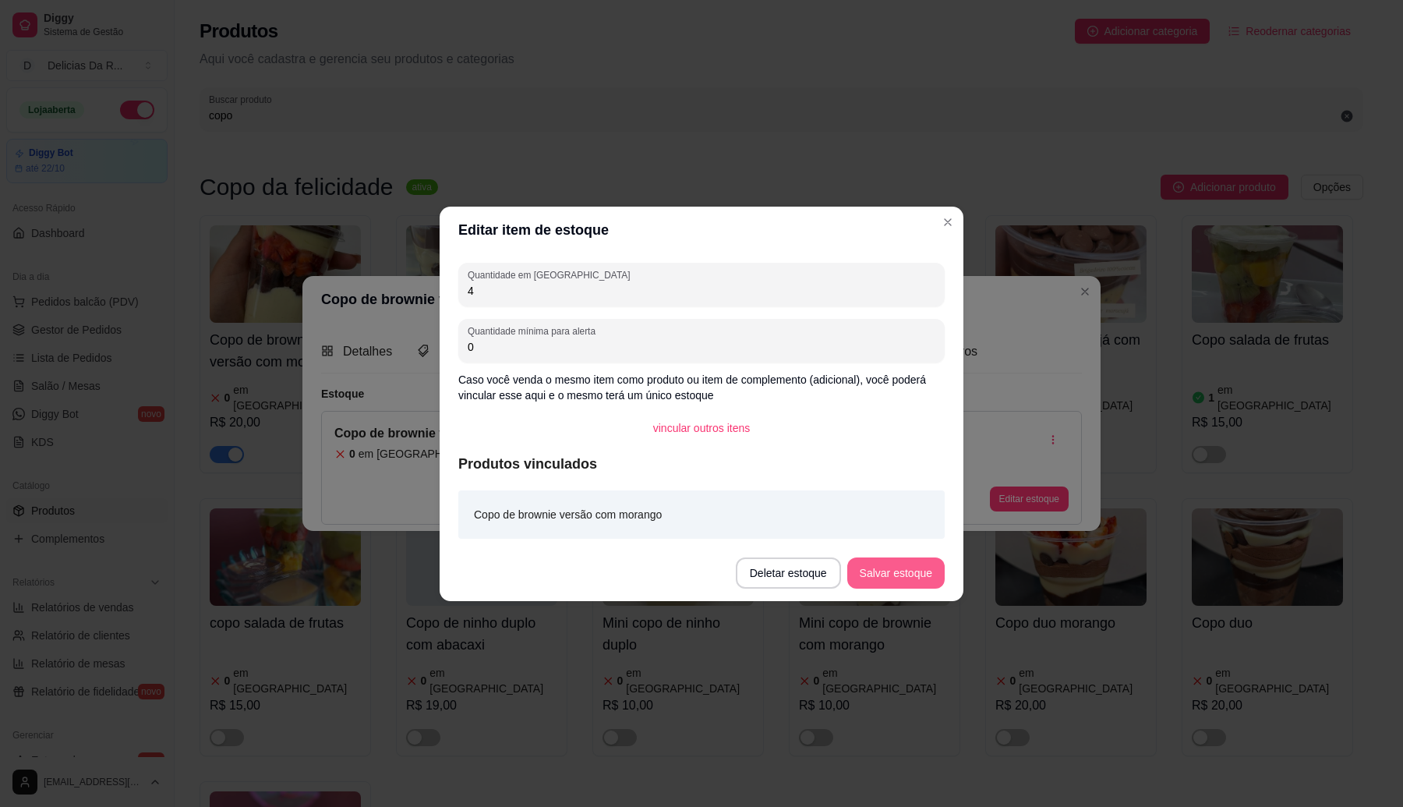
type input "4"
click at [904, 571] on button "Salvar estoque" at bounding box center [895, 572] width 97 height 31
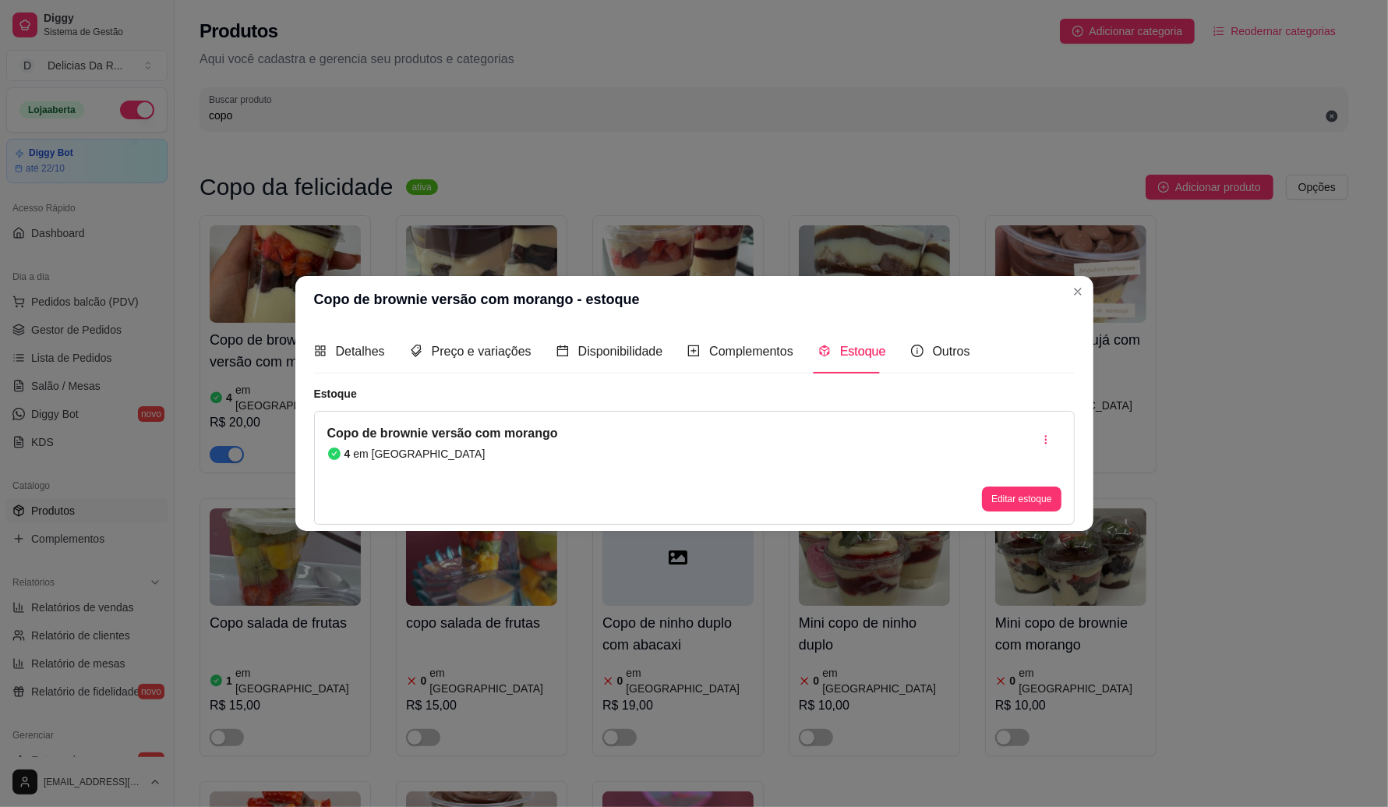
click at [355, 119] on input "copo" at bounding box center [774, 116] width 1130 height 16
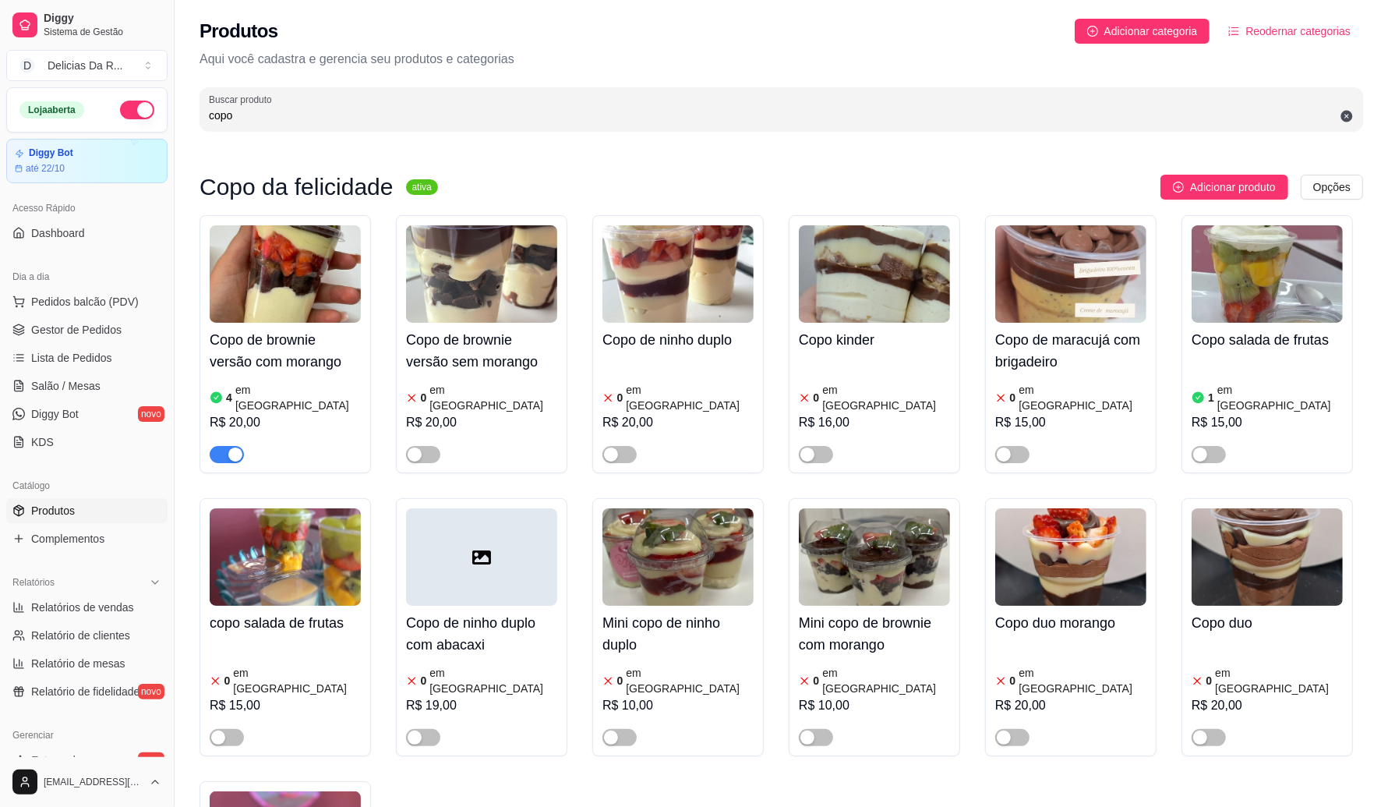
click at [355, 119] on input "copo" at bounding box center [781, 116] width 1145 height 16
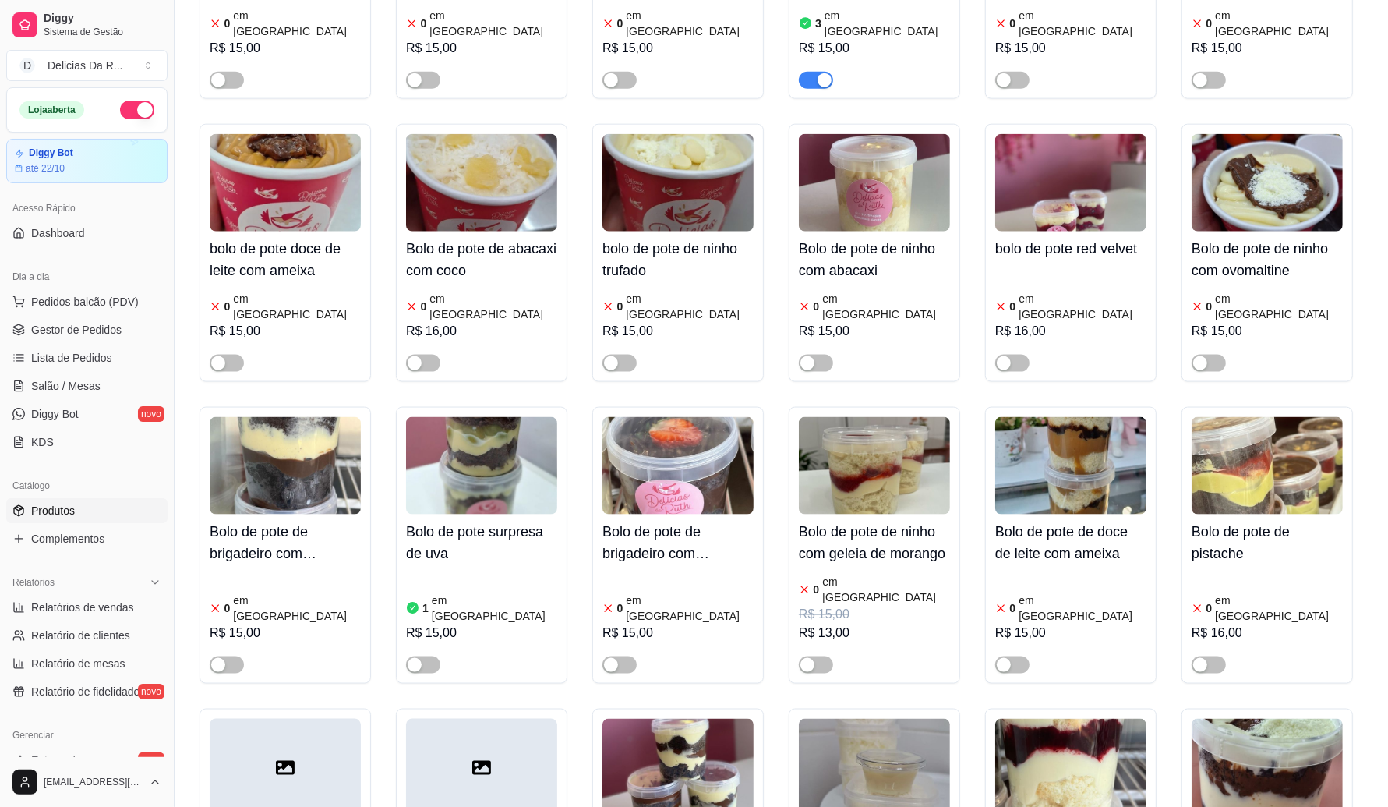
scroll to position [1559, 0]
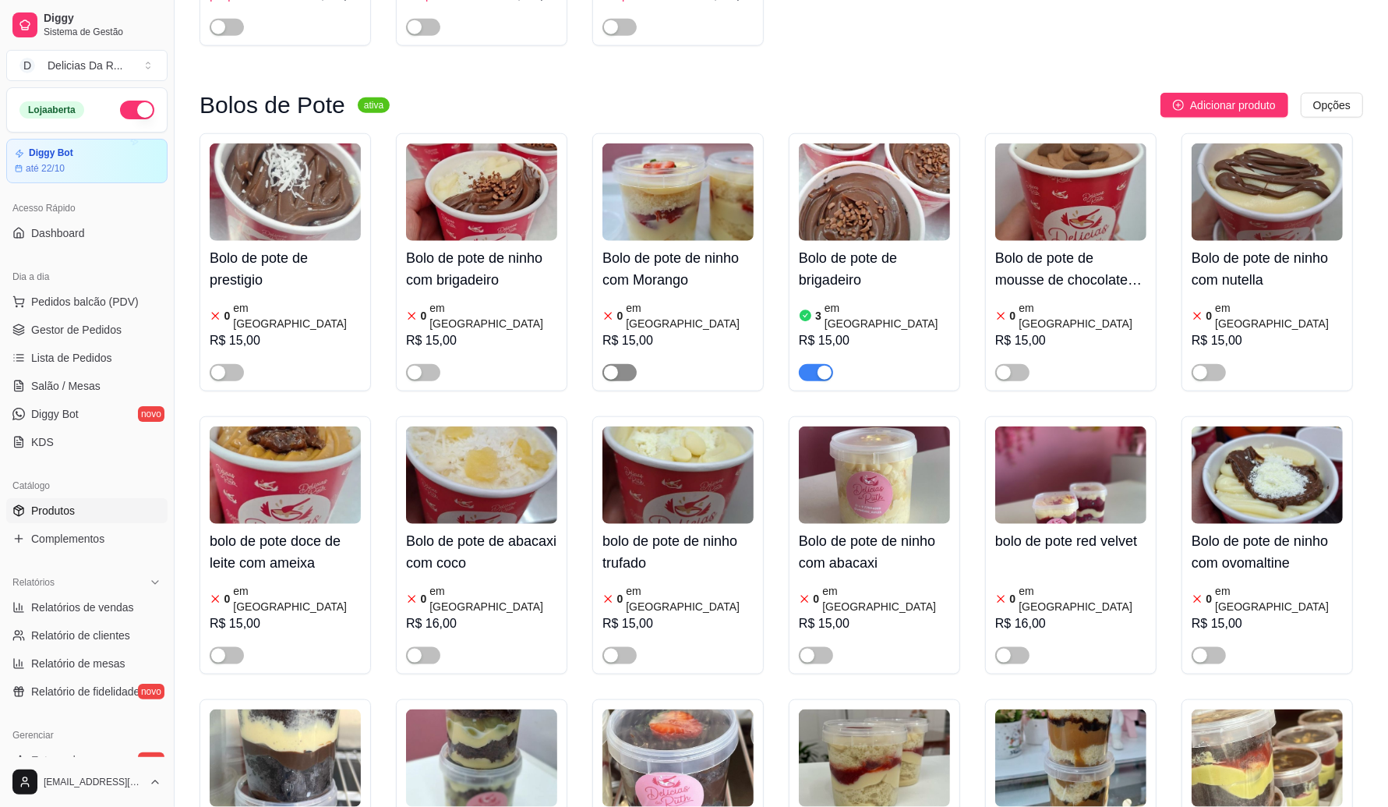
type input "bolo"
click at [636, 364] on span "button" at bounding box center [620, 372] width 34 height 17
click at [657, 306] on article "em [GEOGRAPHIC_DATA]" at bounding box center [690, 315] width 128 height 31
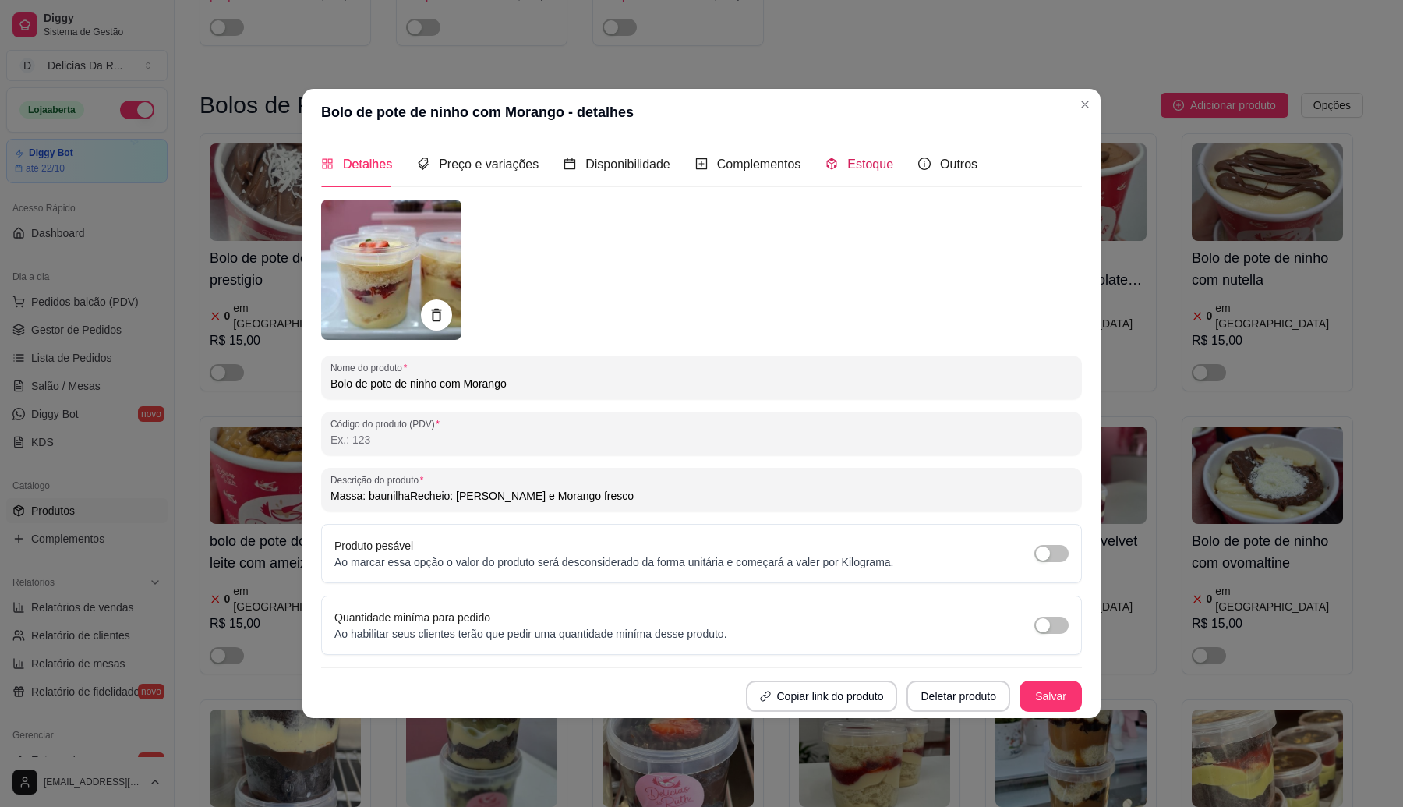
click at [879, 170] on span "Estoque" at bounding box center [870, 163] width 46 height 13
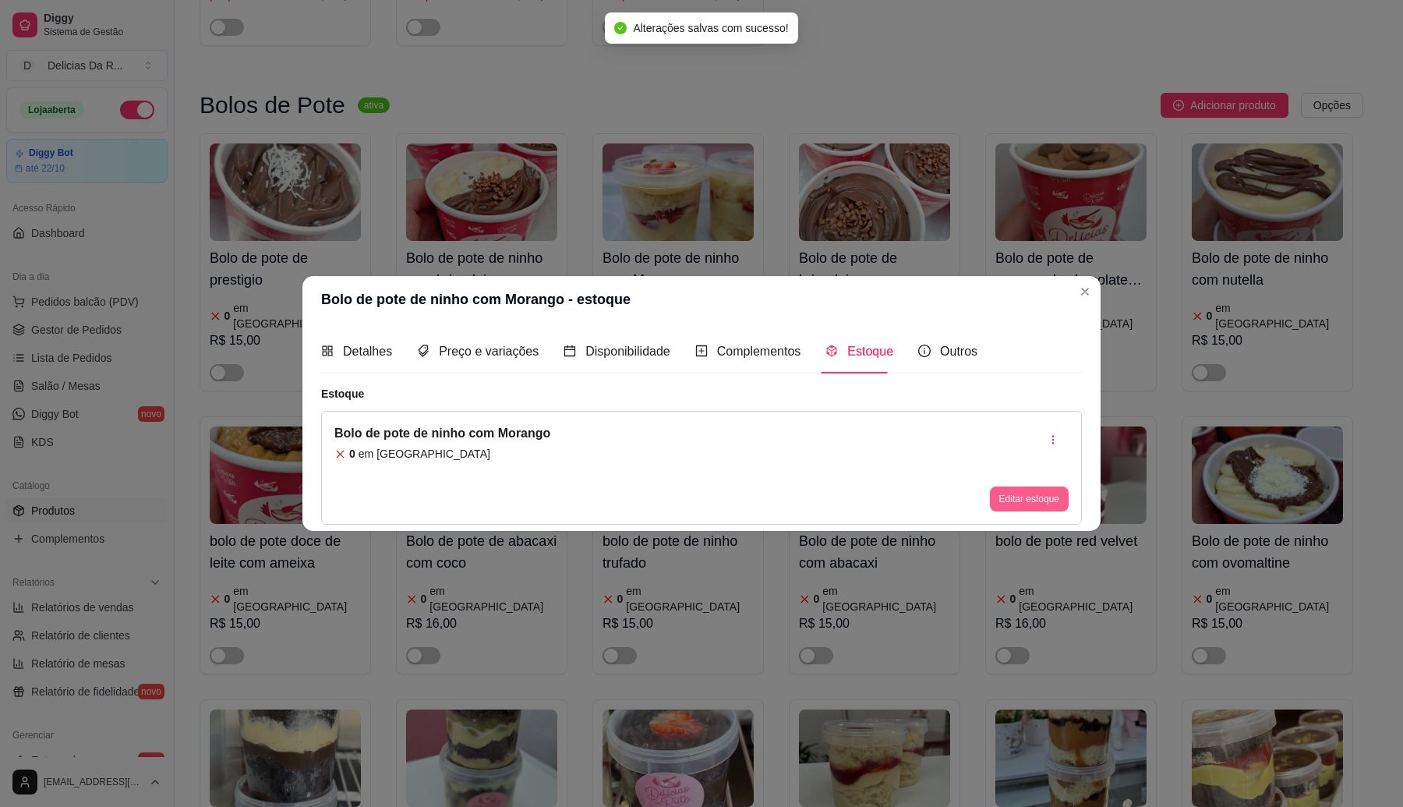
click at [1041, 495] on button "Editar estoque" at bounding box center [1029, 498] width 79 height 25
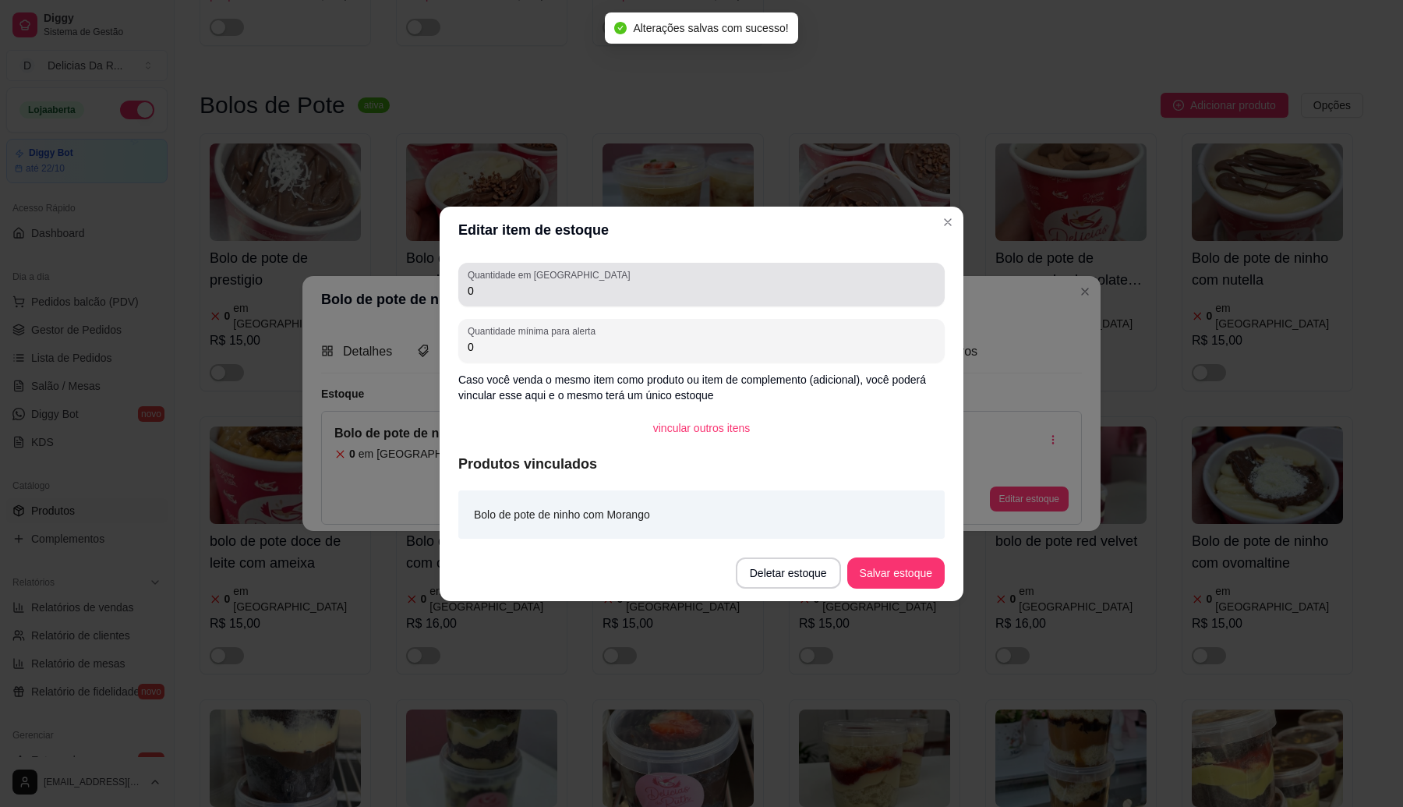
click at [657, 291] on input "0" at bounding box center [702, 291] width 468 height 16
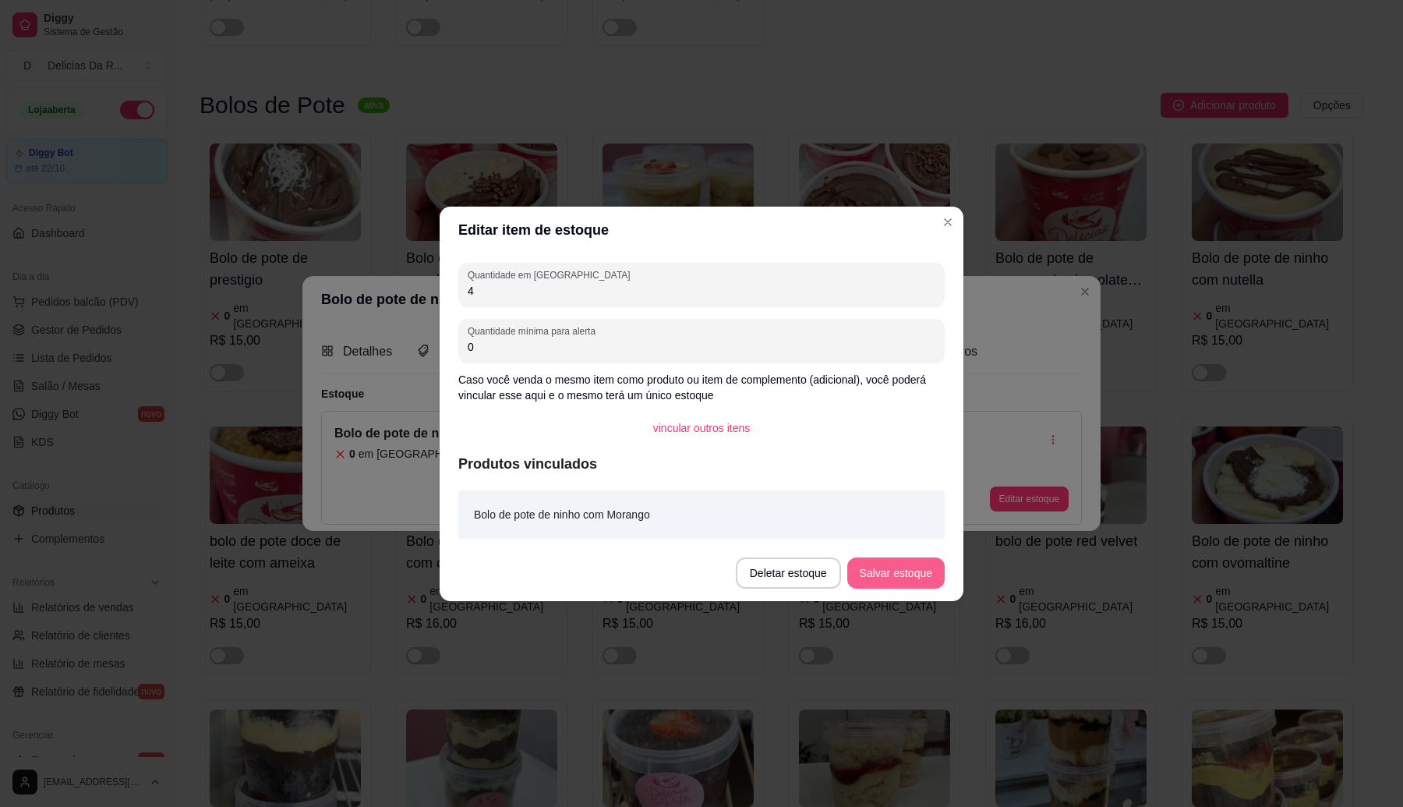
type input "4"
click at [882, 575] on button "Salvar estoque" at bounding box center [895, 572] width 97 height 31
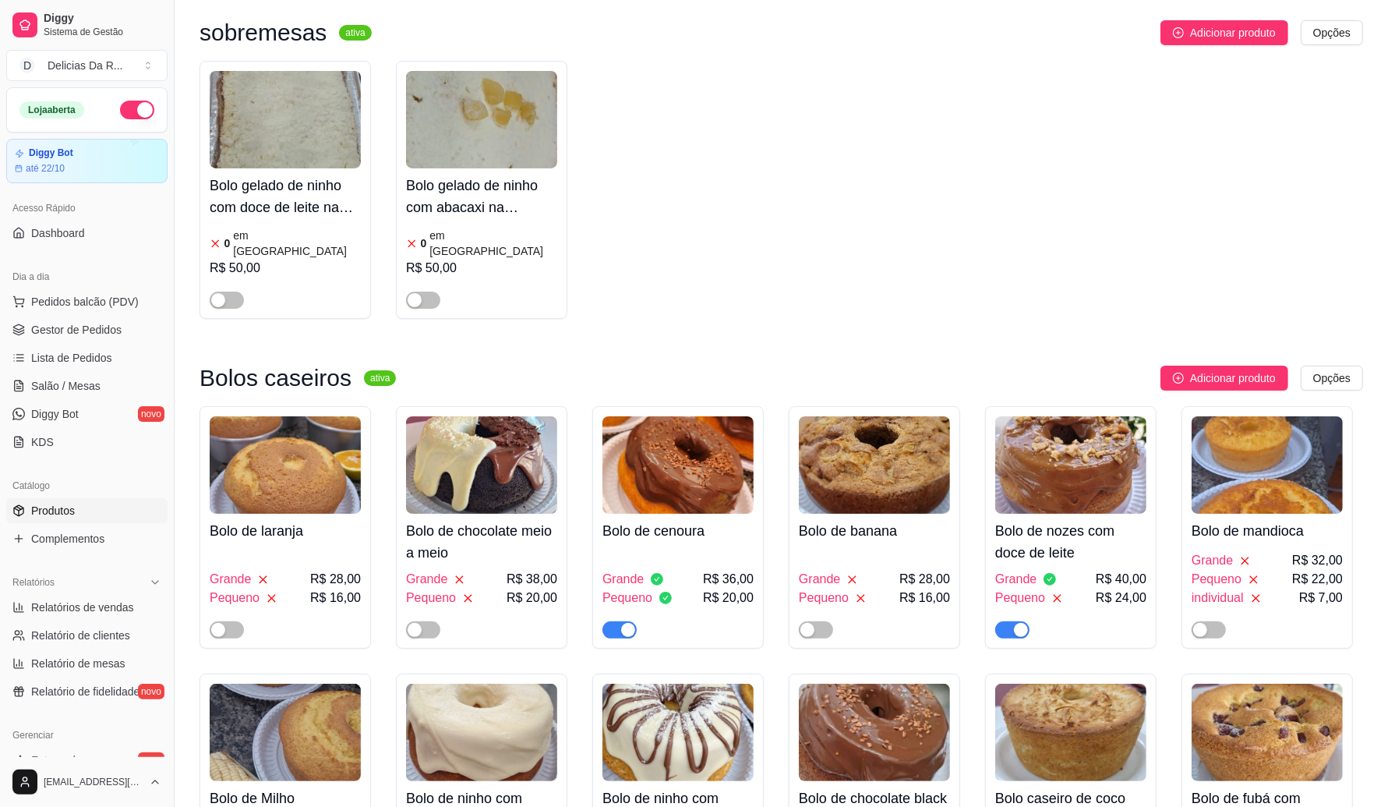
scroll to position [0, 0]
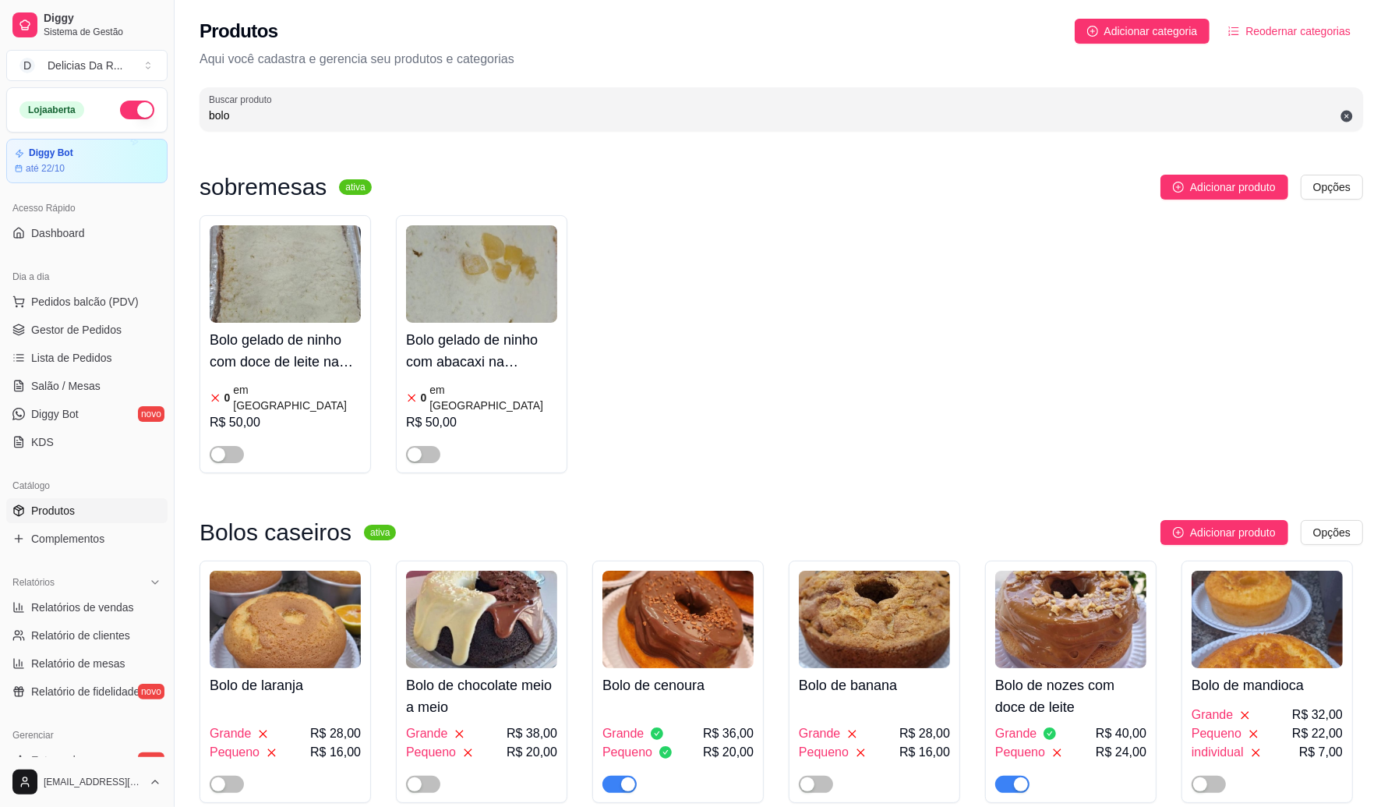
drag, startPoint x: 582, startPoint y: 118, endPoint x: 577, endPoint y: 111, distance: 8.4
click at [581, 115] on input "bolo" at bounding box center [781, 116] width 1145 height 16
click at [577, 111] on input "bolo" at bounding box center [781, 116] width 1145 height 16
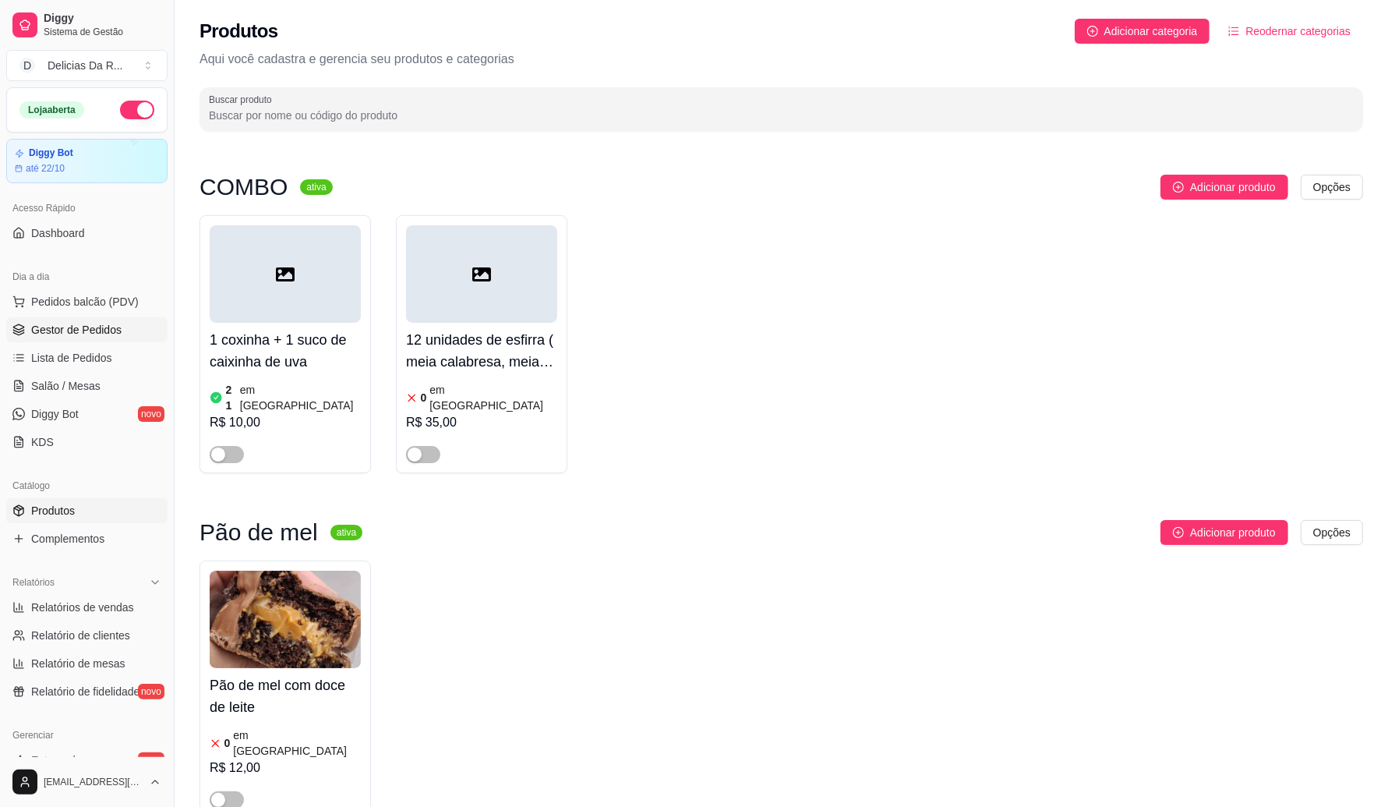
click at [88, 321] on link "Gestor de Pedidos" at bounding box center [86, 329] width 161 height 25
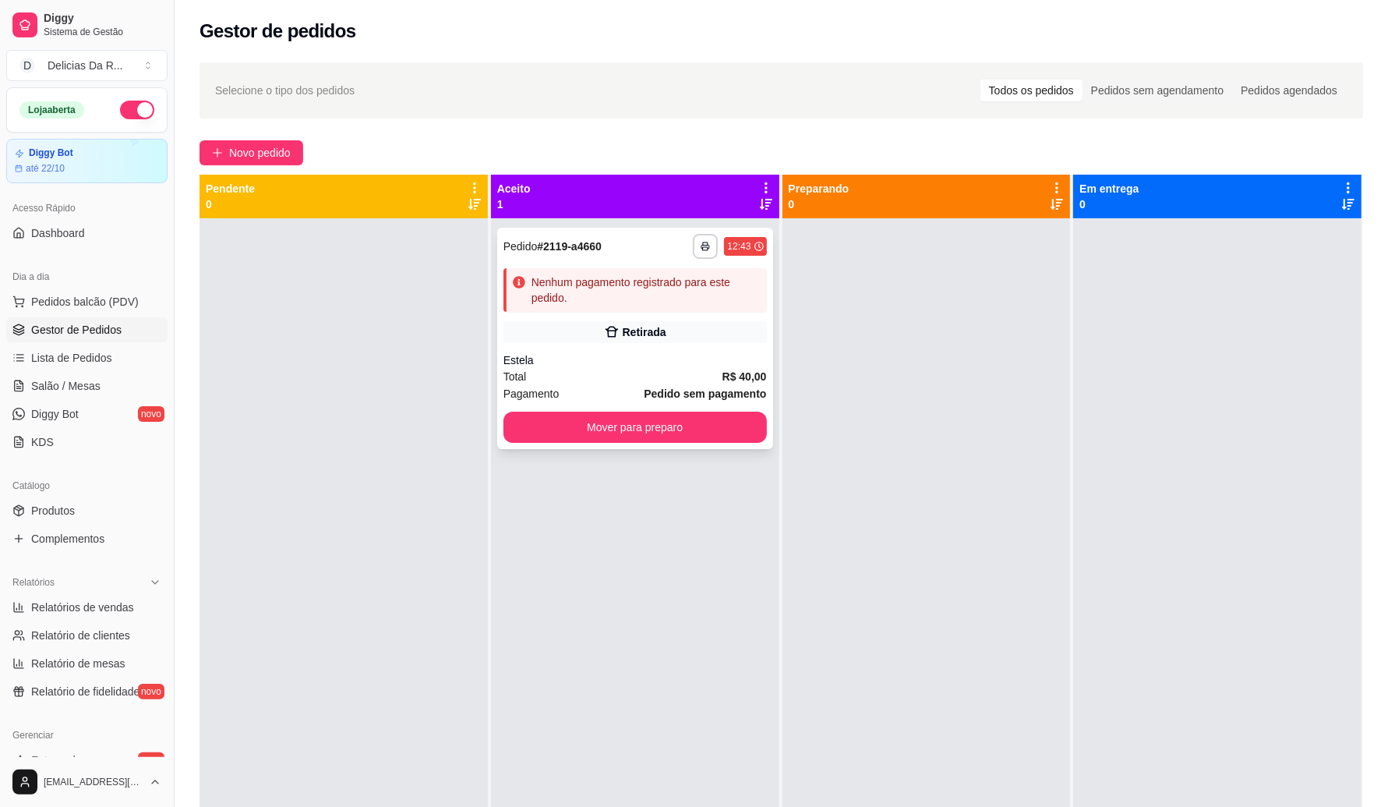
click at [604, 380] on div "Total R$ 40,00" at bounding box center [635, 376] width 263 height 17
click at [68, 508] on span "Produtos" at bounding box center [53, 511] width 44 height 16
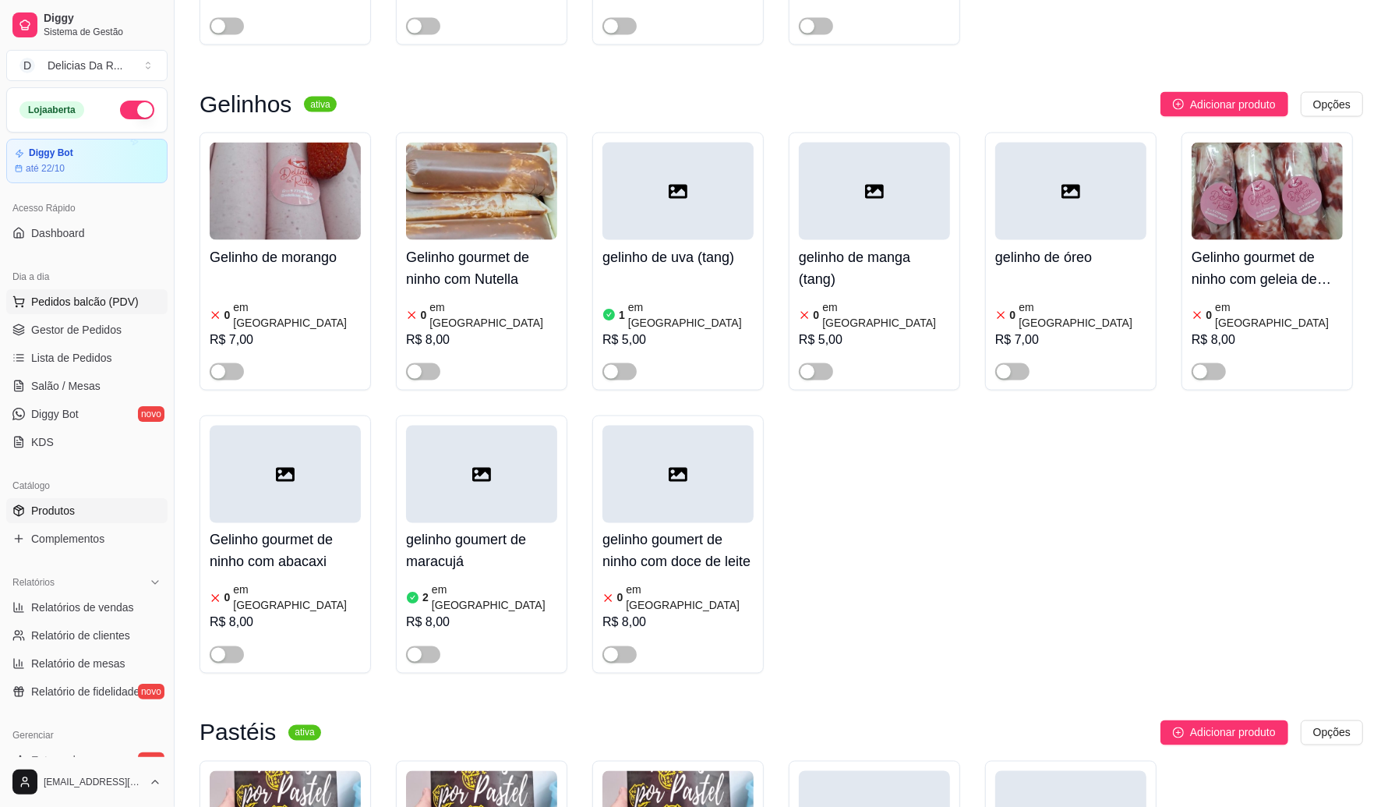
click at [86, 290] on button "Pedidos balcão (PDV)" at bounding box center [86, 301] width 161 height 25
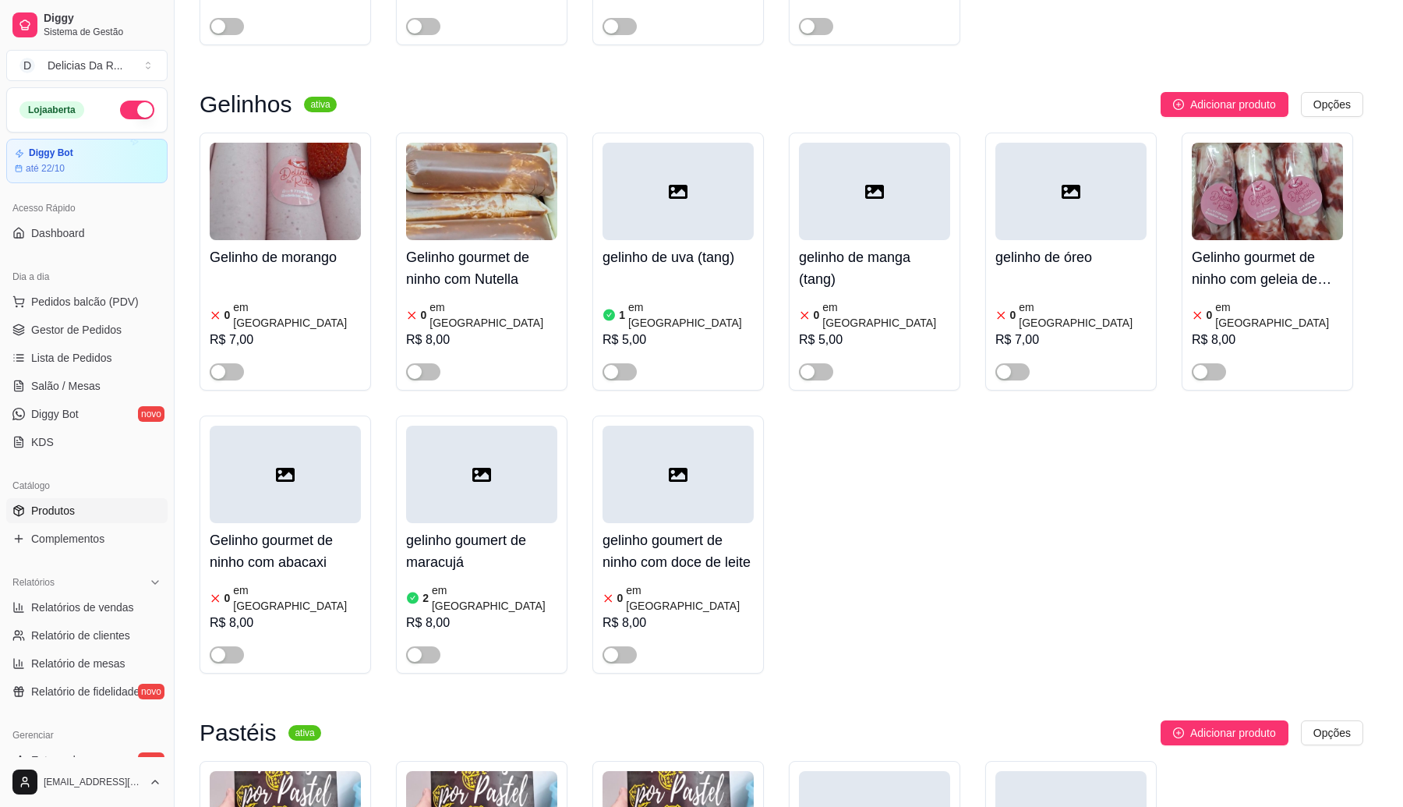
click at [302, 110] on input "Pesquisa" at bounding box center [532, 104] width 964 height 16
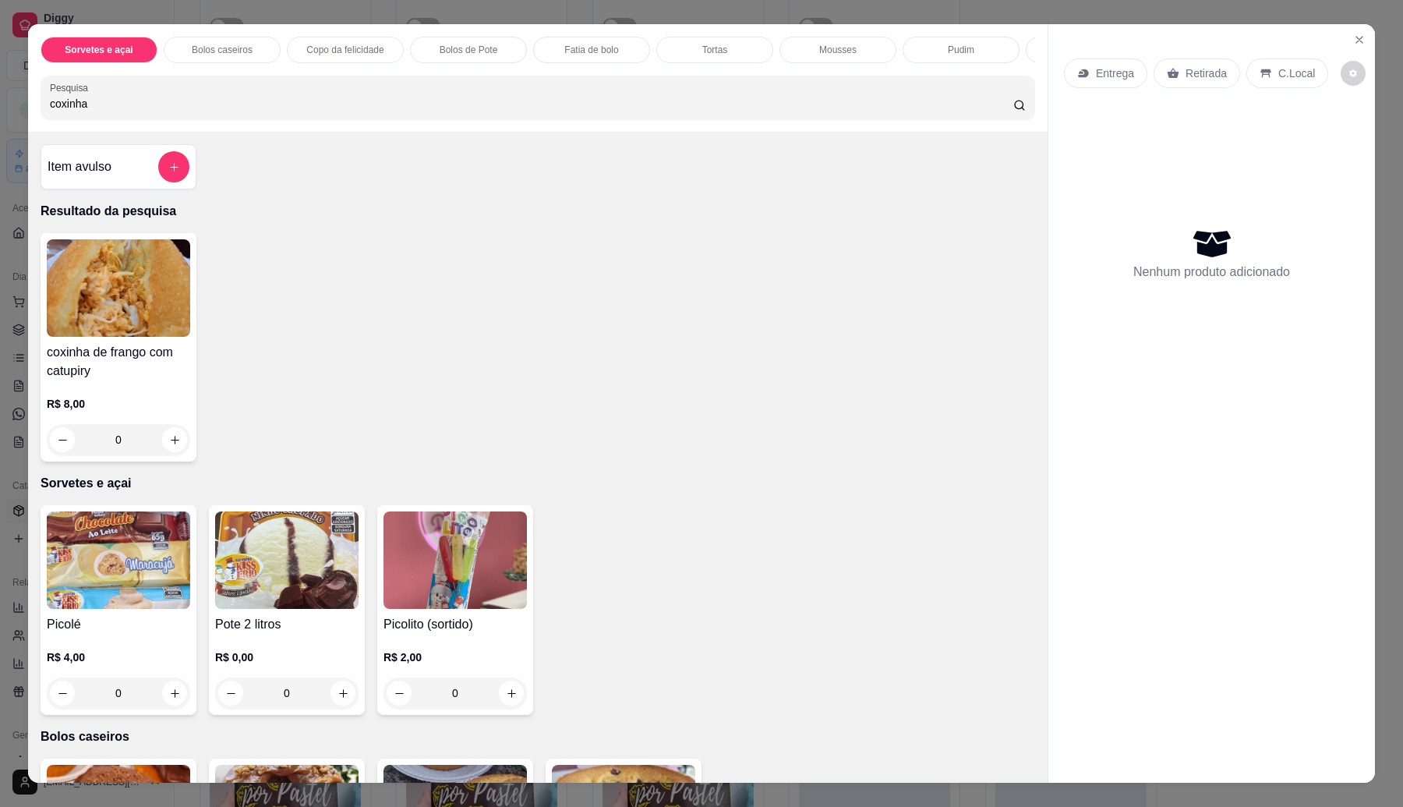
type input "coxinha"
click at [181, 337] on img at bounding box center [118, 287] width 143 height 97
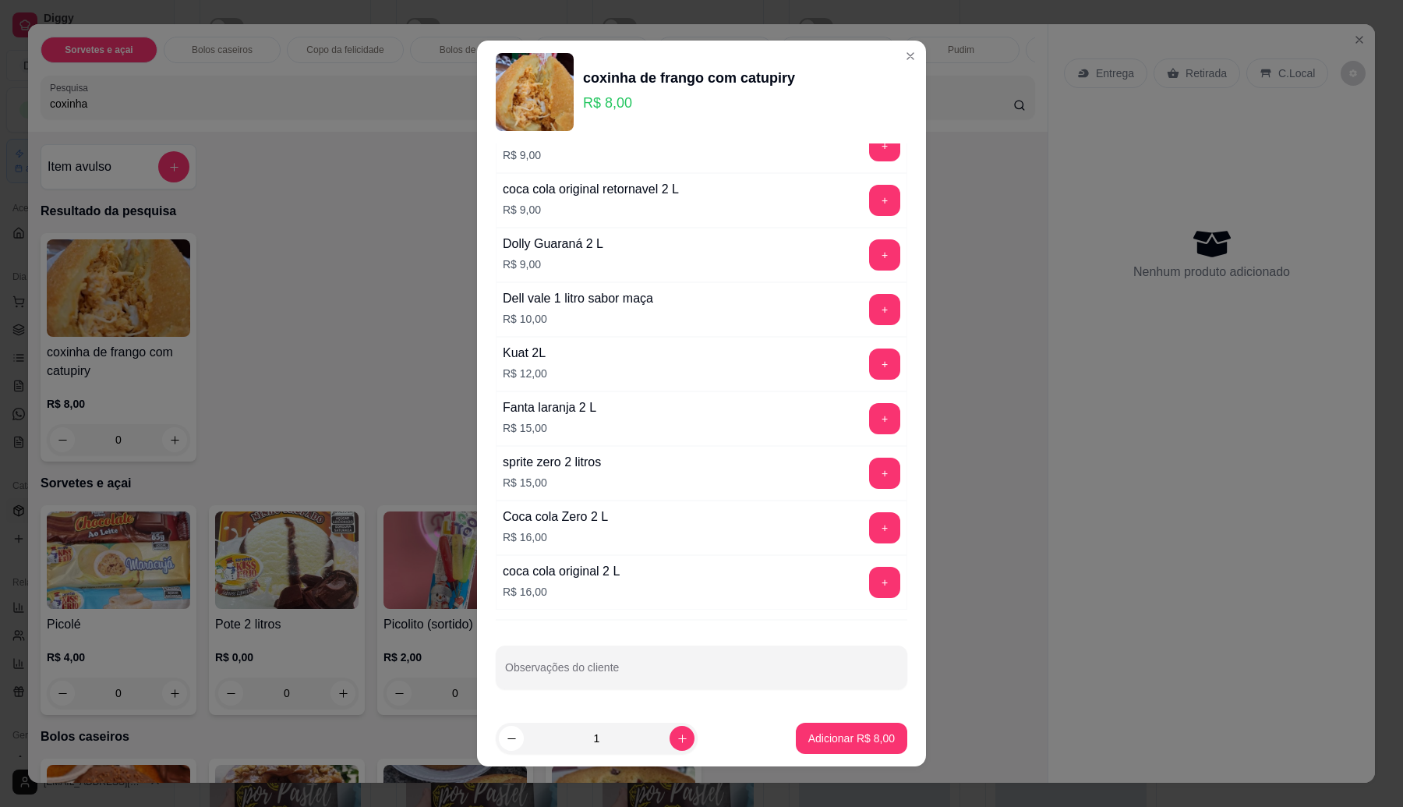
scroll to position [9, 0]
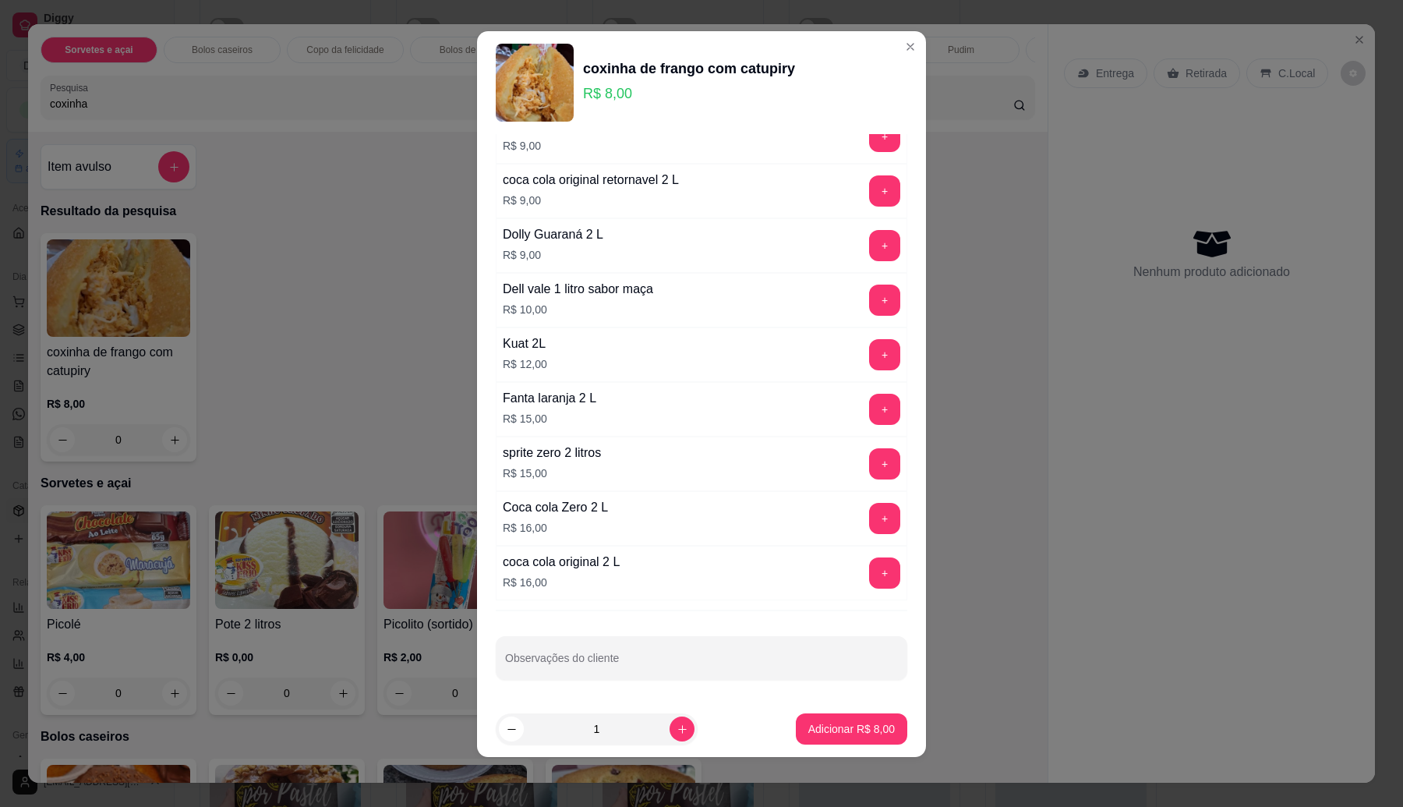
click at [869, 563] on button "+" at bounding box center [884, 572] width 31 height 31
click at [821, 735] on p "Adicionar R$ 24,00" at bounding box center [848, 729] width 93 height 16
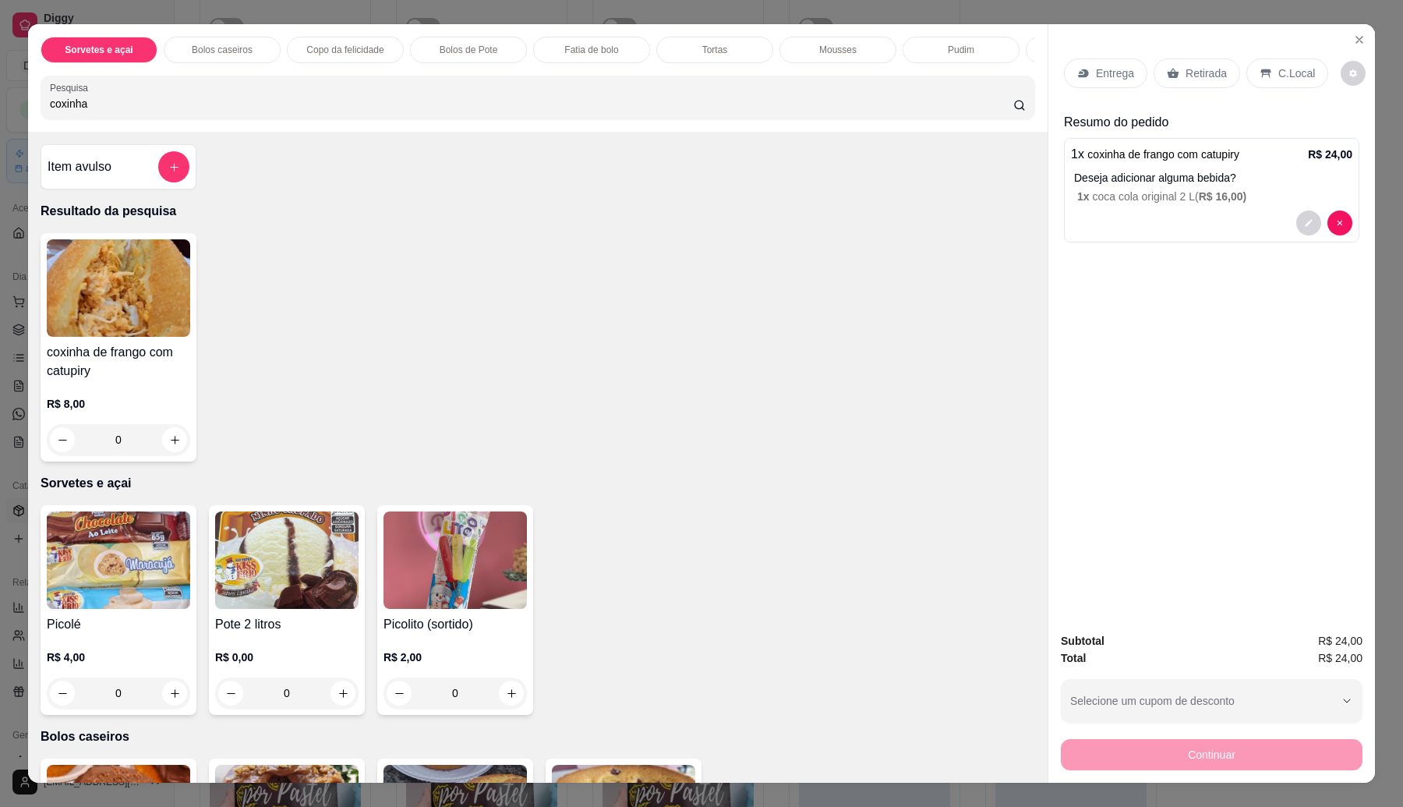
click at [141, 361] on h4 "coxinha de frango com catupiry" at bounding box center [118, 361] width 143 height 37
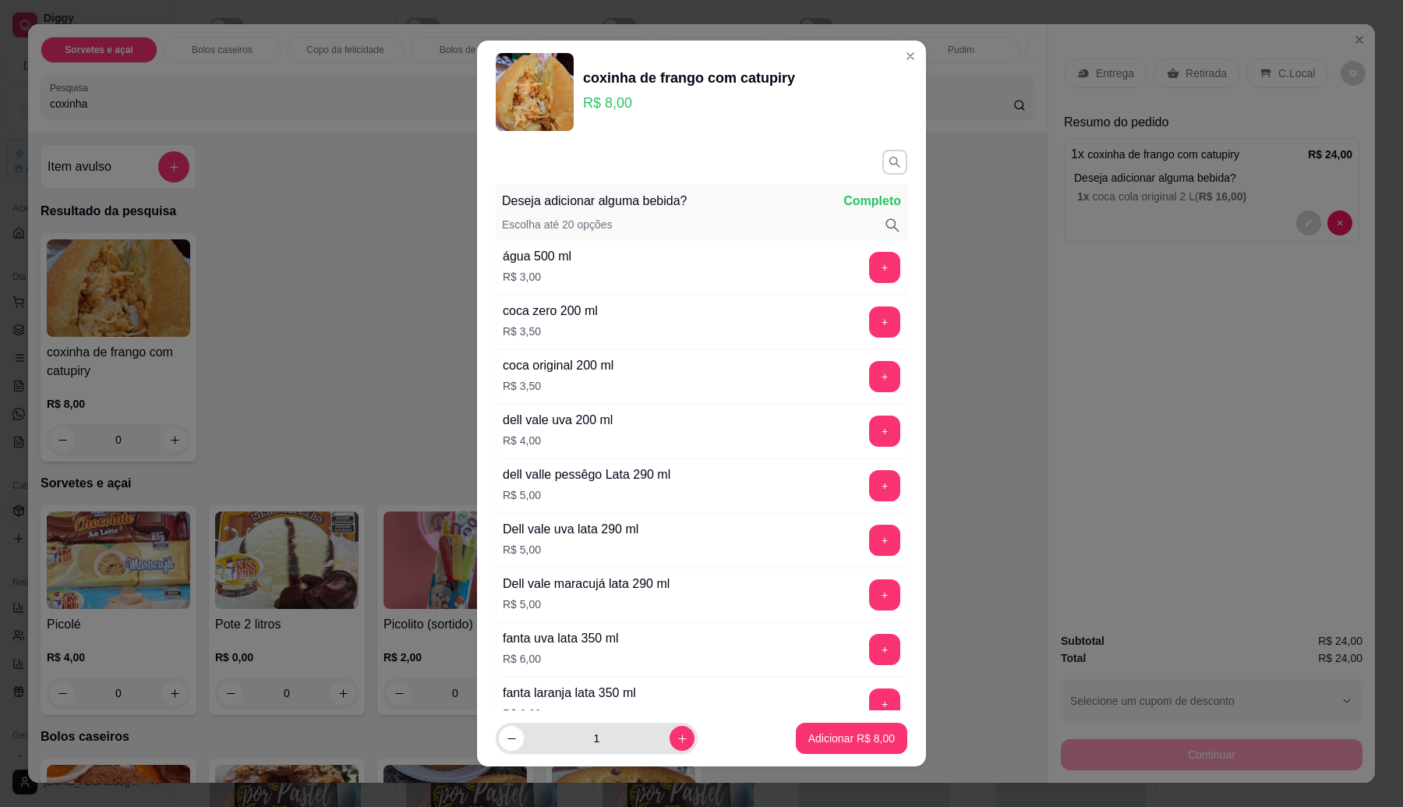
click at [621, 735] on input "1" at bounding box center [597, 738] width 146 height 31
type input "9"
click at [804, 733] on p "Adicionar R$ 72,00" at bounding box center [849, 738] width 90 height 15
type input "9"
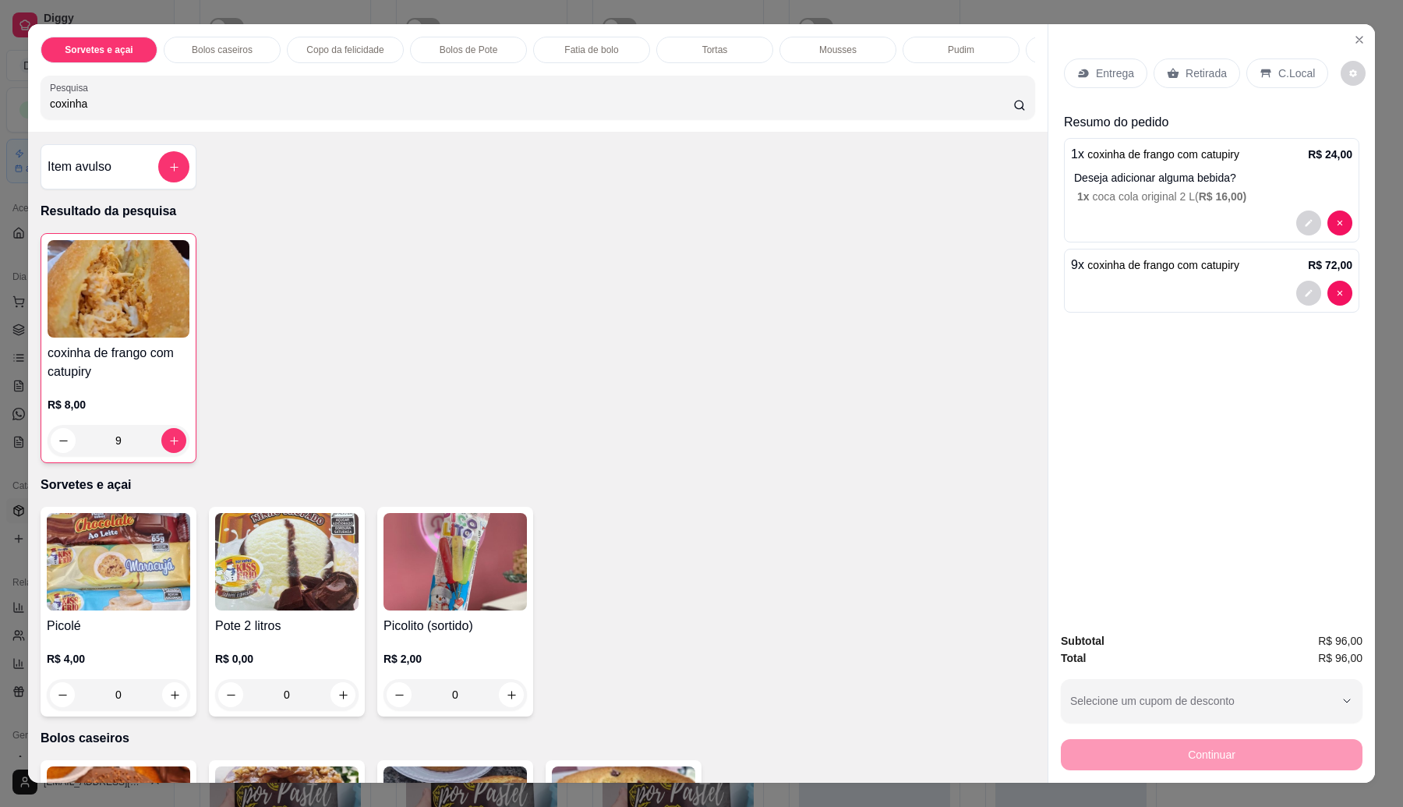
click at [1077, 64] on div "Entrega" at bounding box center [1105, 73] width 83 height 30
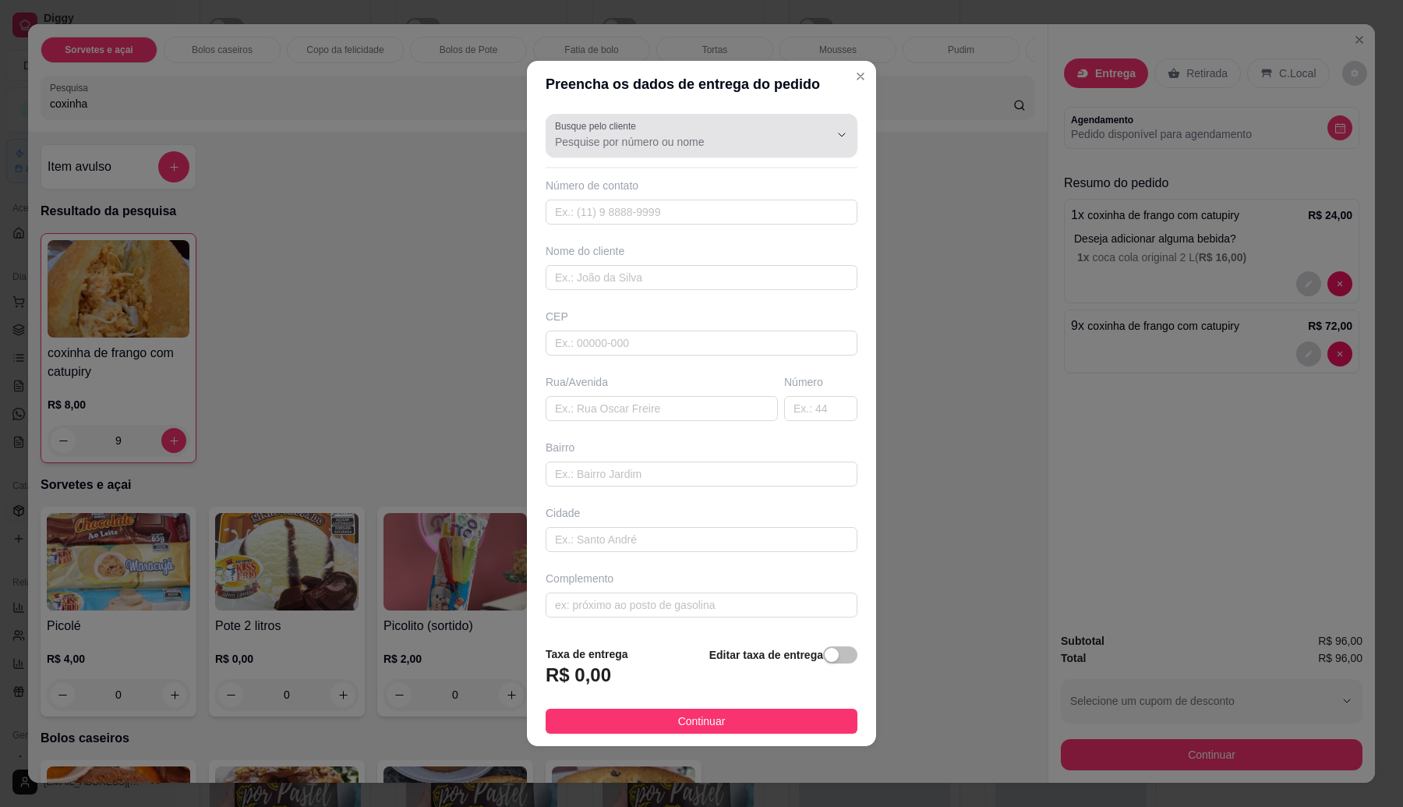
click at [804, 121] on div at bounding box center [829, 135] width 50 height 30
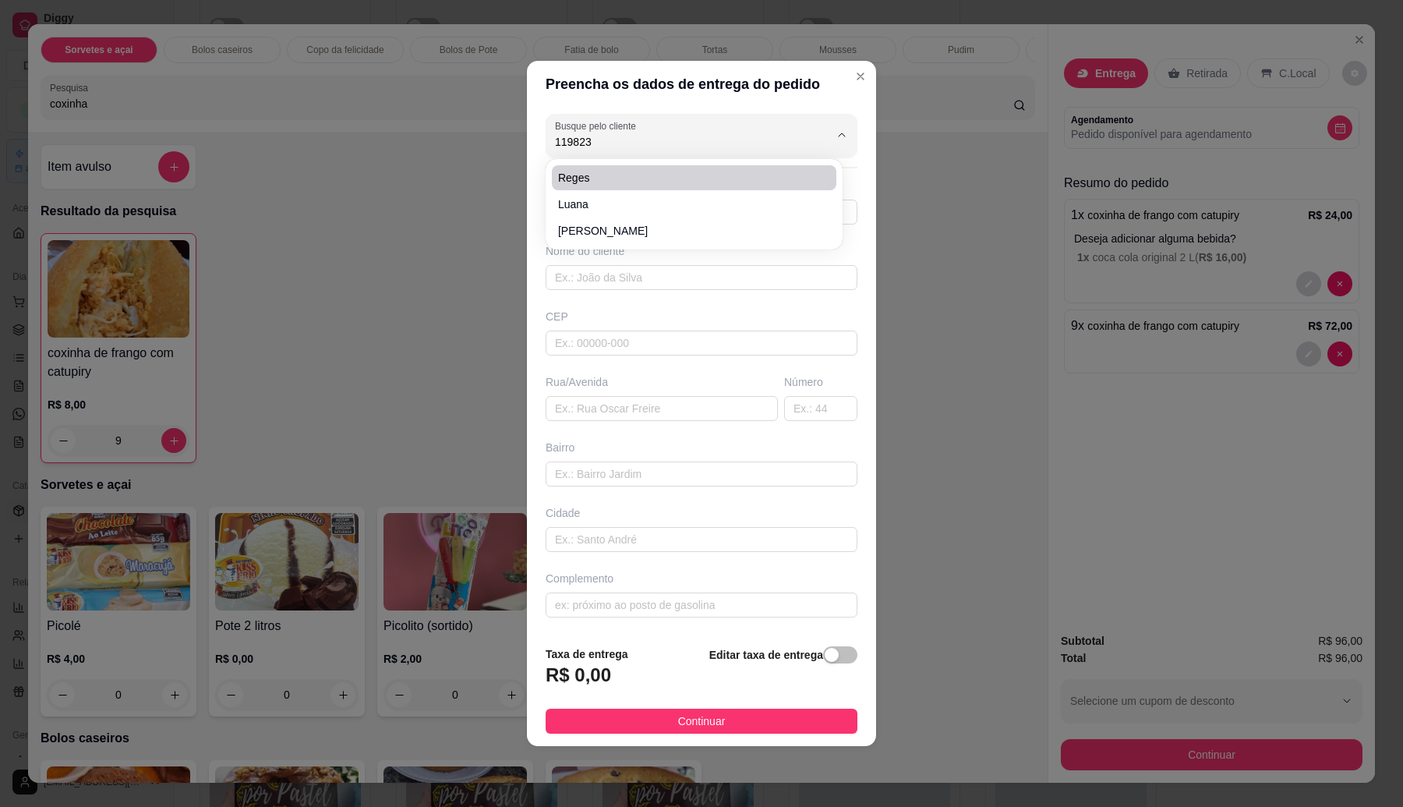
click at [663, 176] on span "Reges" at bounding box center [686, 178] width 256 height 16
type input "Reges"
type input "11982324318"
type input "Reges"
type input "08599020"
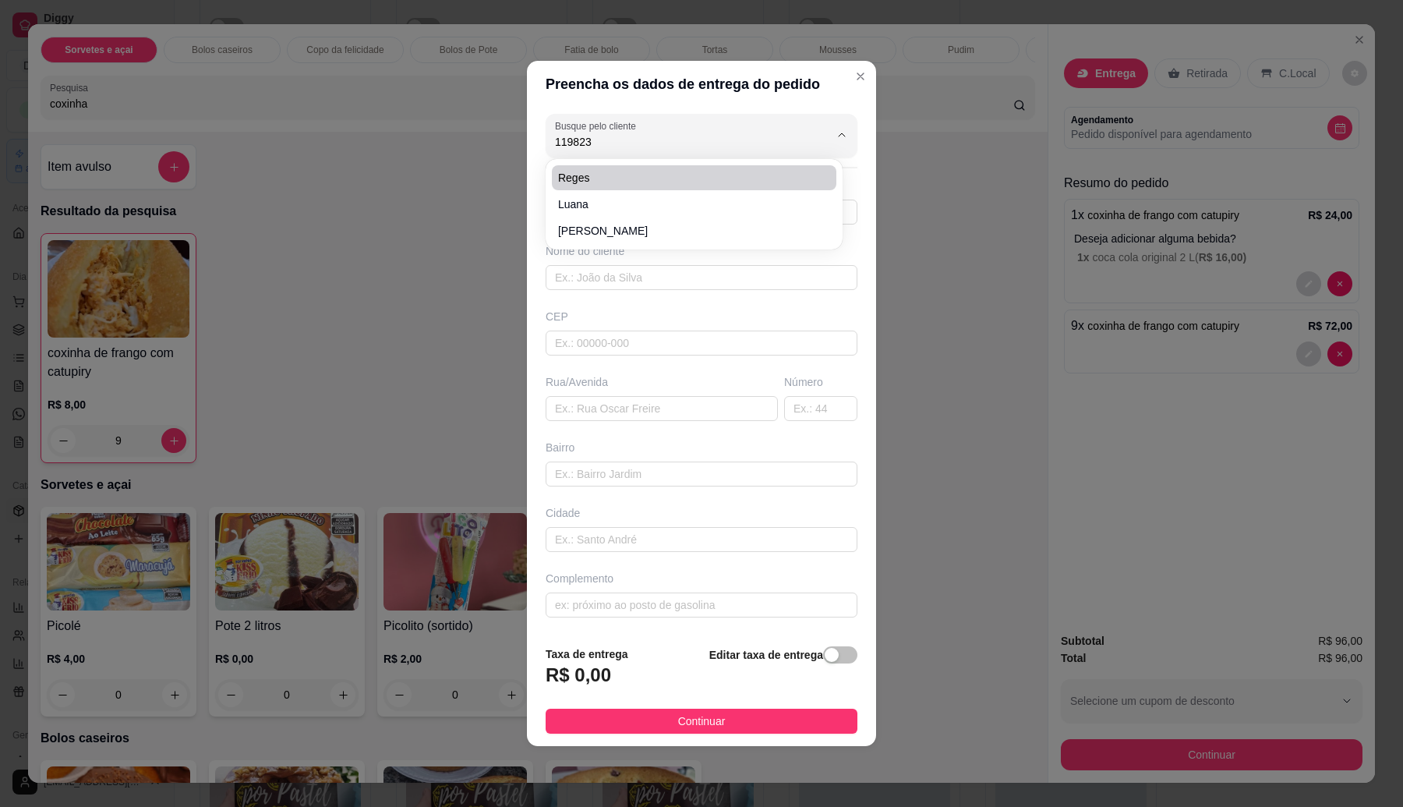
type input "[GEOGRAPHIC_DATA]"
type input "1195"
type input "[GEOGRAPHIC_DATA]"
type input "Itaquaquecetuba"
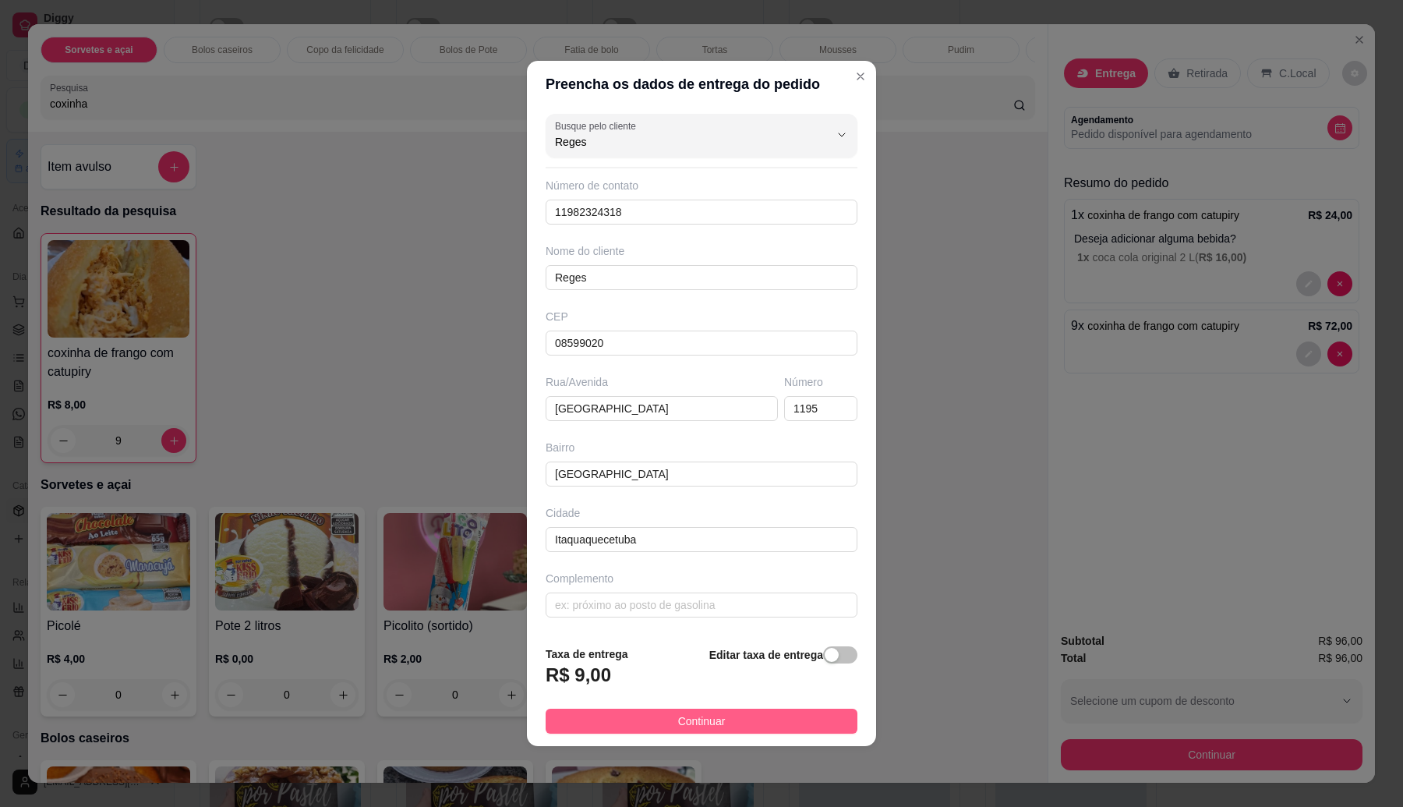
click at [833, 727] on button "Continuar" at bounding box center [702, 721] width 312 height 25
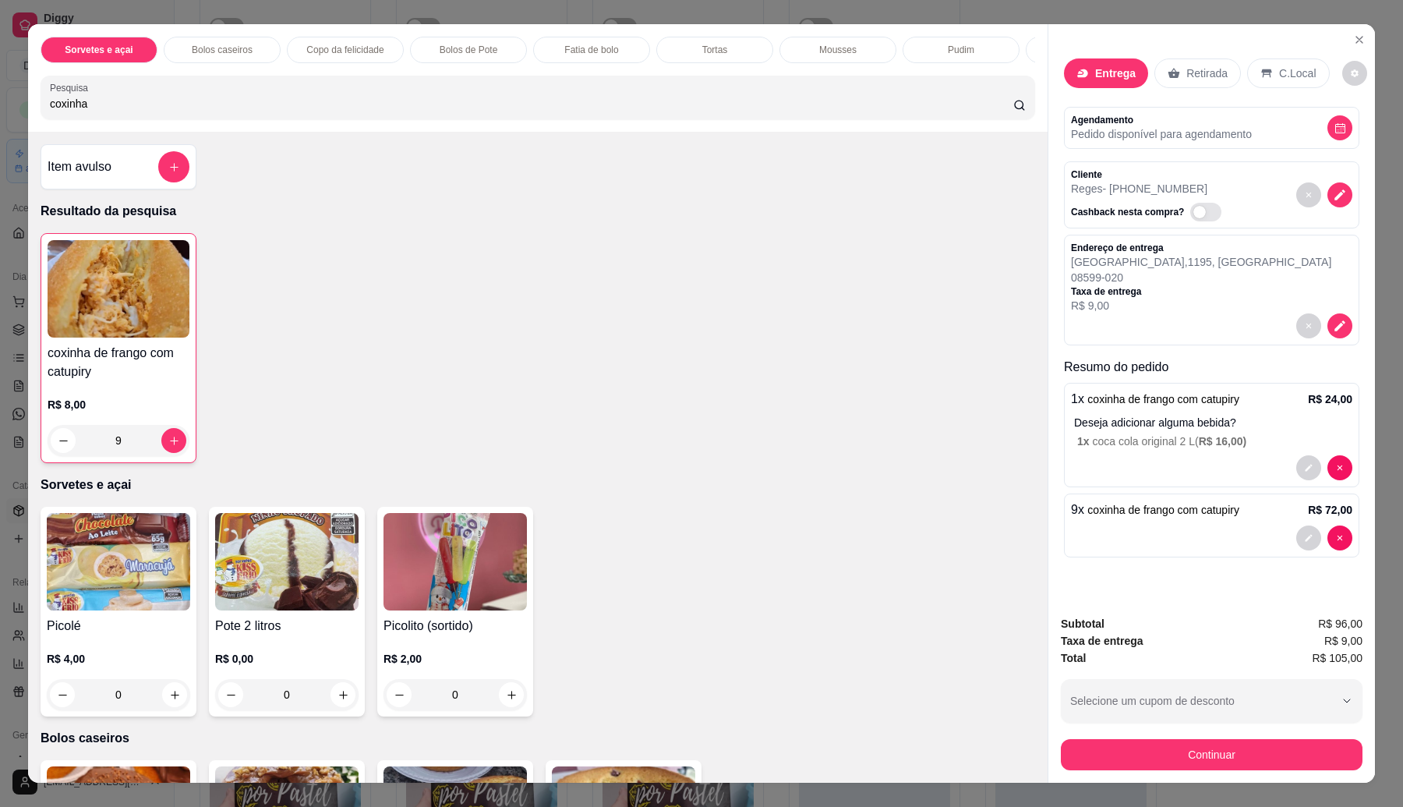
click at [1151, 441] on p "1 x coca cola original 2 L ( R$ 16,00 )" at bounding box center [1214, 441] width 275 height 16
click at [1108, 530] on div at bounding box center [1211, 537] width 281 height 25
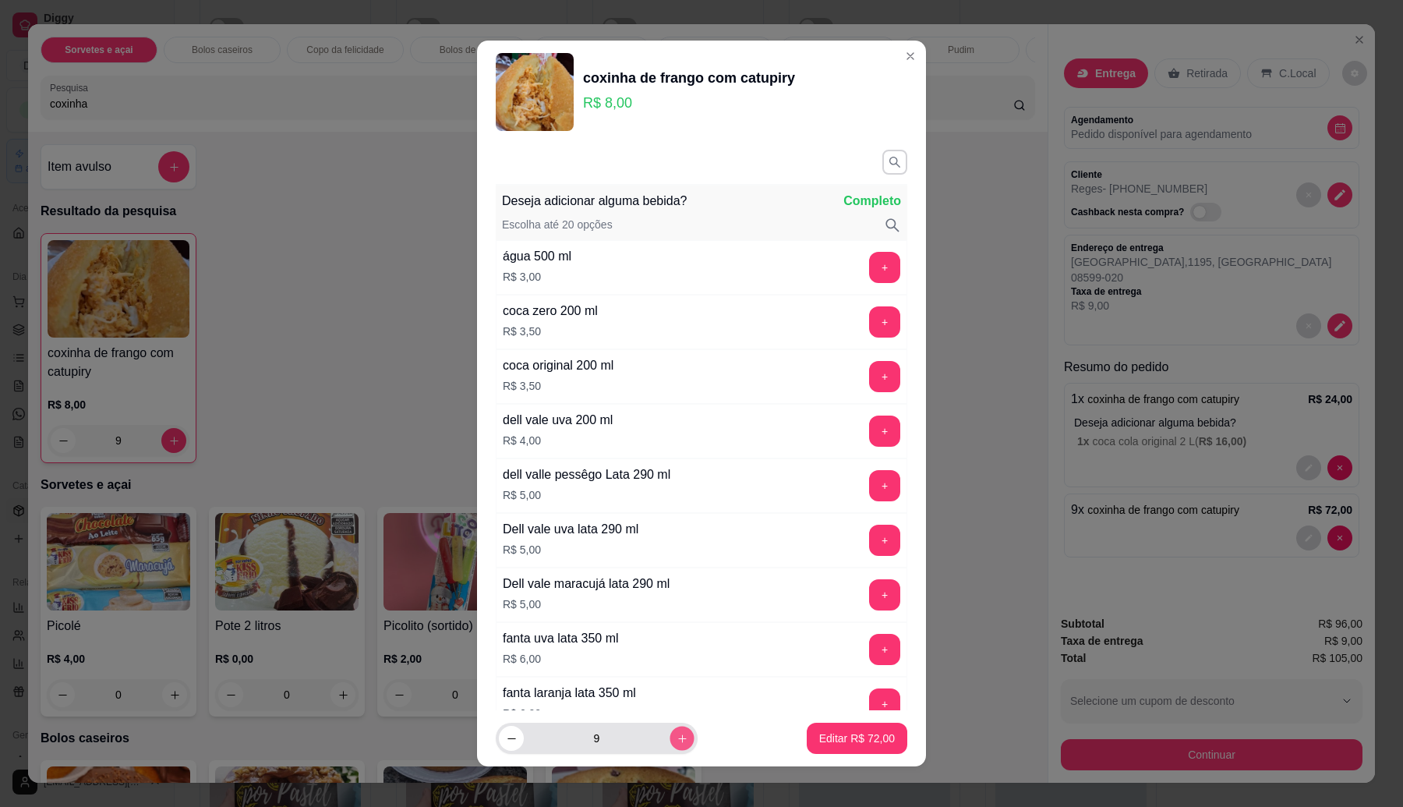
click at [670, 735] on button "increase-product-quantity" at bounding box center [682, 739] width 24 height 24
type input "11"
click at [812, 730] on button "Editar R$ 88,00" at bounding box center [857, 738] width 101 height 31
type input "11"
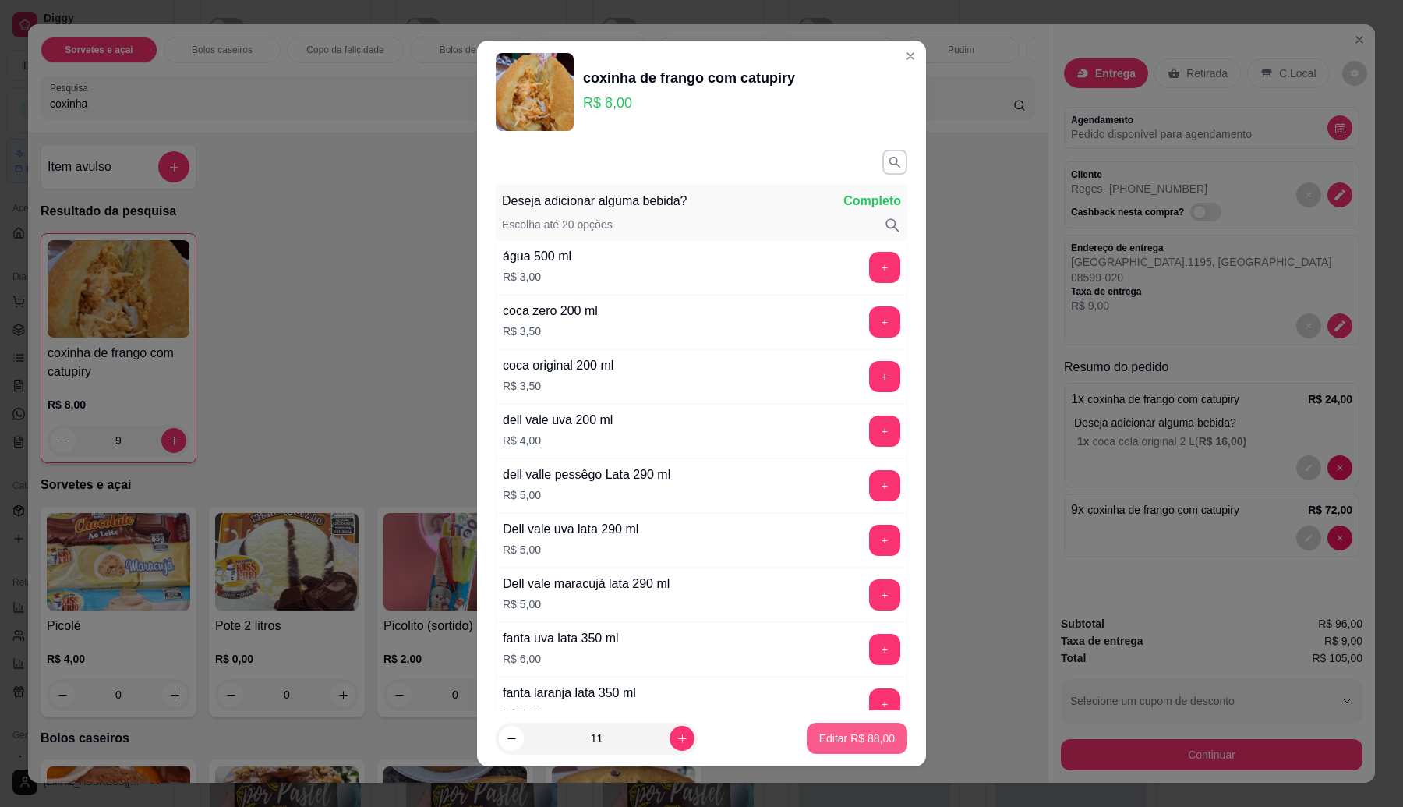
type input "11"
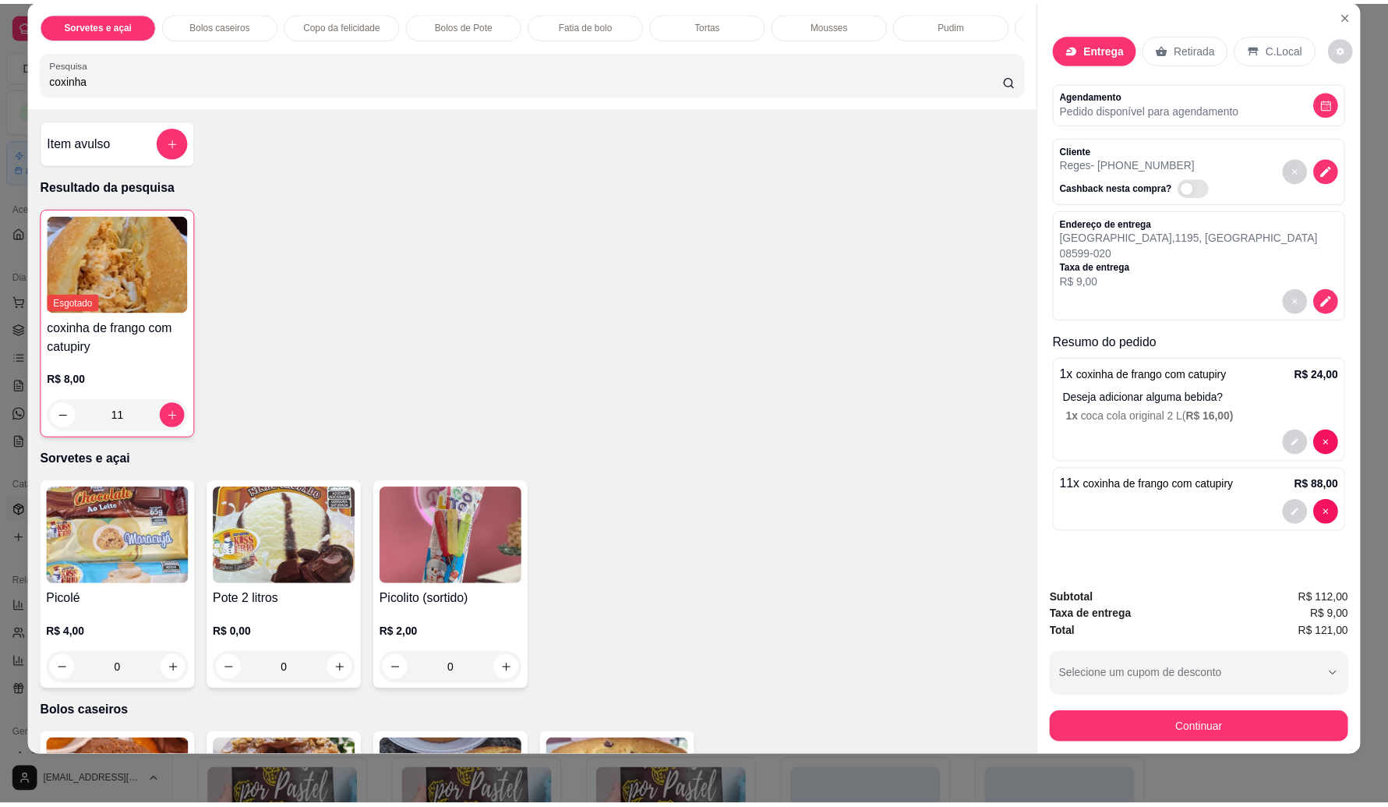
scroll to position [0, 0]
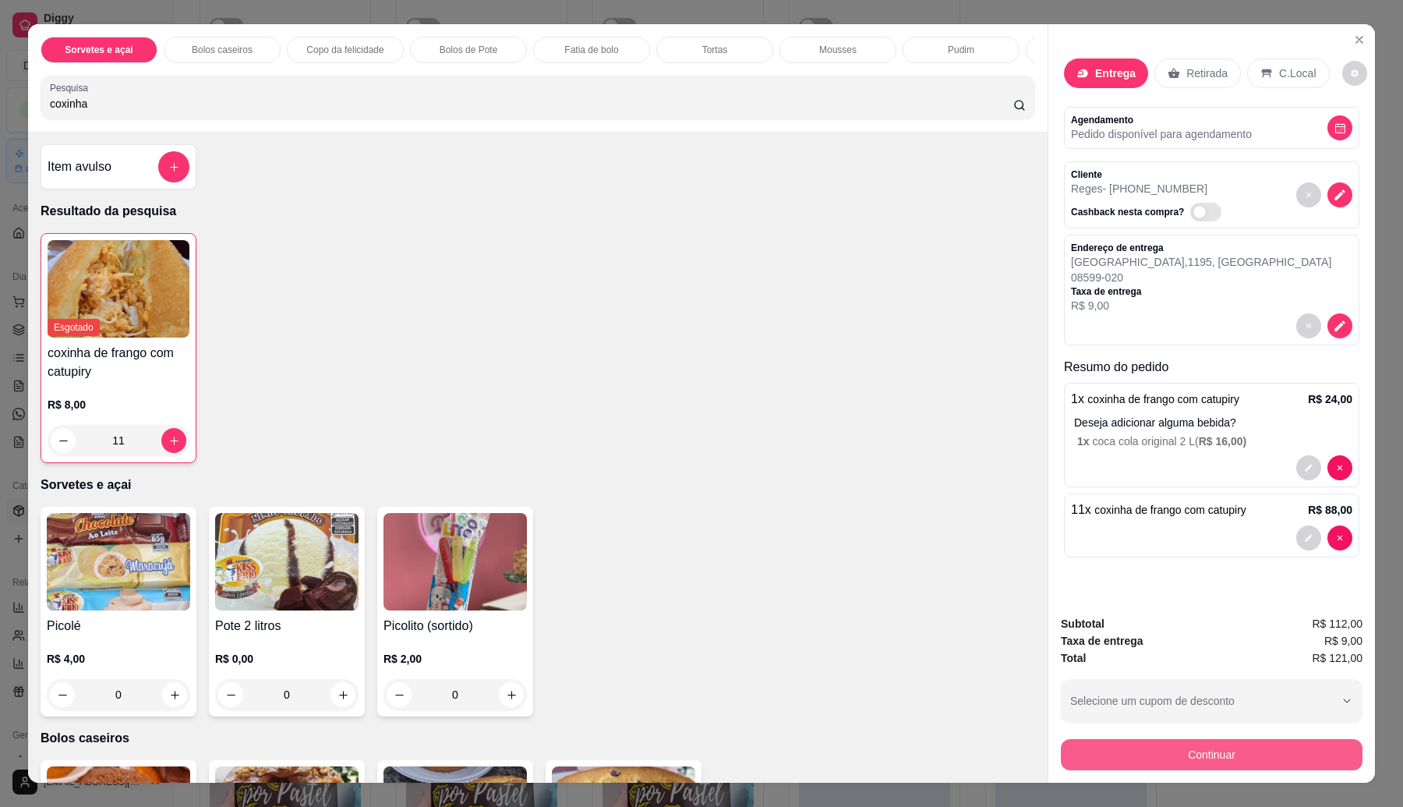
drag, startPoint x: 1302, startPoint y: 737, endPoint x: 1296, endPoint y: 746, distance: 10.2
click at [1303, 739] on div "Continuar" at bounding box center [1212, 752] width 302 height 35
click at [1181, 755] on button "Continuar" at bounding box center [1212, 754] width 302 height 31
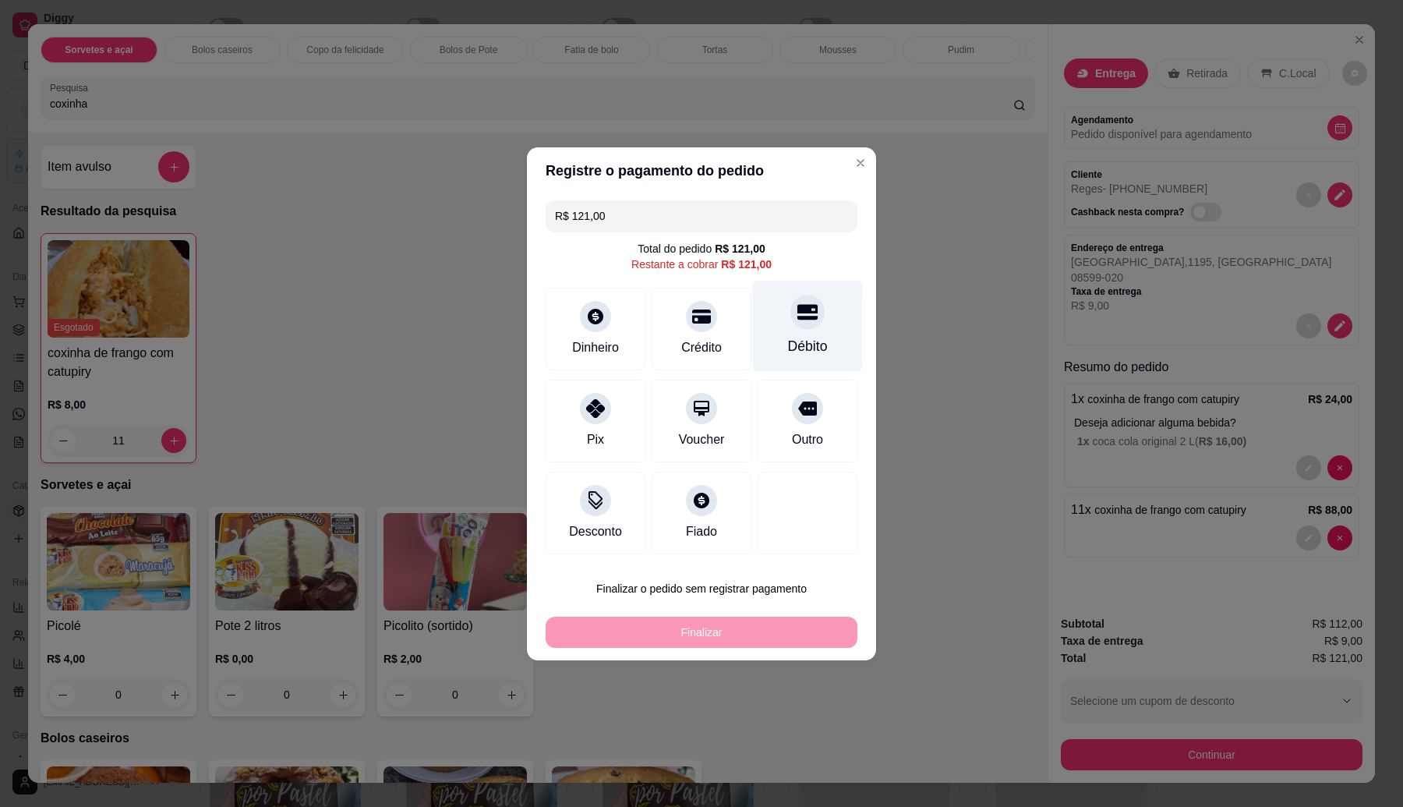
click at [788, 328] on div "Débito" at bounding box center [808, 325] width 110 height 91
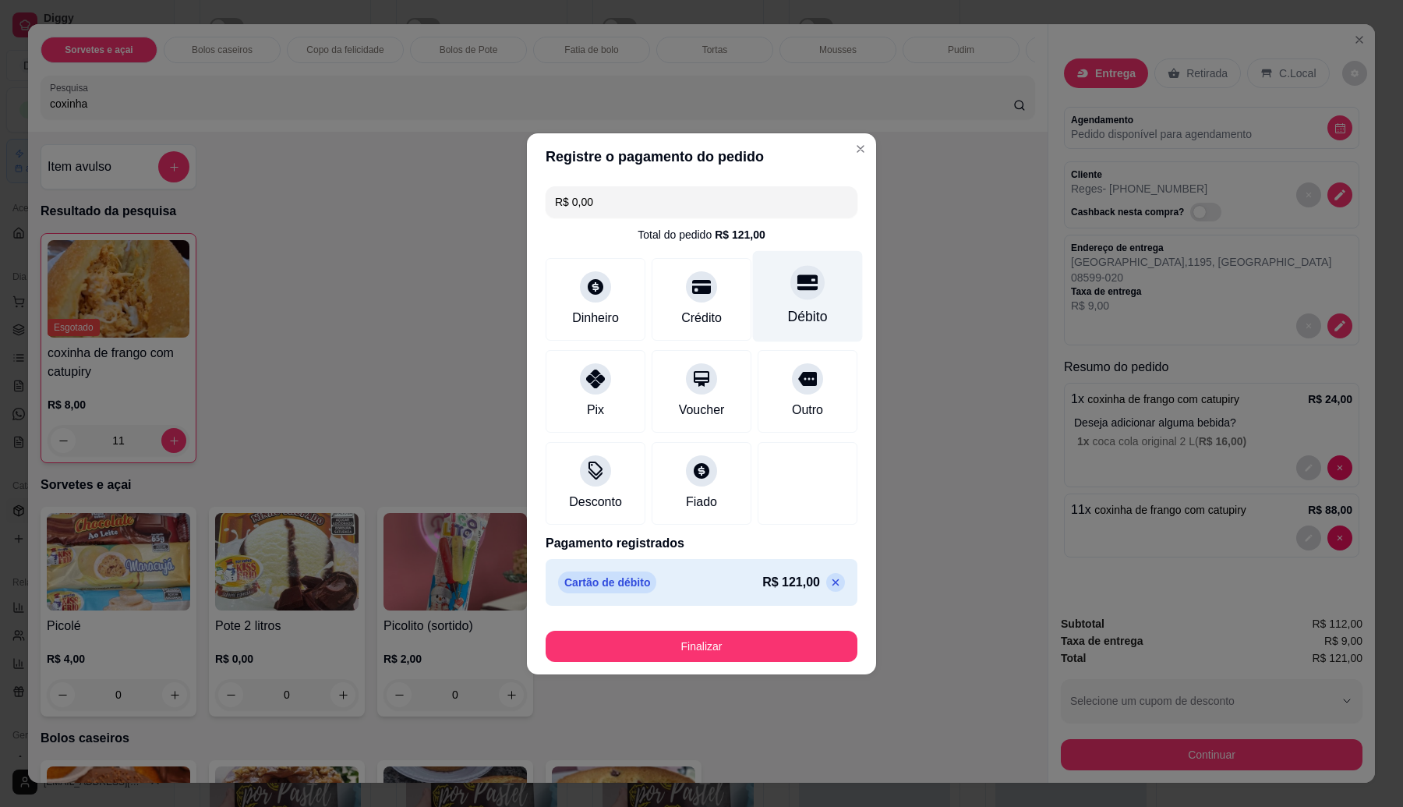
type input "R$ 0,00"
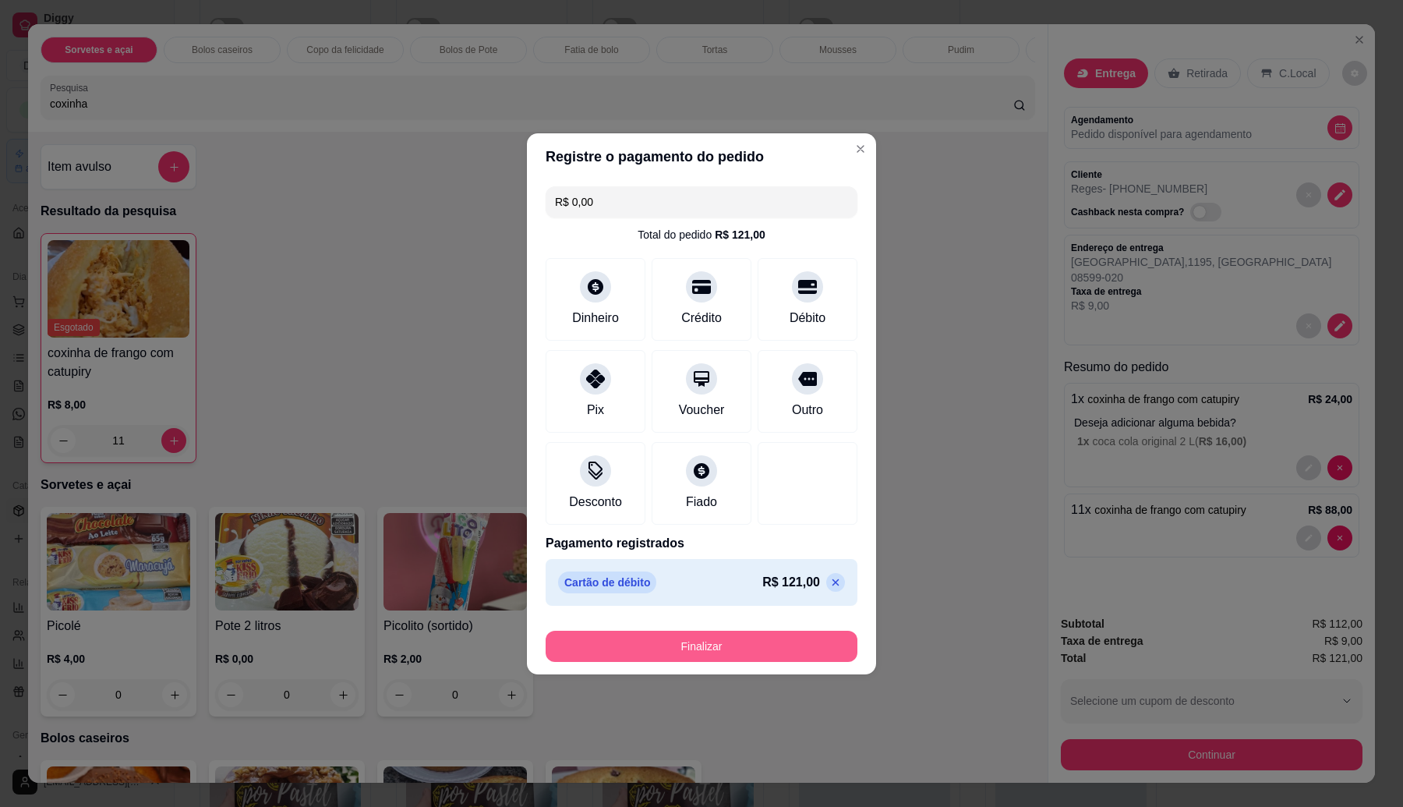
click at [807, 634] on button "Finalizar" at bounding box center [702, 646] width 312 height 31
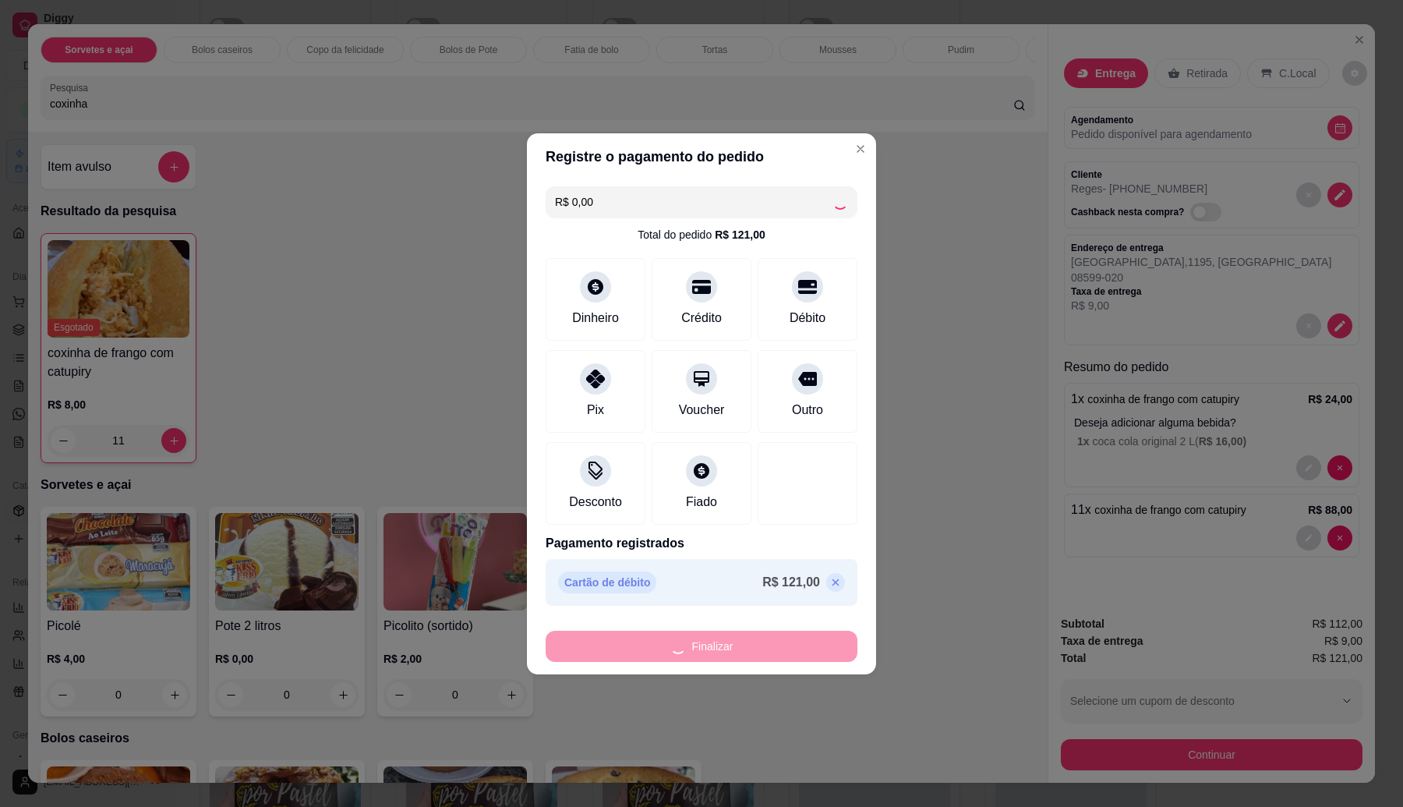
type input "0"
type input "-R$ 121,00"
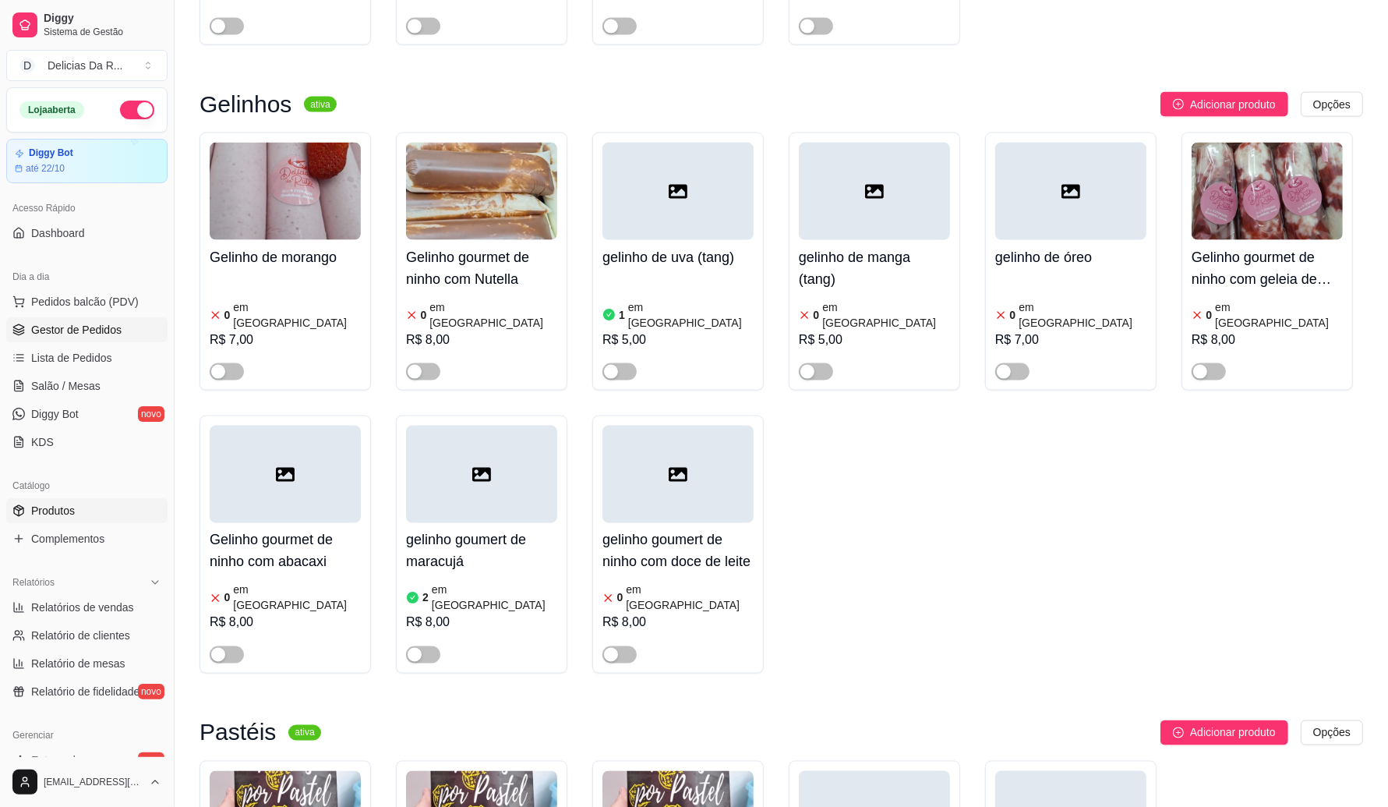
click at [103, 324] on span "Gestor de Pedidos" at bounding box center [76, 330] width 90 height 16
